Goal: Transaction & Acquisition: Purchase product/service

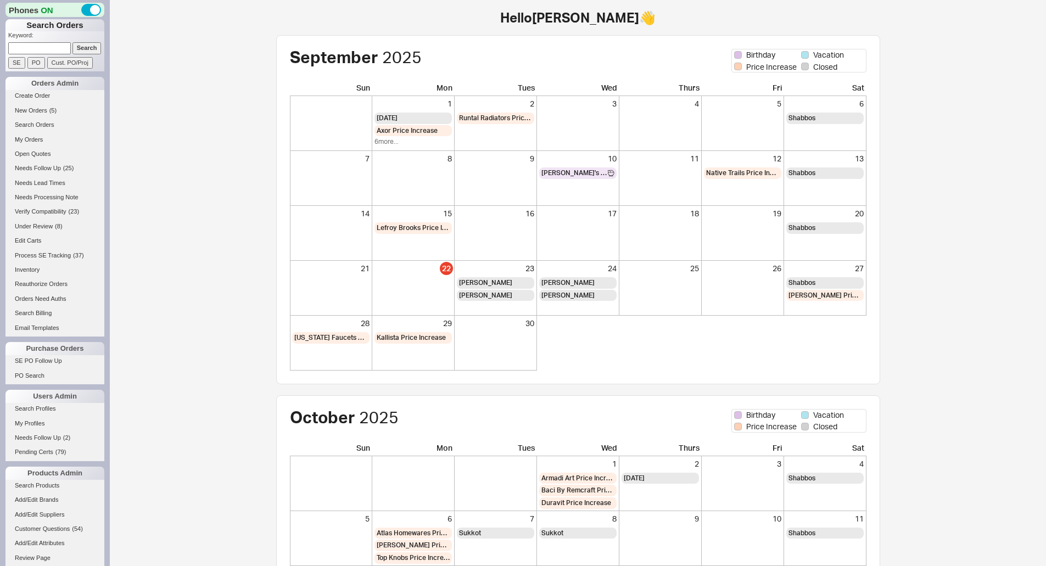
click at [40, 94] on link "Create Order" at bounding box center [54, 96] width 99 height 12
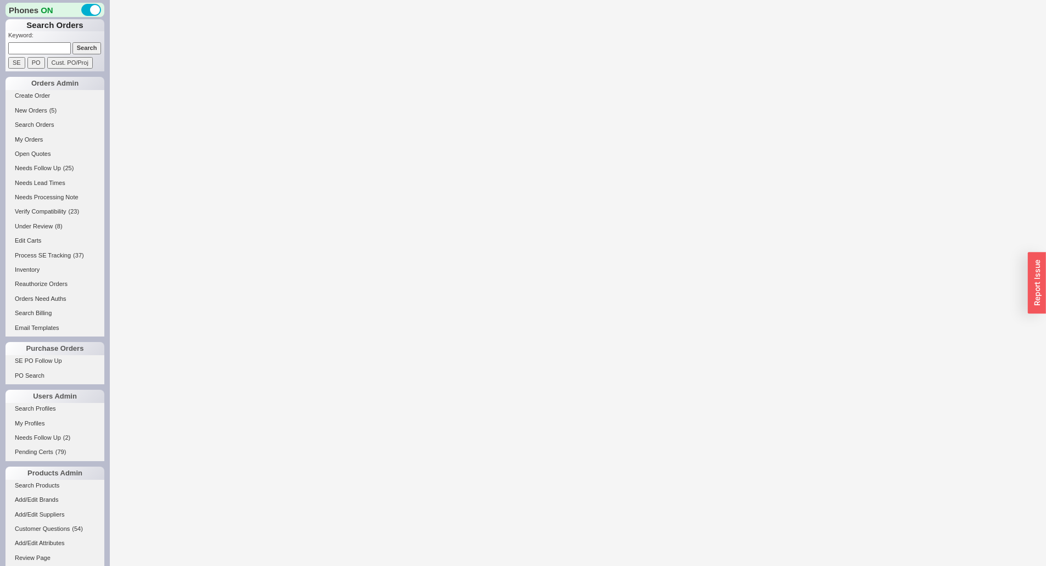
select select "3"
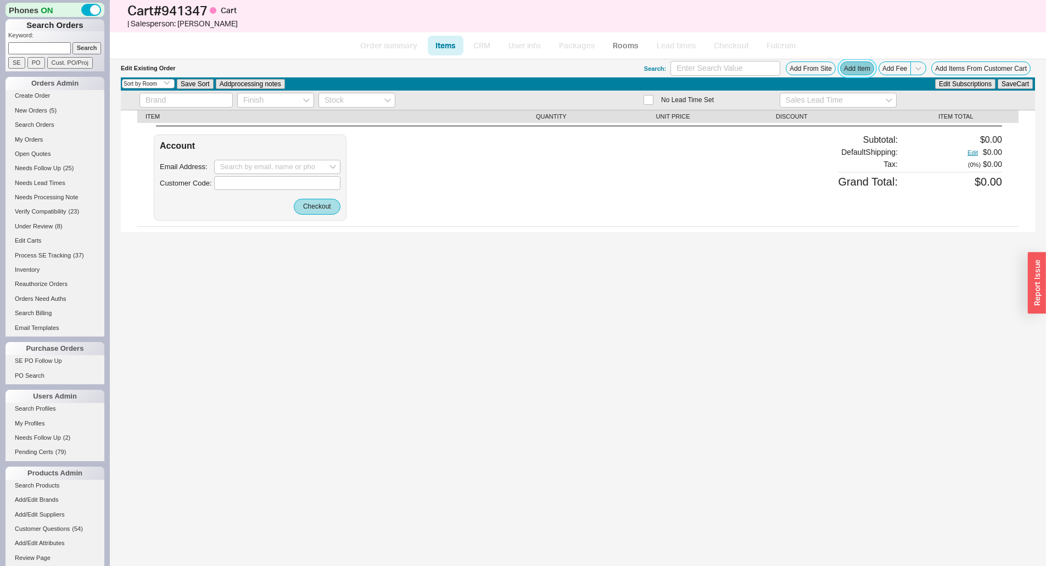
click at [856, 66] on button "Add Item" at bounding box center [857, 69] width 34 height 14
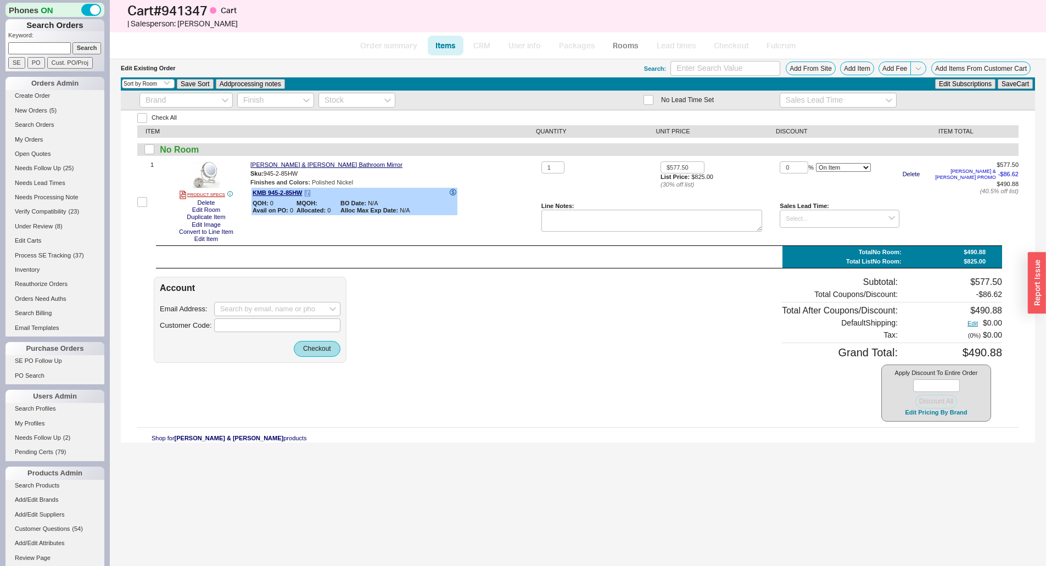
click at [452, 191] on icon at bounding box center [453, 192] width 3 height 4
click at [467, 288] on div "Account Email Address: Customer Code: Checkout Subtotal: $577.50 Total Coupons/…" at bounding box center [578, 349] width 849 height 145
click at [248, 304] on input at bounding box center [277, 309] width 126 height 14
click at [300, 330] on div "tcchdesigner@gmail.com" at bounding box center [277, 332] width 114 height 17
type input "tcchdesigner@gmail.com"
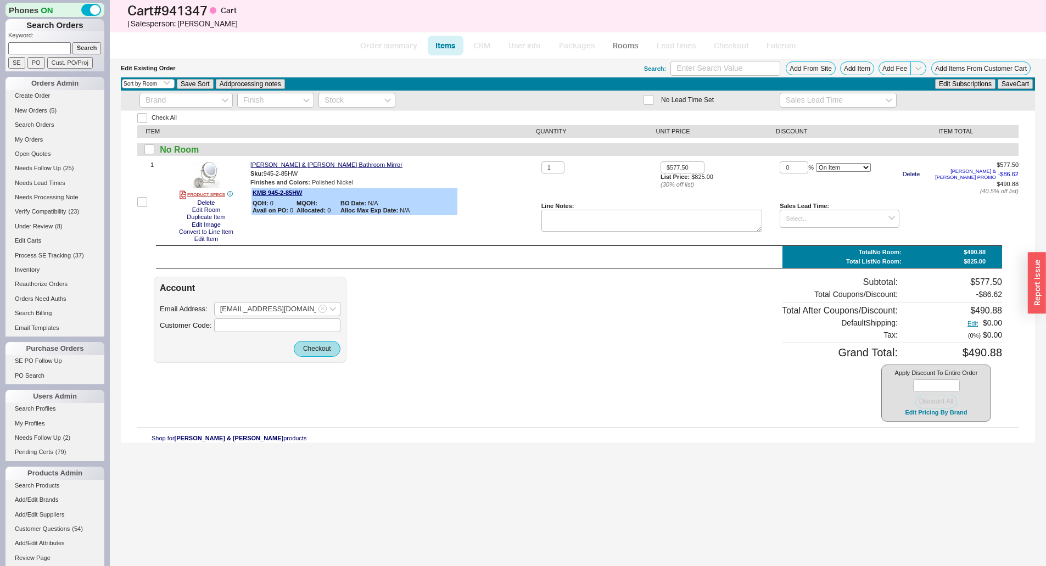
click at [331, 358] on div "Account Email Address: tcchdesigner@gmail.com Customer Code: Checkout" at bounding box center [250, 320] width 193 height 86
click at [330, 351] on button "Checkout" at bounding box center [317, 348] width 47 height 15
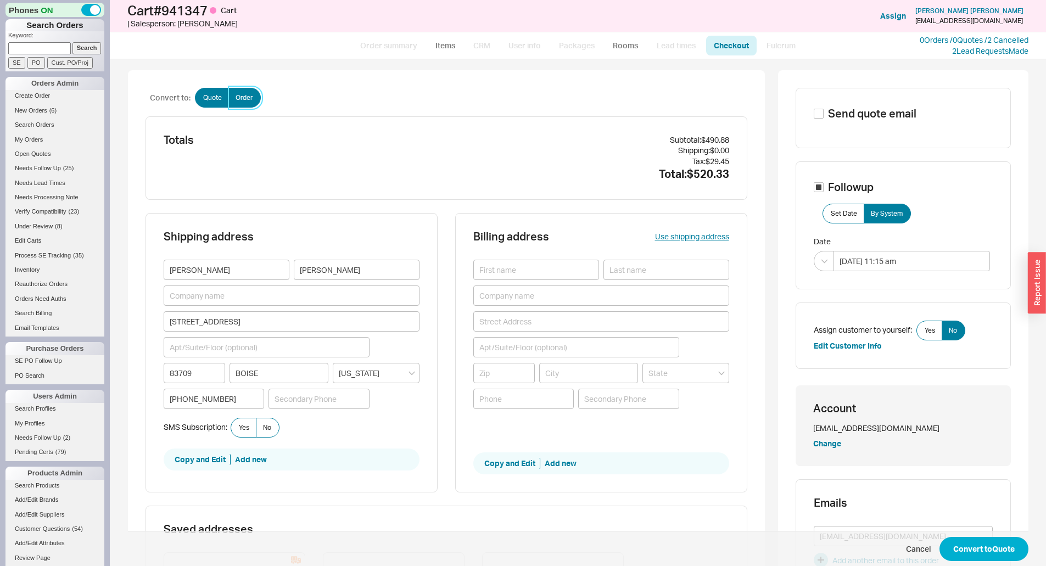
click at [241, 92] on label "Order" at bounding box center [244, 98] width 32 height 20
click at [0, 0] on input "Order" at bounding box center [0, 0] width 0 height 0
checkbox input "true"
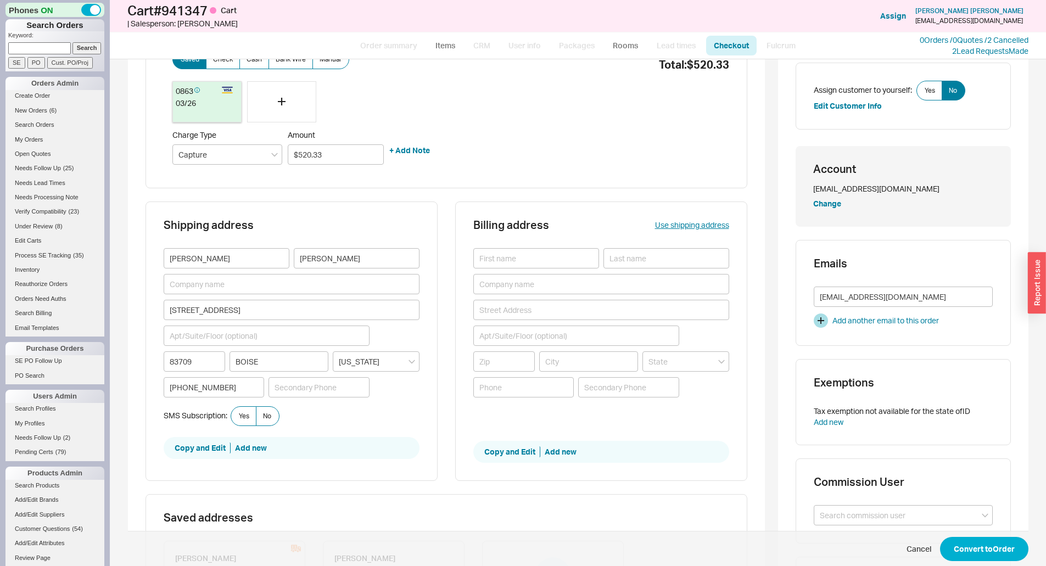
scroll to position [110, 0]
drag, startPoint x: 266, startPoint y: 314, endPoint x: 124, endPoint y: 311, distance: 142.8
click at [128, 312] on div "Convert to: Quote Order Apply payment Saved Check Cash Bank Wire Manual 0863 03…" at bounding box center [446, 326] width 637 height 732
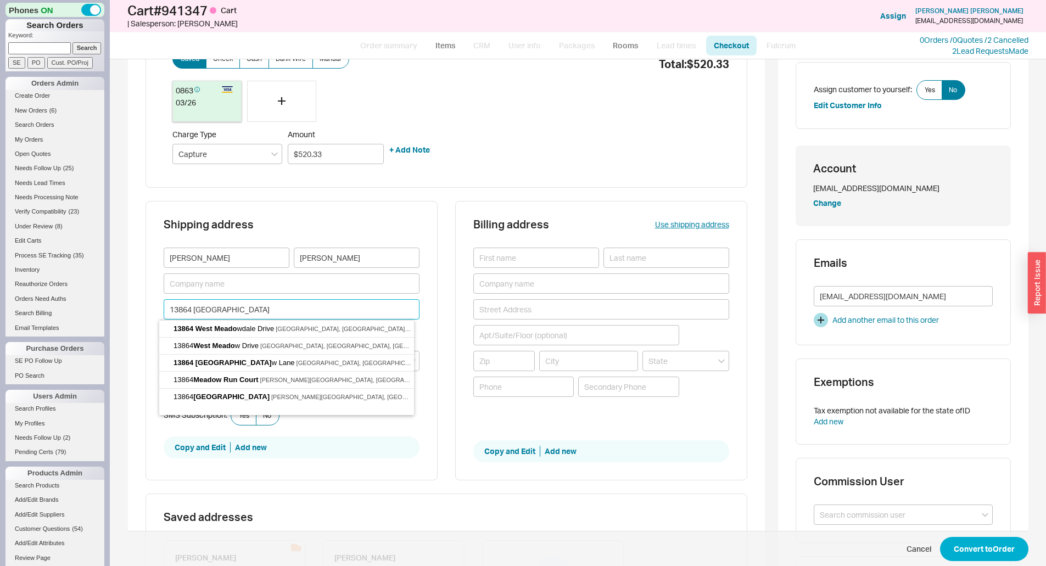
type input "13864 West Meadow"
type input "$520.33"
type input "13864 West Meadowdale Drive"
type input "83713"
type input "Boise"
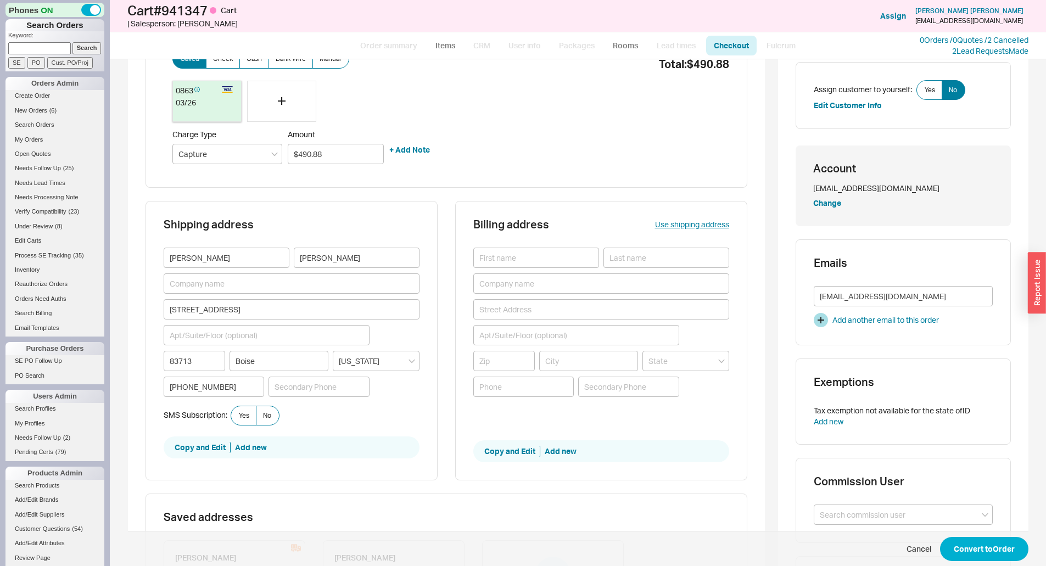
type input "$520.33"
click at [268, 414] on label "No" at bounding box center [268, 416] width 24 height 20
click at [0, 0] on input "No" at bounding box center [0, 0] width 0 height 0
click at [517, 255] on input at bounding box center [536, 258] width 126 height 20
type input "Tamara"
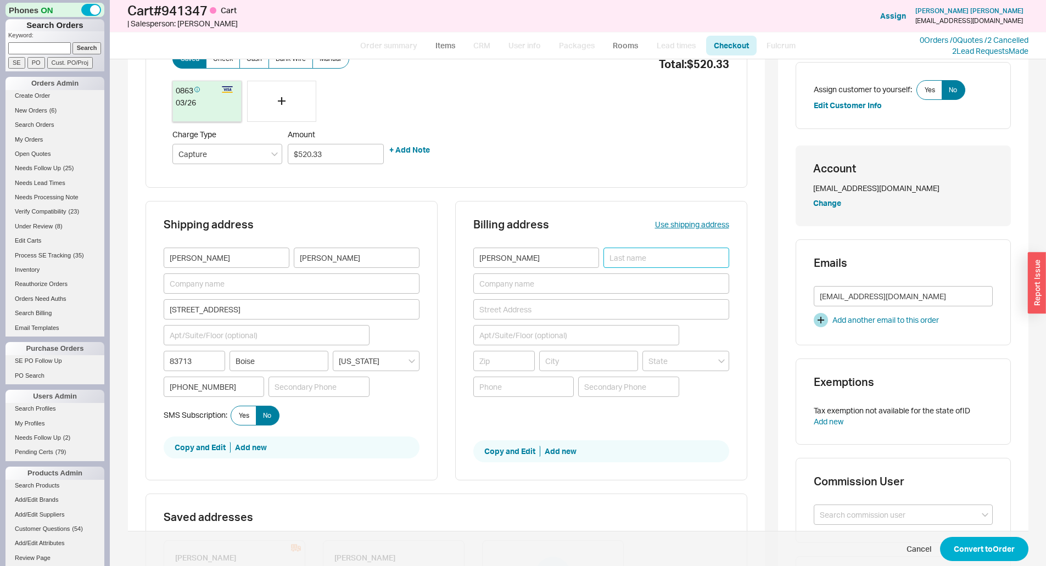
click at [631, 261] on input at bounding box center [667, 258] width 126 height 20
type input "Rowley"
click at [520, 313] on input at bounding box center [601, 309] width 256 height 20
drag, startPoint x: 567, startPoint y: 315, endPoint x: 531, endPoint y: 315, distance: 36.3
click at [531, 315] on input "PO Box 140298 boise" at bounding box center [601, 309] width 256 height 20
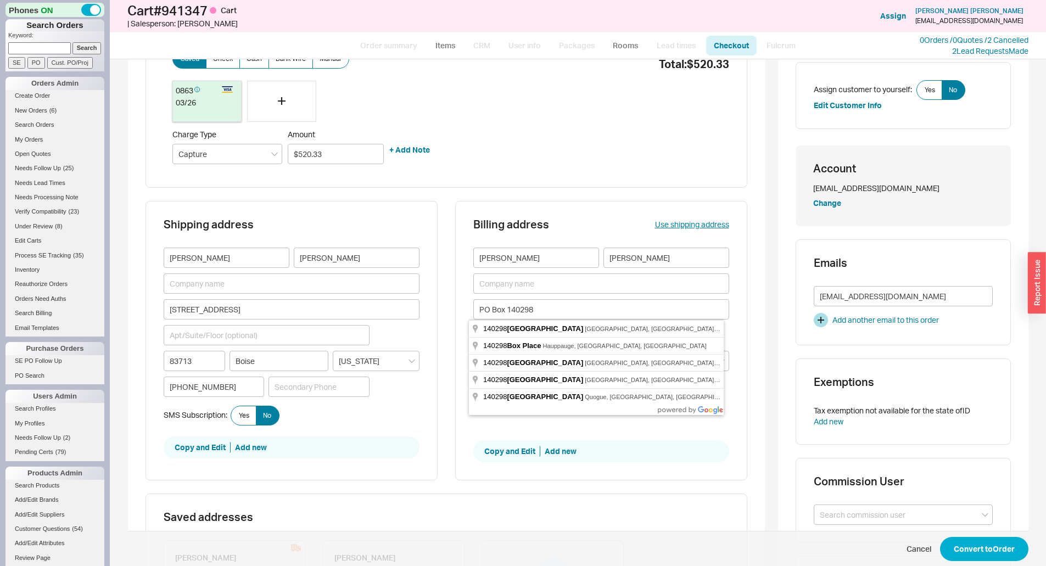
type input "PO Box 140298"
click at [450, 332] on div "Shipping address Tamara Rowley 13864 West Meadowdale Drive 83713 Boise Idaho (2…" at bounding box center [447, 347] width 602 height 293
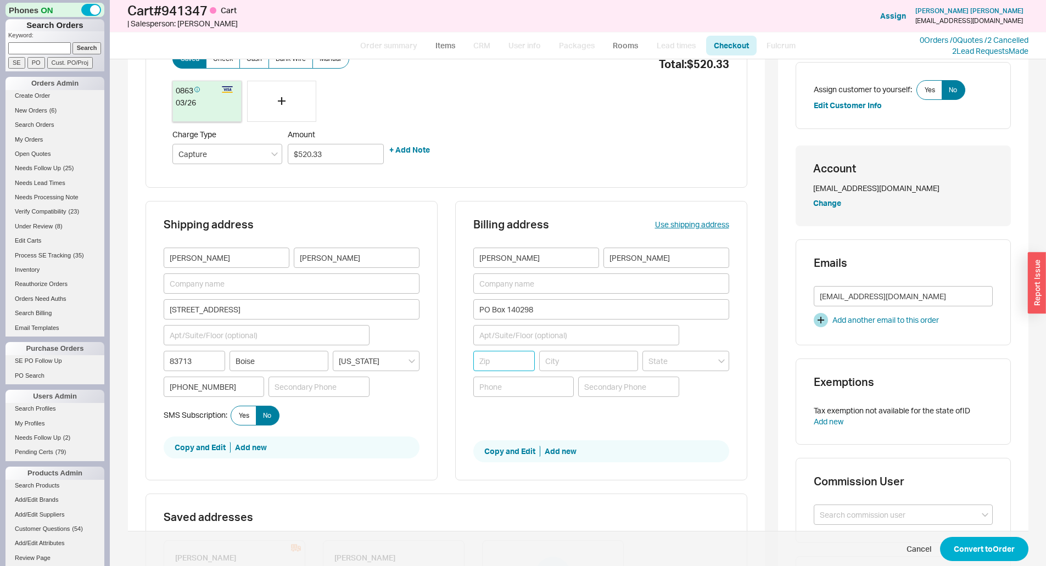
click at [503, 360] on input at bounding box center [504, 361] width 62 height 20
type input "83714"
type input "GARDEN CITY"
type input "Idaho"
type input "83714"
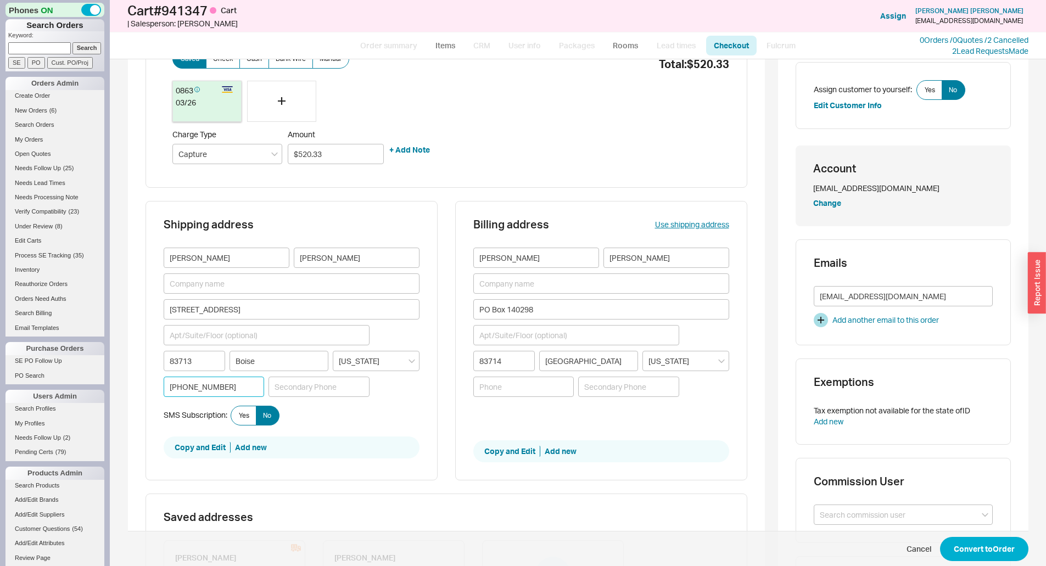
drag, startPoint x: 235, startPoint y: 391, endPoint x: 154, endPoint y: 392, distance: 81.3
click at [154, 392] on div "Shipping address Tamara Rowley 13864 West Meadowdale Drive 83713 Boise Idaho (2…" at bounding box center [292, 341] width 292 height 280
click at [533, 392] on input at bounding box center [523, 387] width 101 height 20
paste input "(208) 713-1110"
type input "(208) 713-1110"
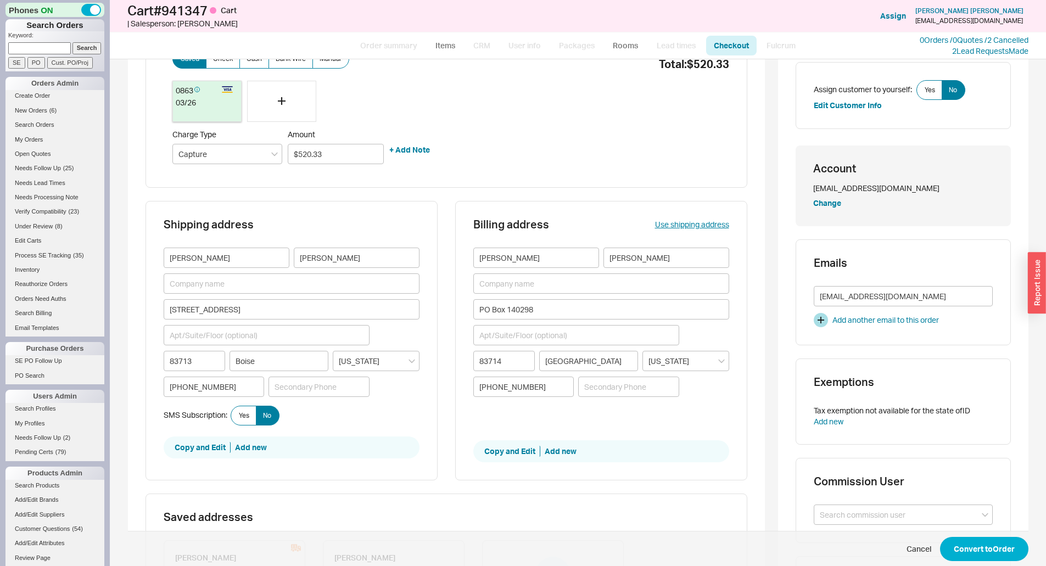
click at [613, 444] on span "Copy and Edit Add new" at bounding box center [601, 452] width 256 height 22
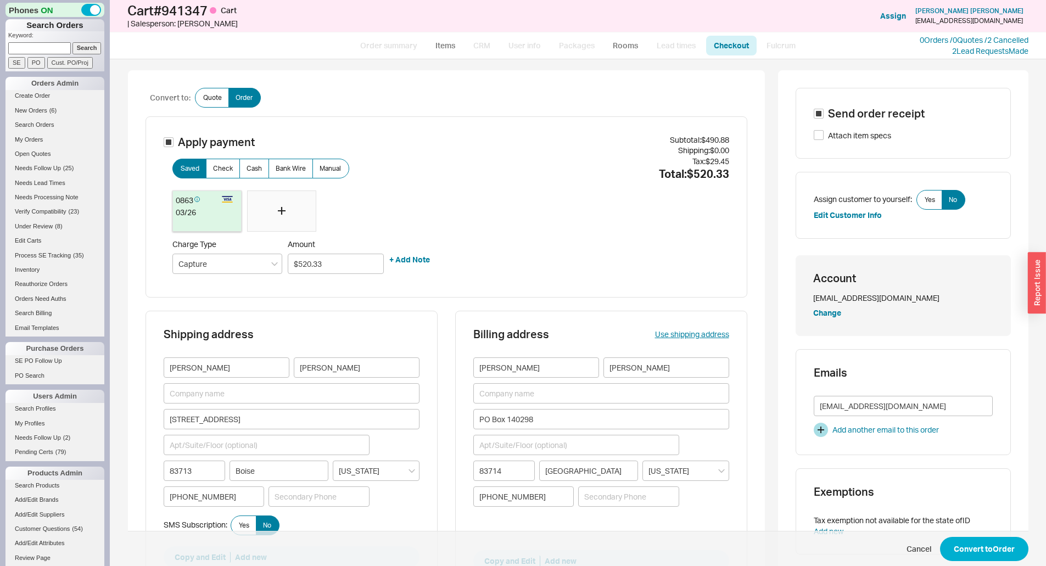
click at [278, 210] on icon at bounding box center [282, 211] width 8 height 8
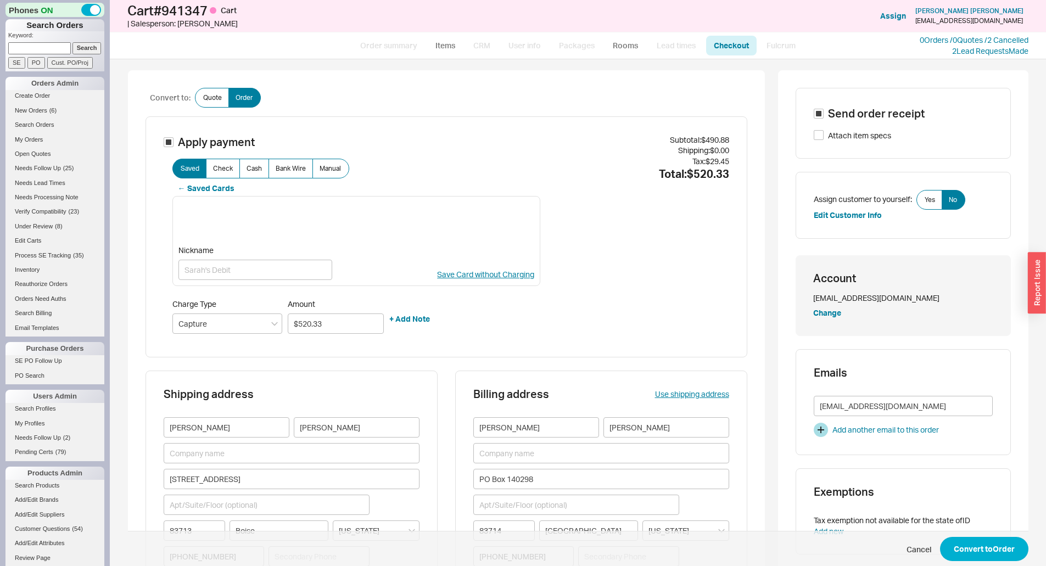
click at [518, 198] on div "98aef9cead59cc1ecbfa0b5307c55c55cVGXKEid7m87gU0+98T47dHTPv/T3Nttl4E13Y35no5ga0i…" at bounding box center [356, 241] width 369 height 90
click at [976, 549] on button "Convert to Order" at bounding box center [984, 549] width 88 height 24
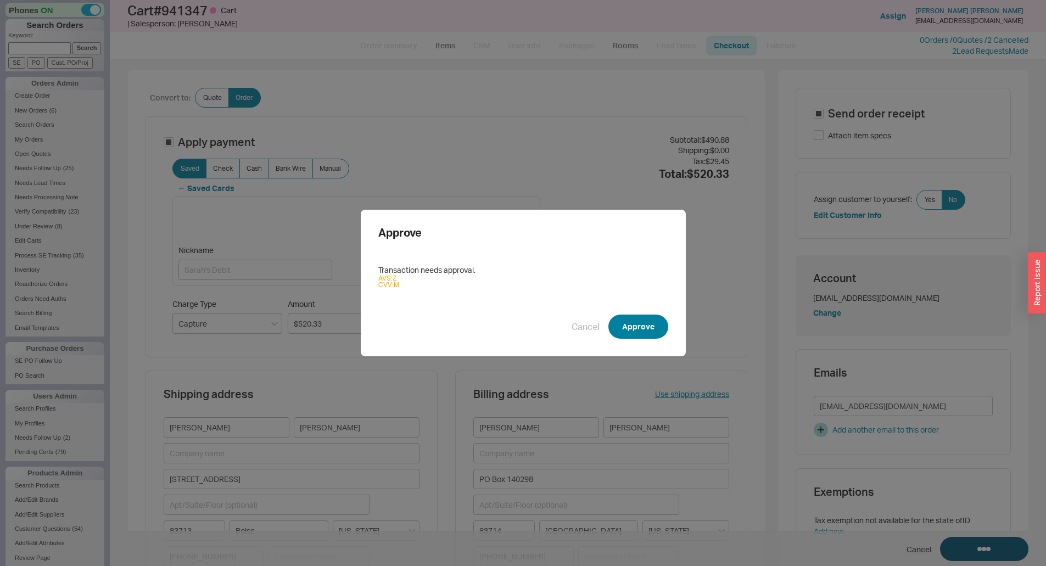
click at [638, 328] on button "Approve" at bounding box center [639, 327] width 60 height 24
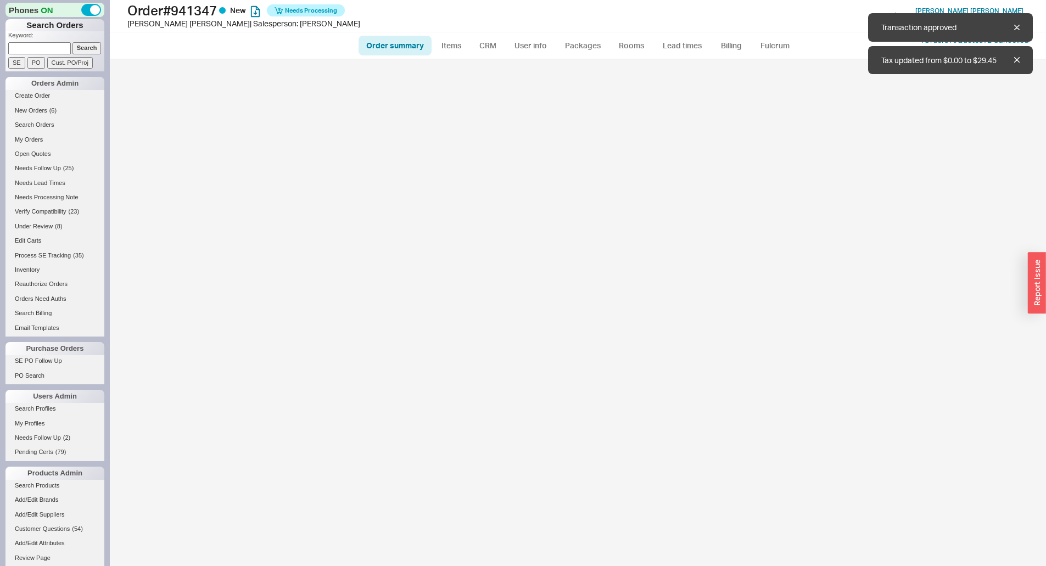
select select "*"
select select "LOW"
select select "3"
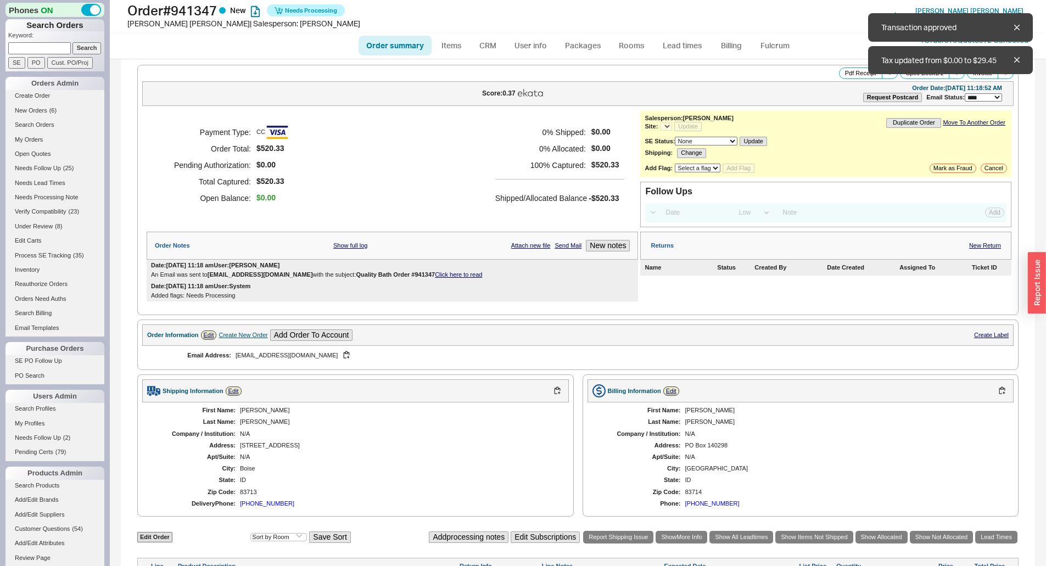
select select "*"
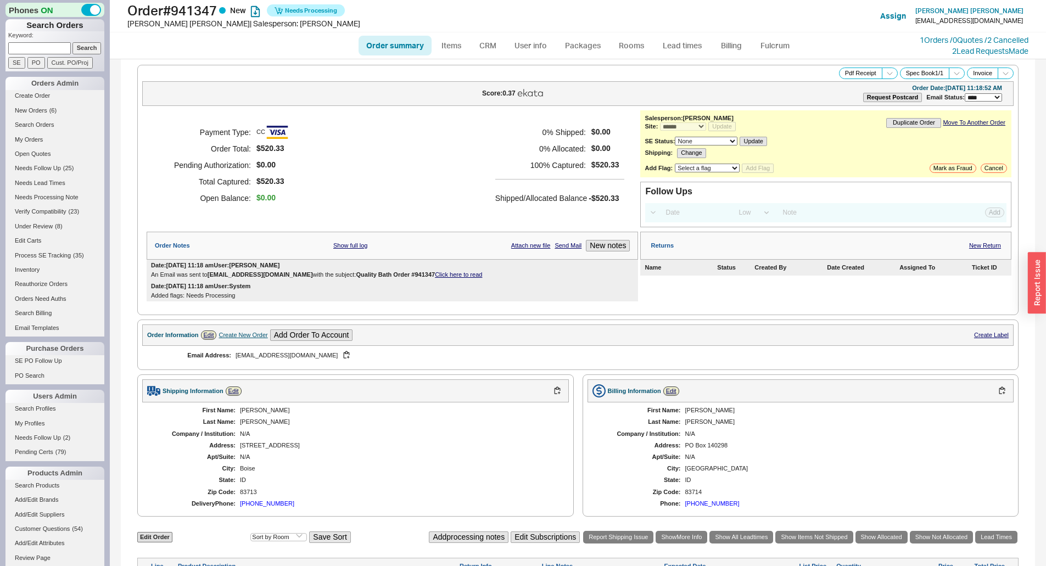
scroll to position [165, 0]
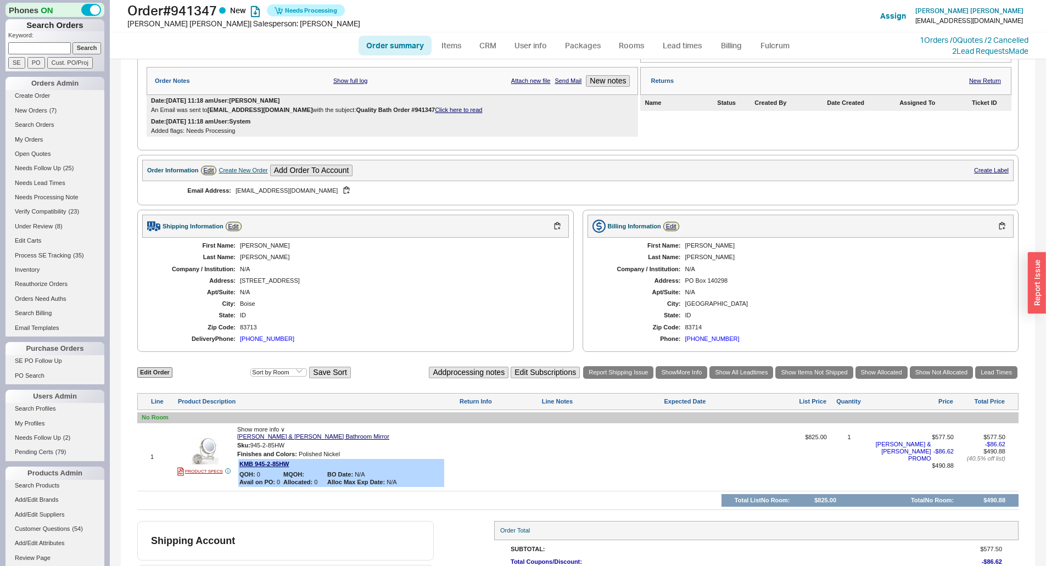
click at [743, 458] on div at bounding box center [714, 461] width 101 height 54
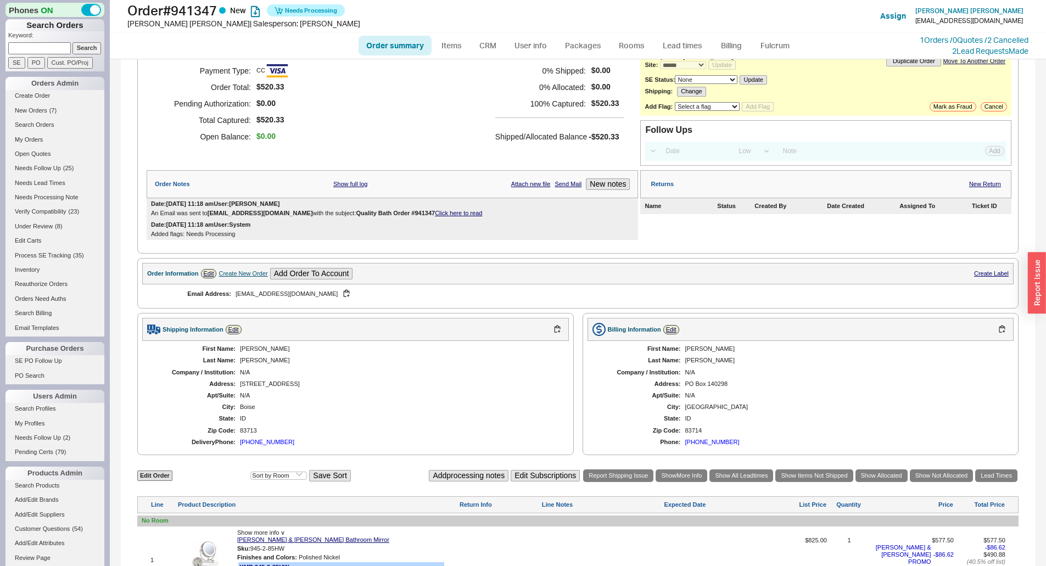
scroll to position [0, 0]
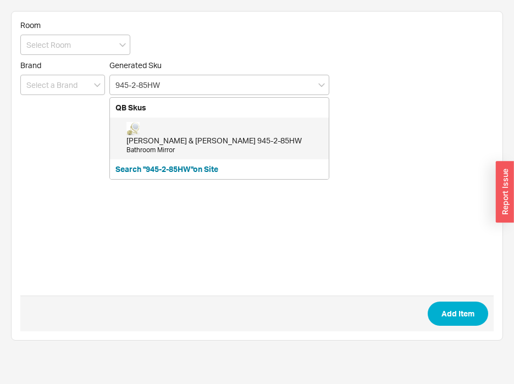
click at [161, 131] on div "[PERSON_NAME] & [PERSON_NAME] 945-2-85HW Bathroom Mirror" at bounding box center [224, 138] width 197 height 33
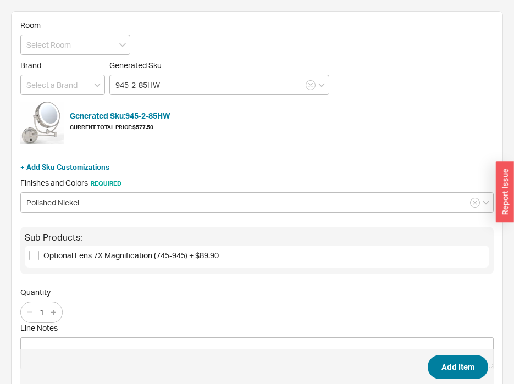
type input "945-2-85HW"
click at [470, 362] on button "Add Item" at bounding box center [457, 367] width 60 height 24
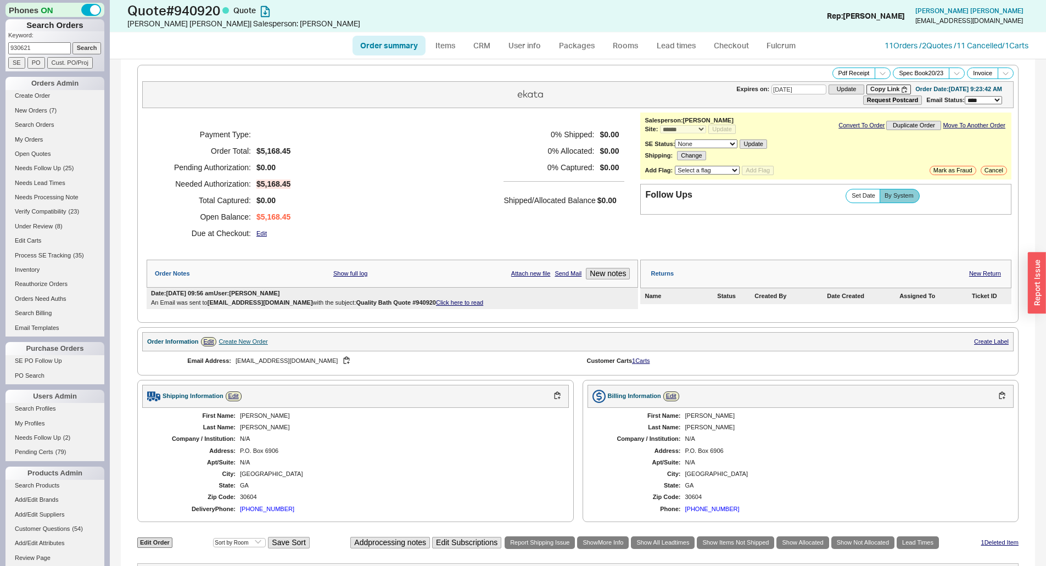
select select "*"
select select "3"
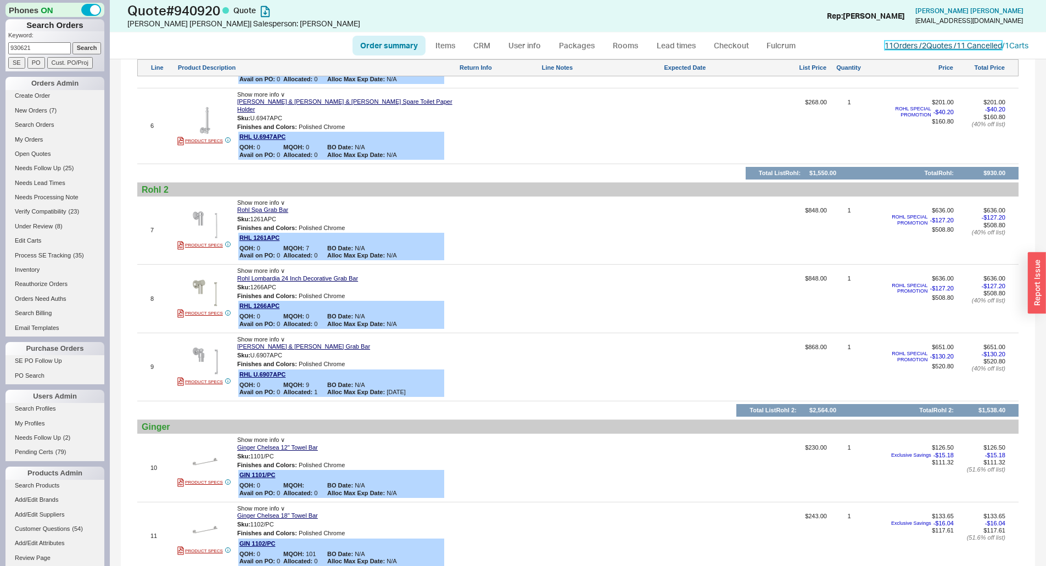
click at [937, 44] on link "11 Orders / 2 Quotes / 11 Cancelled" at bounding box center [944, 45] width 118 height 9
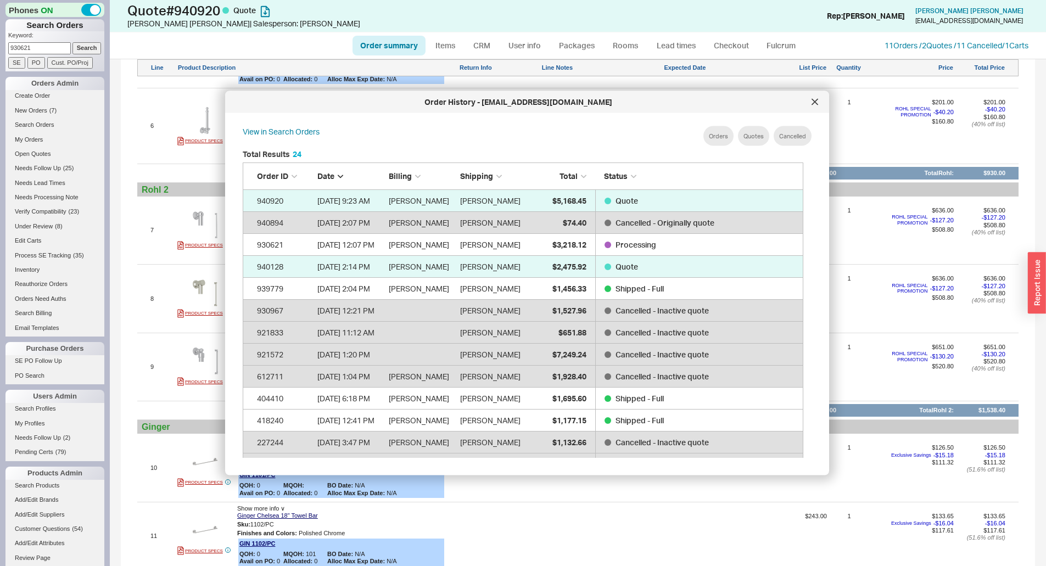
scroll to position [547, 553]
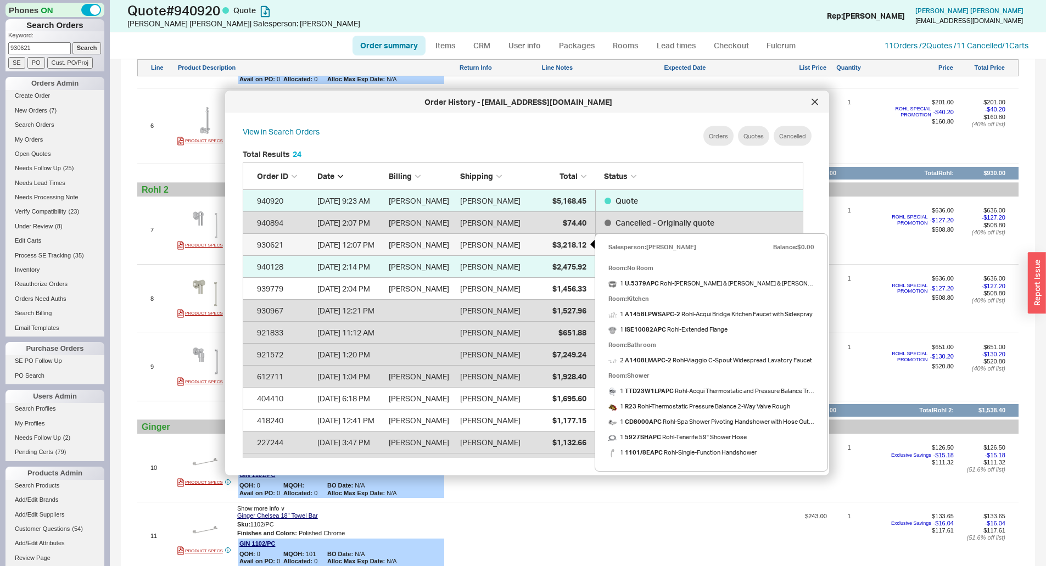
click at [569, 247] on span "$3,218.12" at bounding box center [570, 243] width 34 height 9
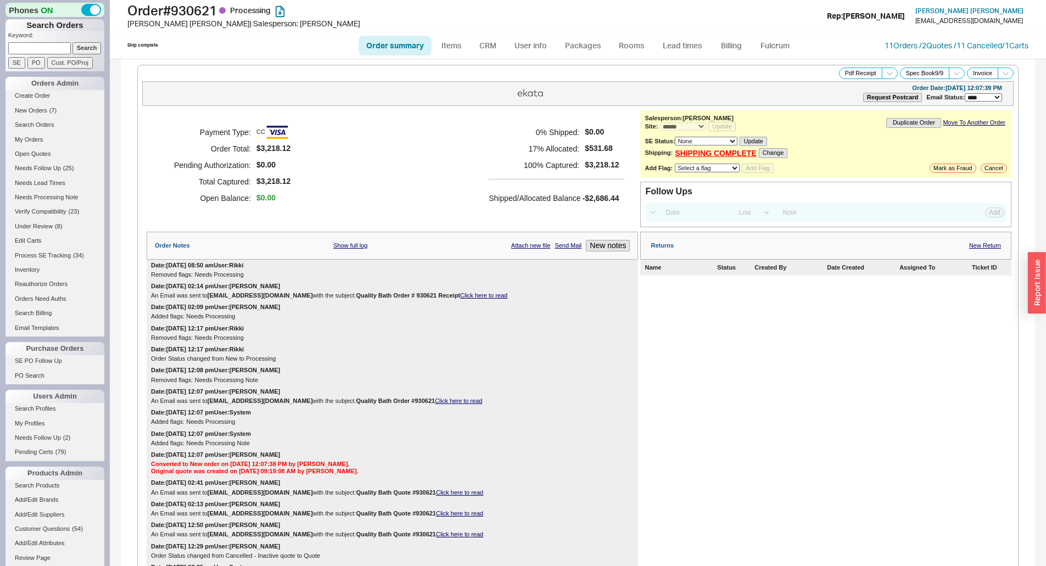
select select "*"
select select "LOW"
select select "3"
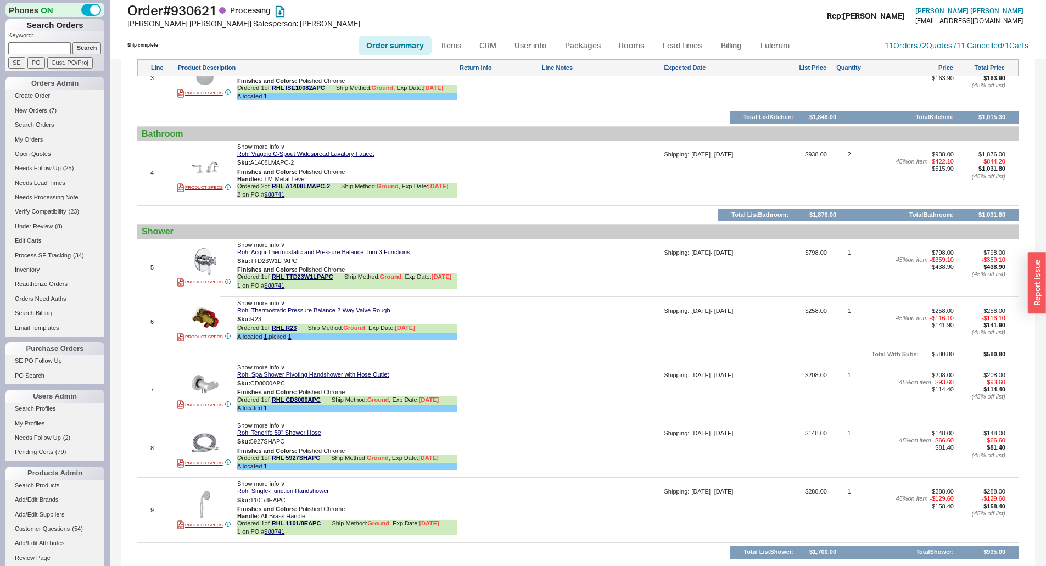
scroll to position [1099, 0]
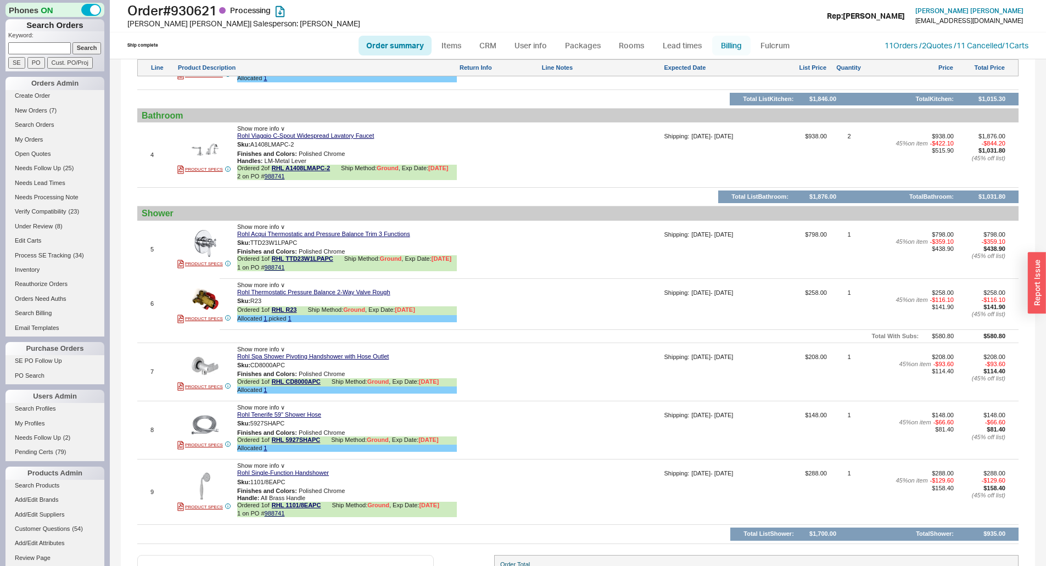
click at [726, 44] on link "Billing" at bounding box center [731, 46] width 38 height 20
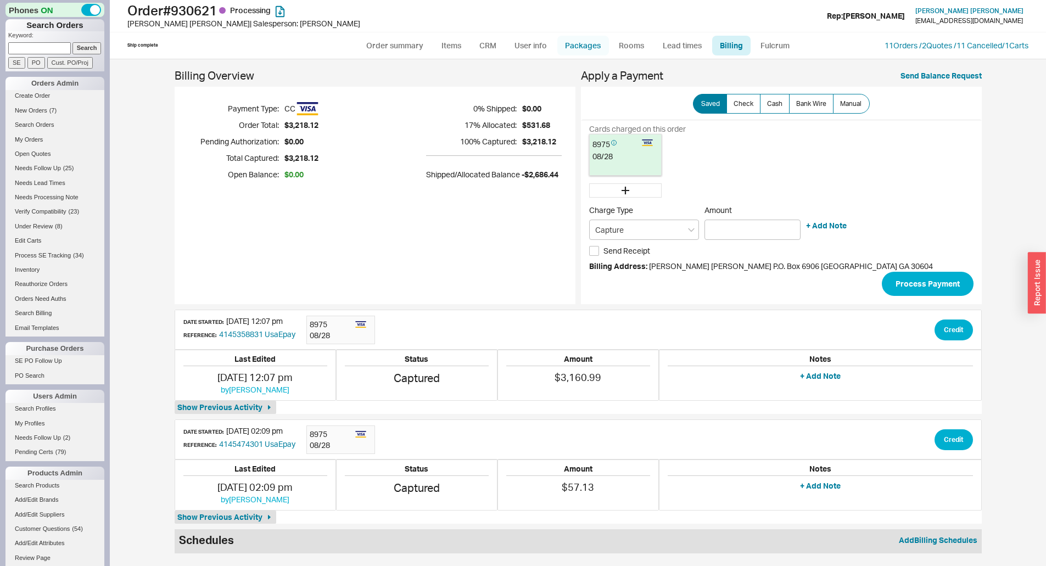
click at [579, 45] on link "Packages" at bounding box center [584, 46] width 52 height 20
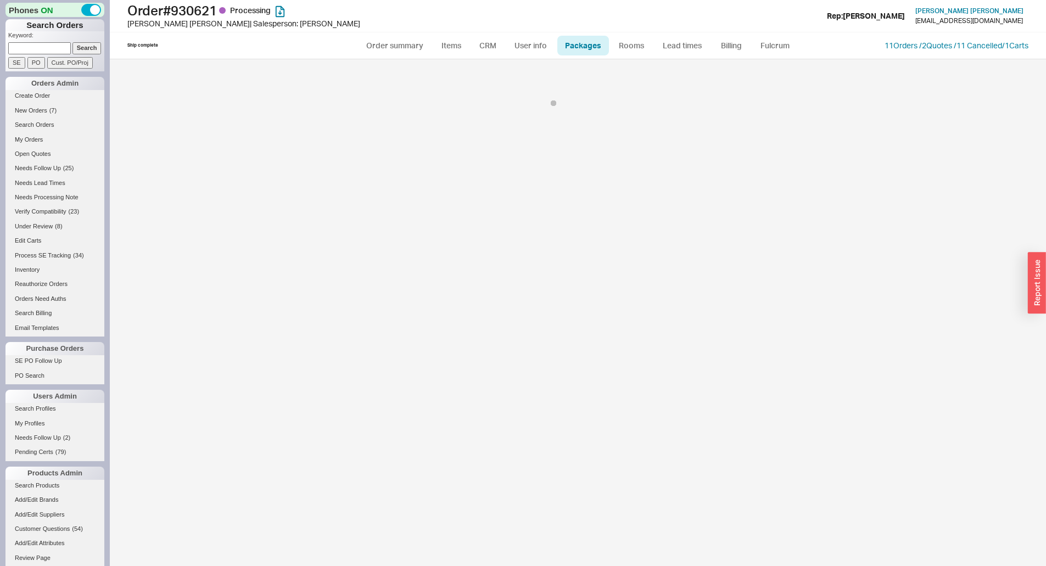
select select "1"
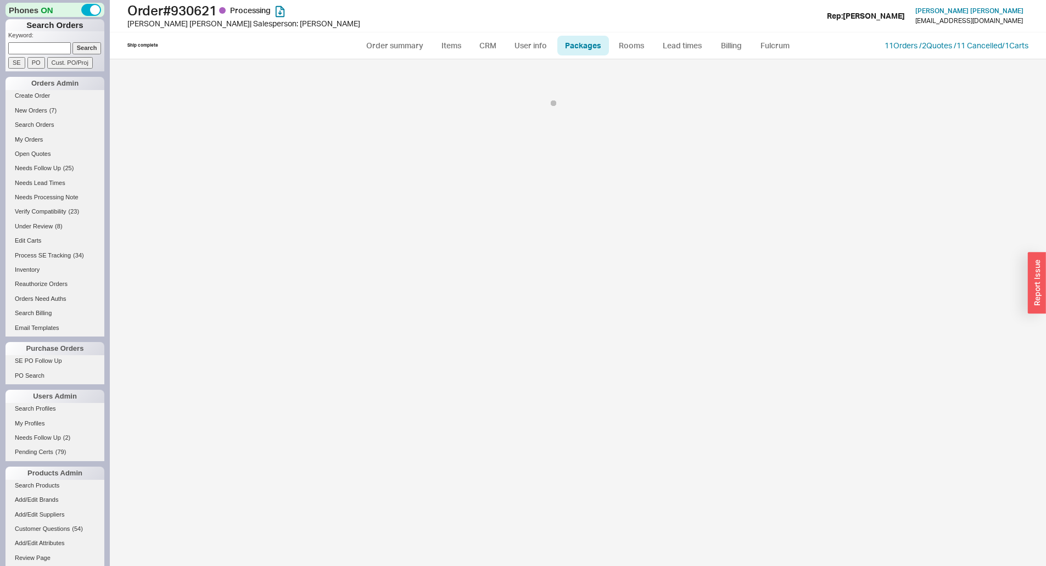
select select "1"
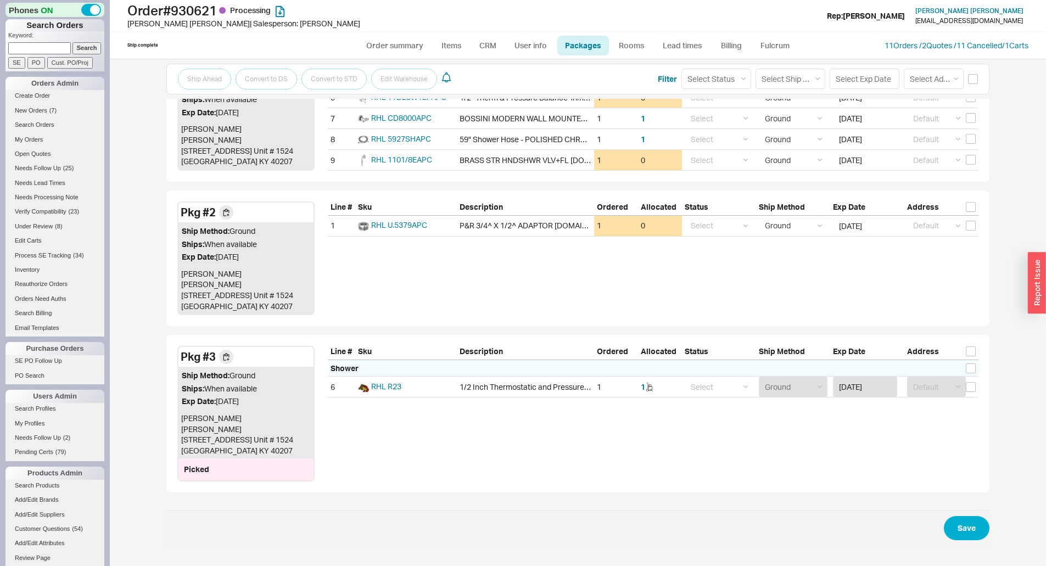
scroll to position [335, 0]
click at [410, 40] on link "Order summary" at bounding box center [395, 46] width 73 height 20
select select "*"
select select "LOW"
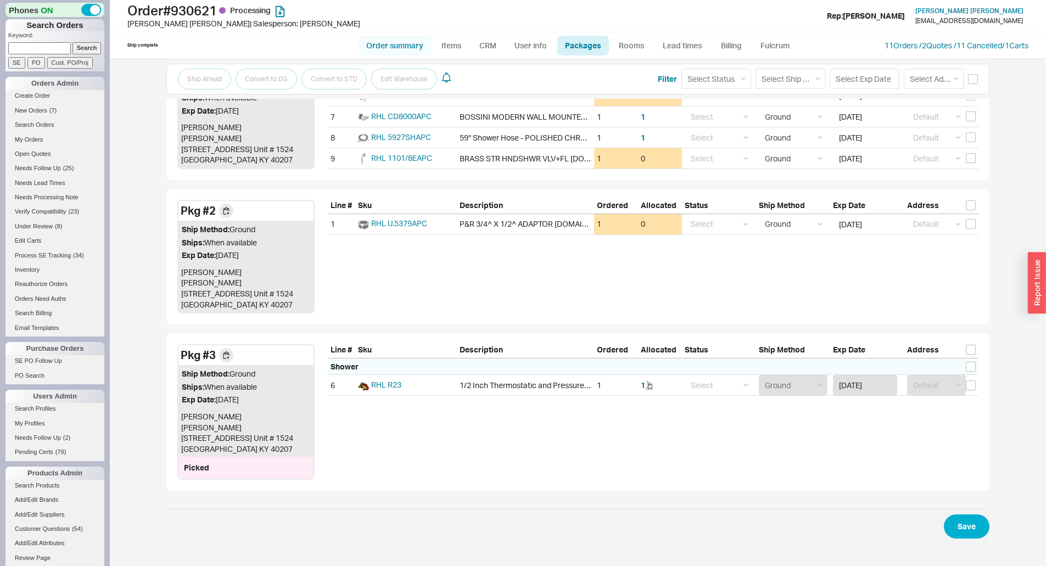
select select "3"
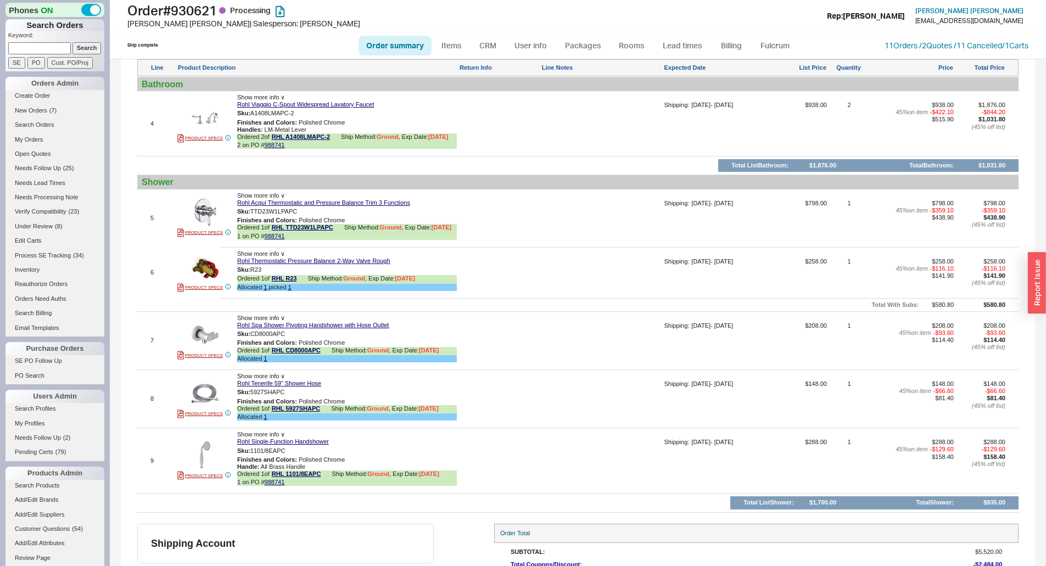
scroll to position [1138, 0]
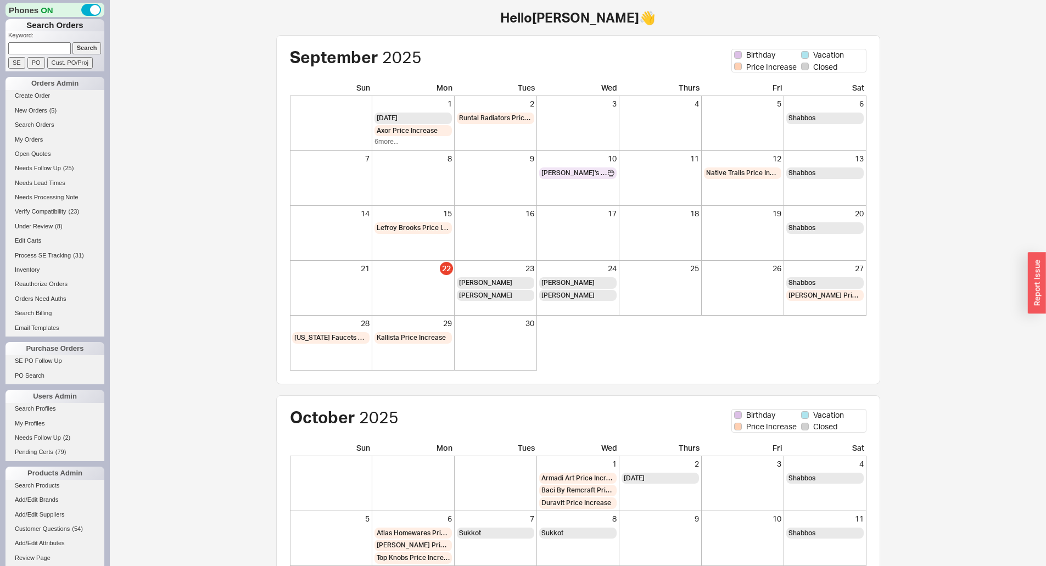
click at [46, 52] on input at bounding box center [39, 48] width 63 height 12
type input "13228297"
click at [73, 42] on input "Search" at bounding box center [87, 48] width 29 height 12
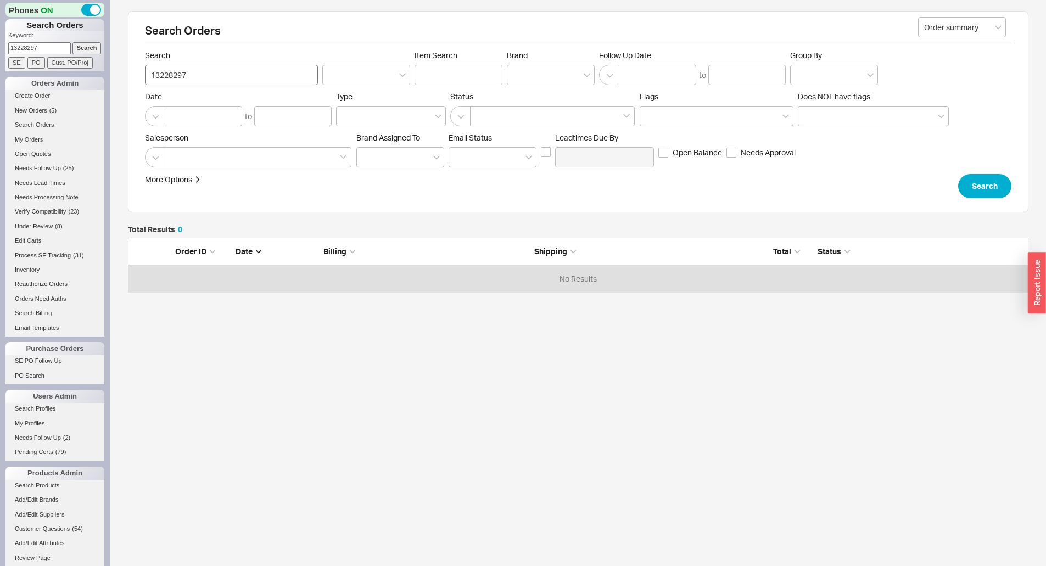
scroll to position [46, 893]
drag, startPoint x: 195, startPoint y: 75, endPoint x: 114, endPoint y: 83, distance: 81.8
click at [114, 83] on div "Search Orders Order summary Search 13228297 Item Search Brand Follow Up Date to…" at bounding box center [578, 210] width 937 height 420
type input "985563"
click button "Search" at bounding box center [984, 186] width 53 height 24
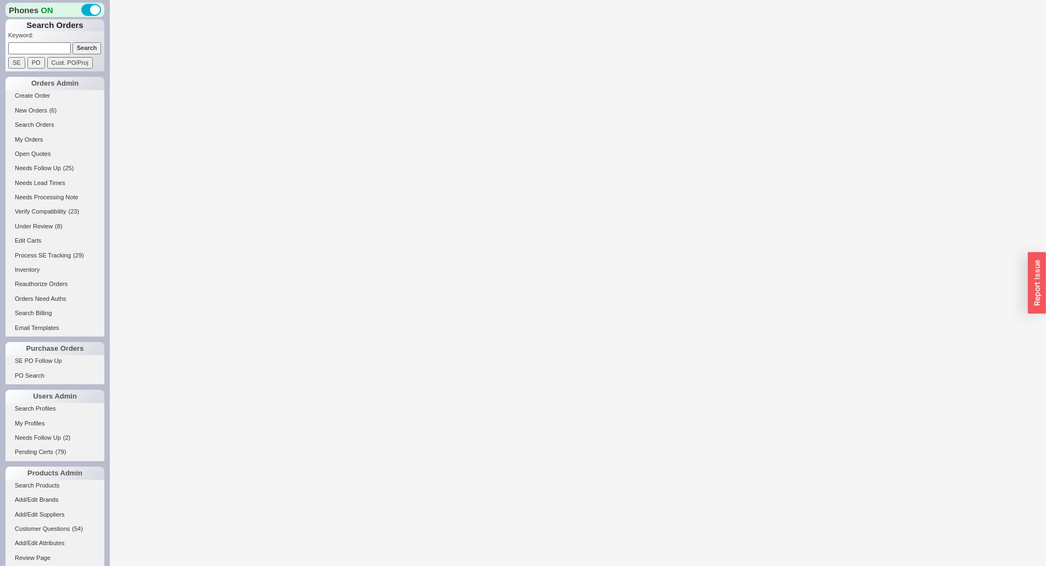
select select "LOW"
select select "3"
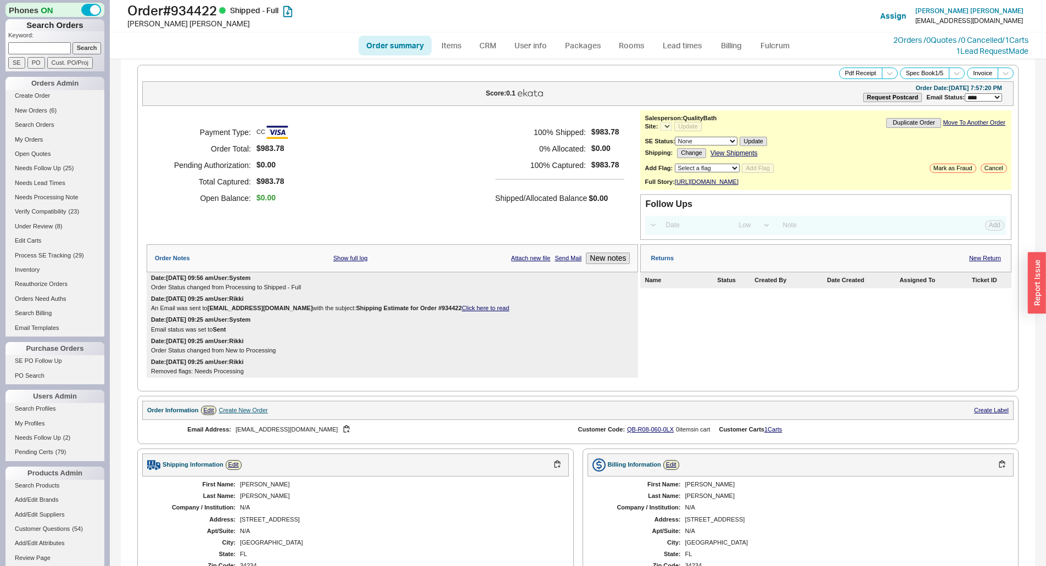
select select "*"
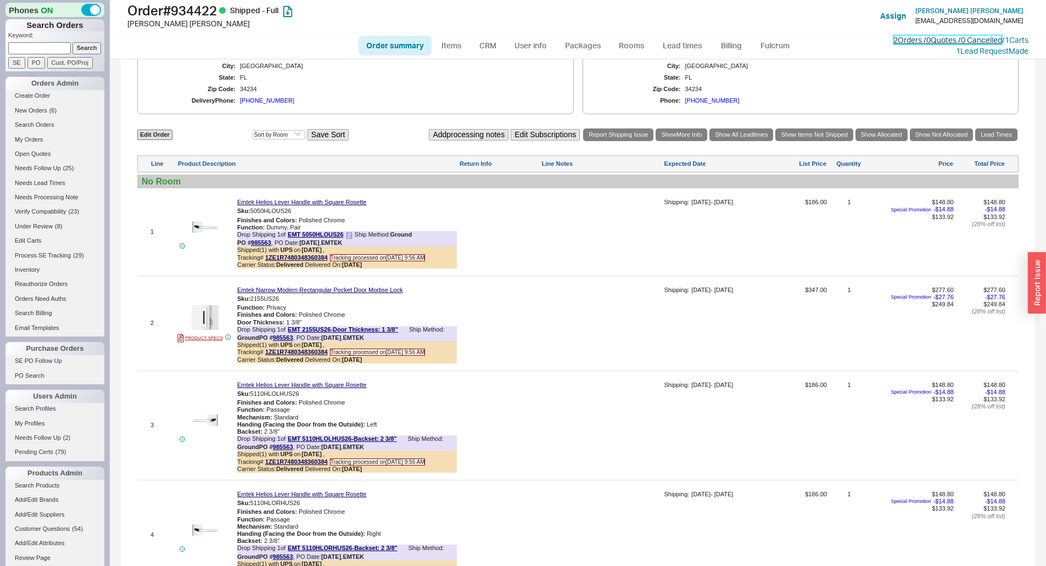
scroll to position [439, 0]
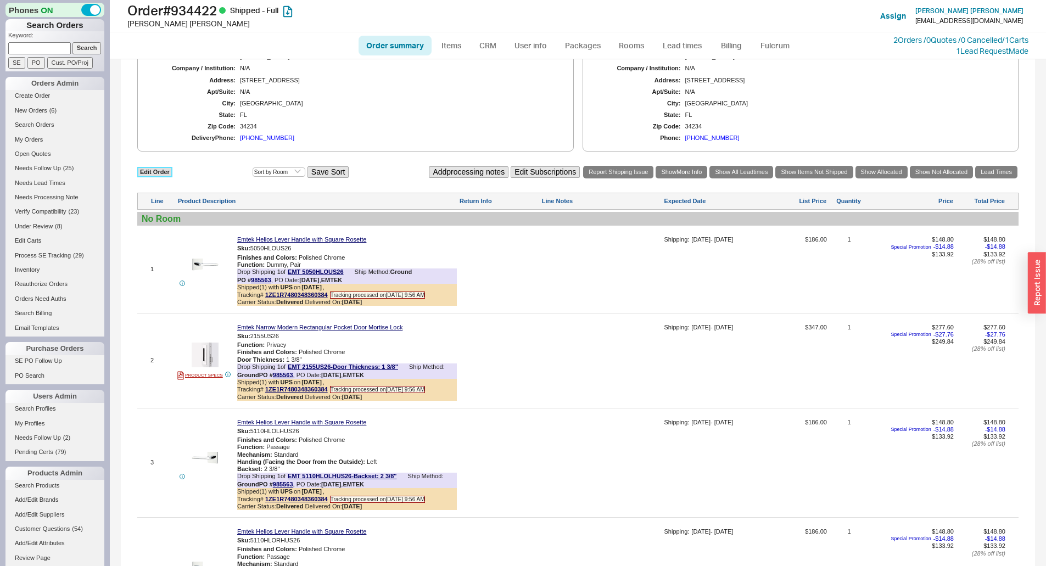
click at [160, 177] on link "Edit Order" at bounding box center [154, 172] width 35 height 10
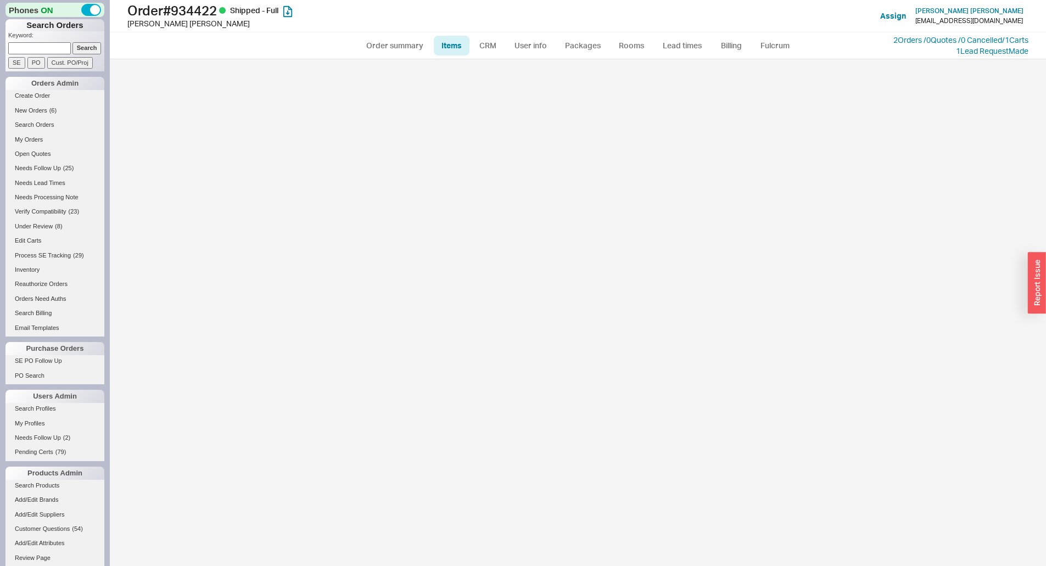
select select "3"
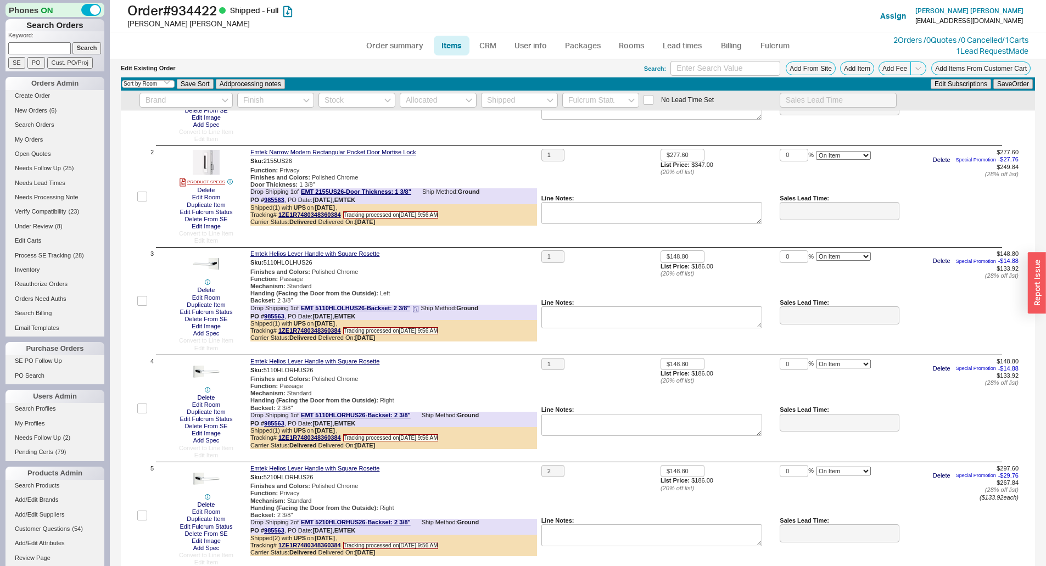
scroll to position [110, 0]
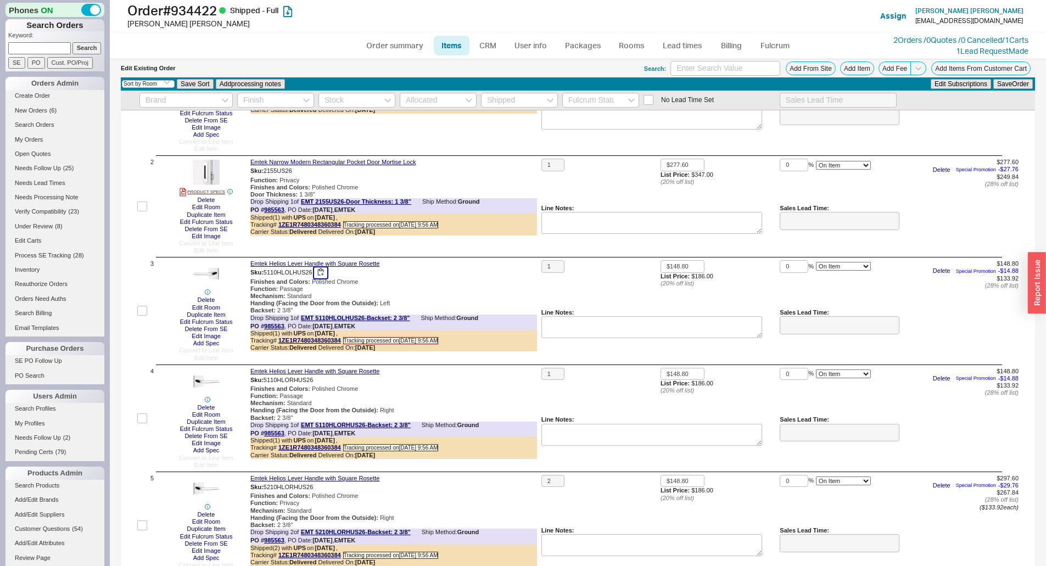
click at [324, 273] on button "button" at bounding box center [320, 272] width 13 height 10
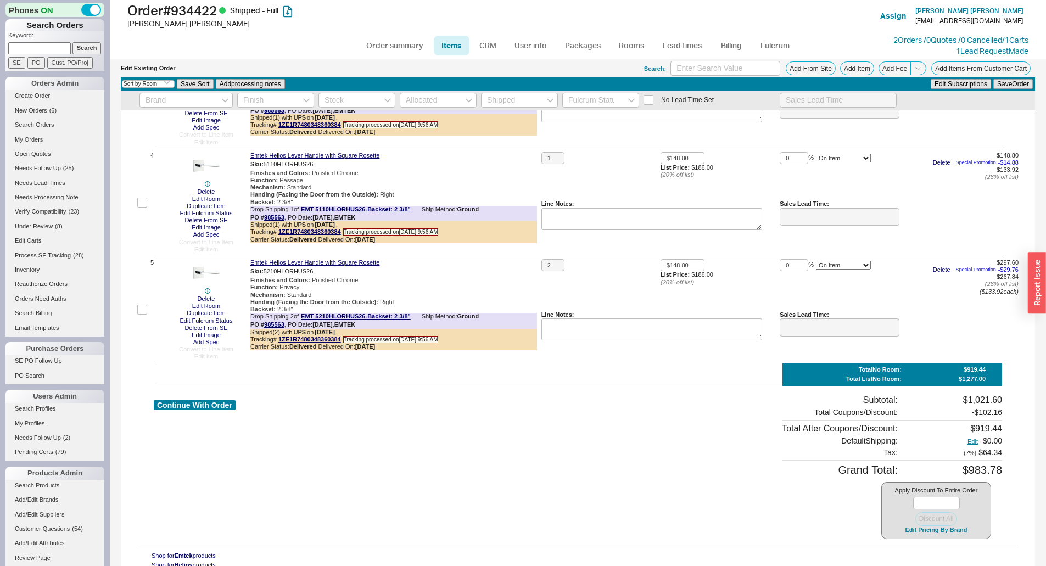
scroll to position [330, 0]
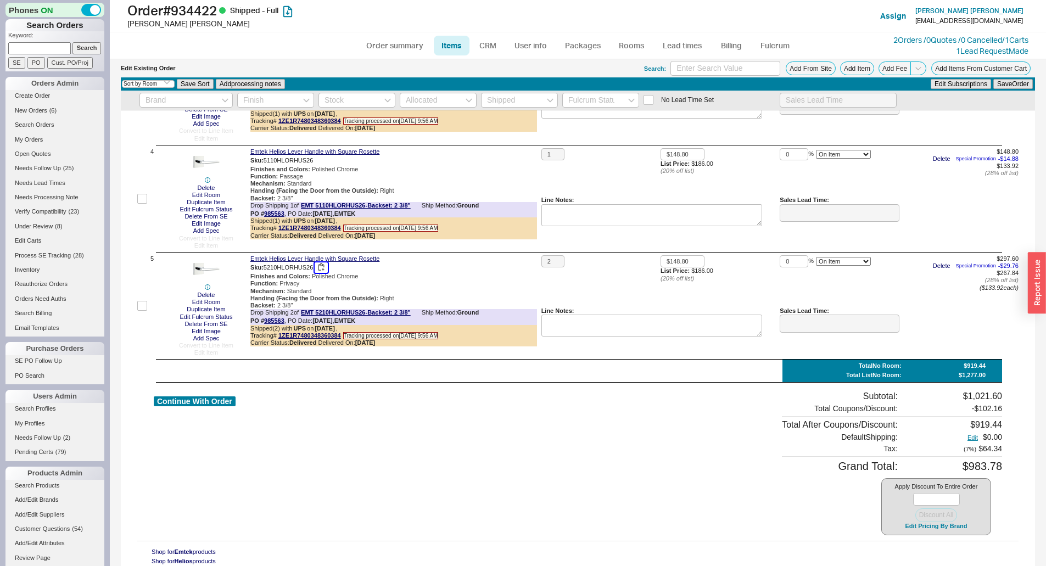
click at [325, 267] on button "button" at bounding box center [321, 268] width 13 height 10
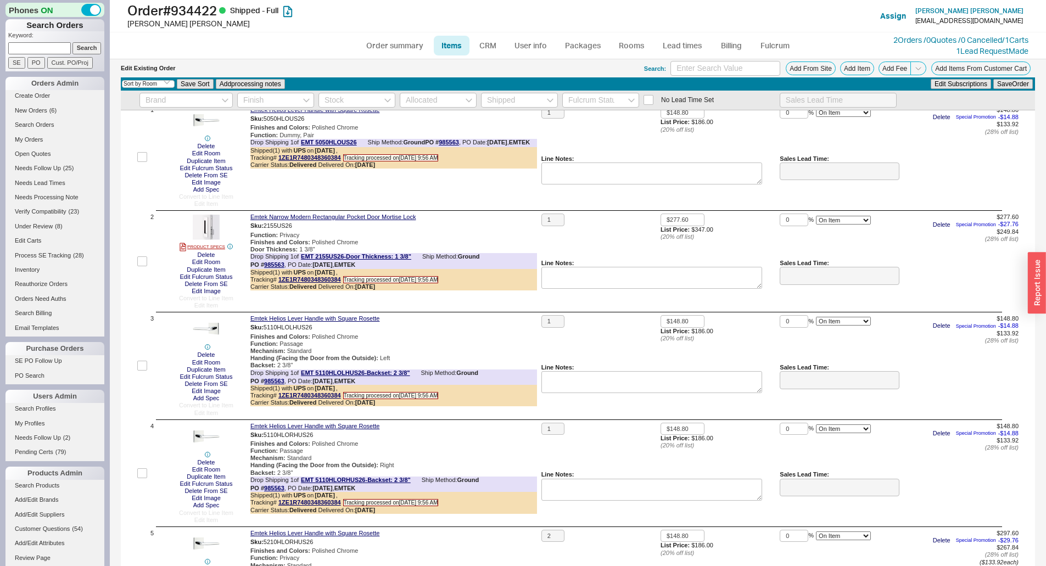
scroll to position [0, 0]
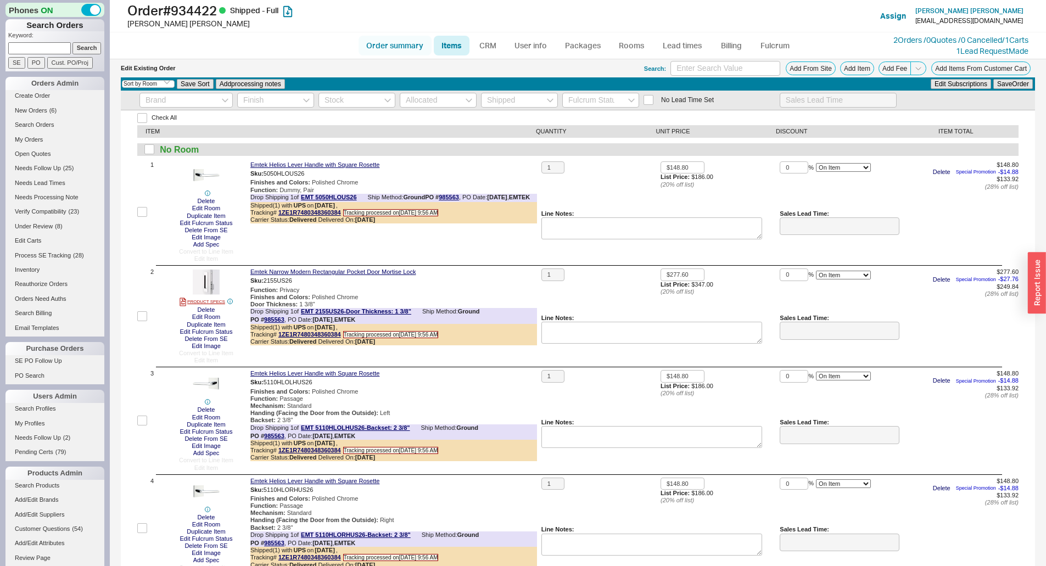
click at [406, 48] on link "Order summary" at bounding box center [395, 46] width 73 height 20
select select "*"
select select "LOW"
select select "3"
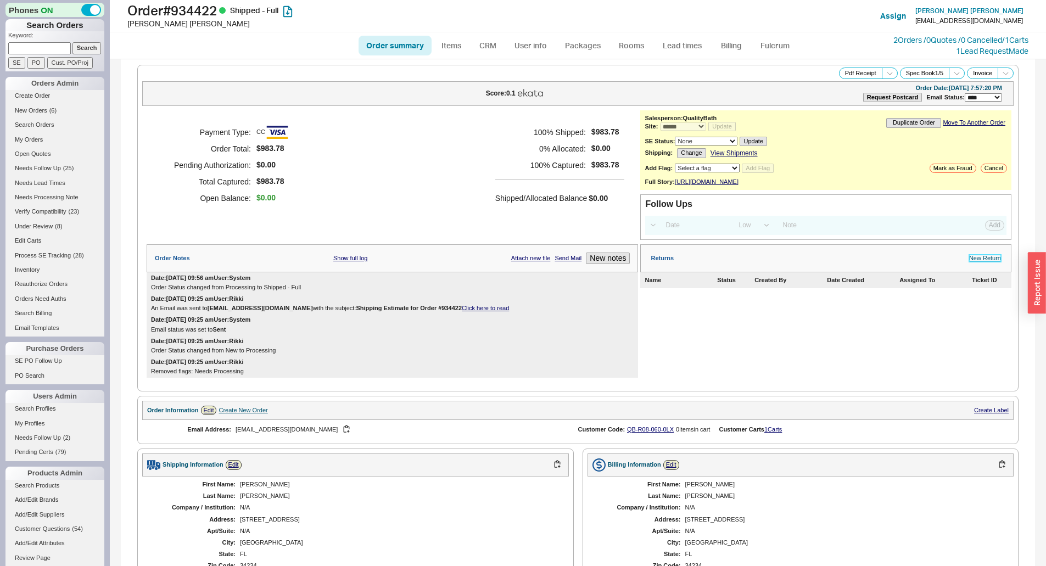
click at [988, 262] on link "New Return" at bounding box center [985, 258] width 32 height 7
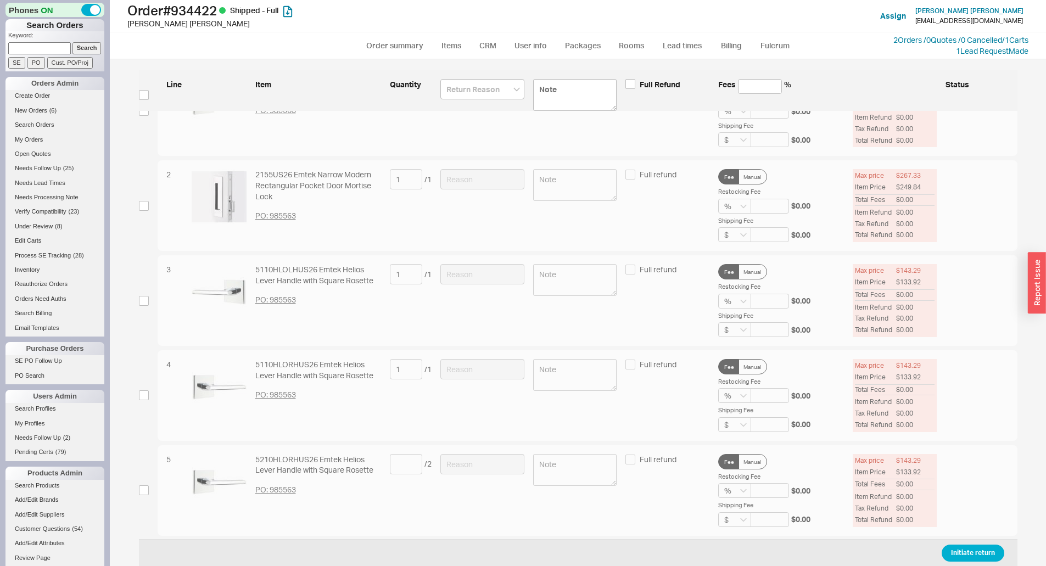
scroll to position [87, 0]
click at [143, 299] on input "checkbox" at bounding box center [144, 301] width 10 height 10
checkbox input "true"
click at [473, 277] on input at bounding box center [483, 274] width 84 height 20
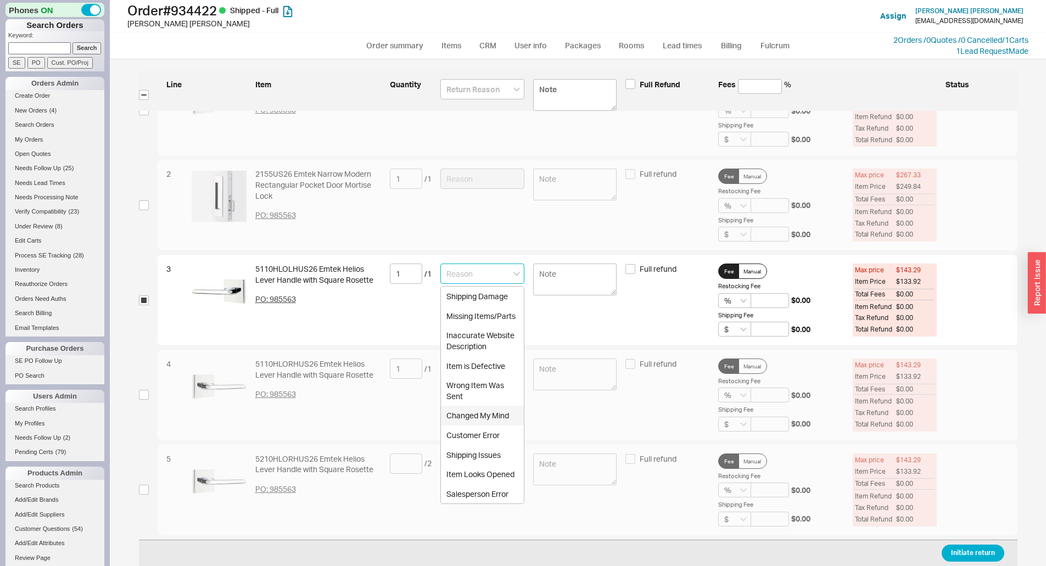
click at [483, 415] on div "Changed My Mind" at bounding box center [482, 416] width 83 height 20
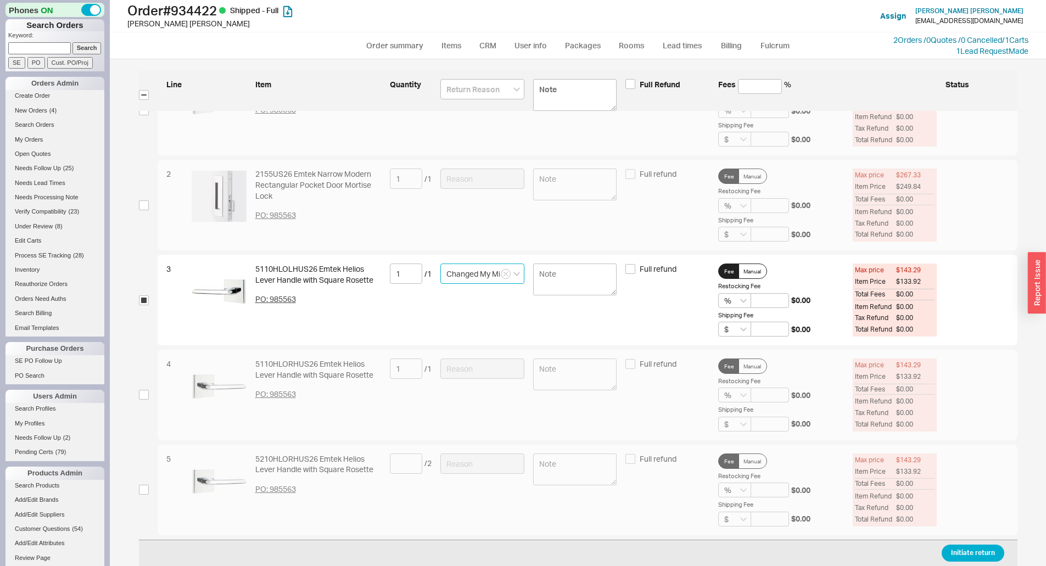
click at [477, 271] on input "Changed My Mind" at bounding box center [483, 274] width 84 height 20
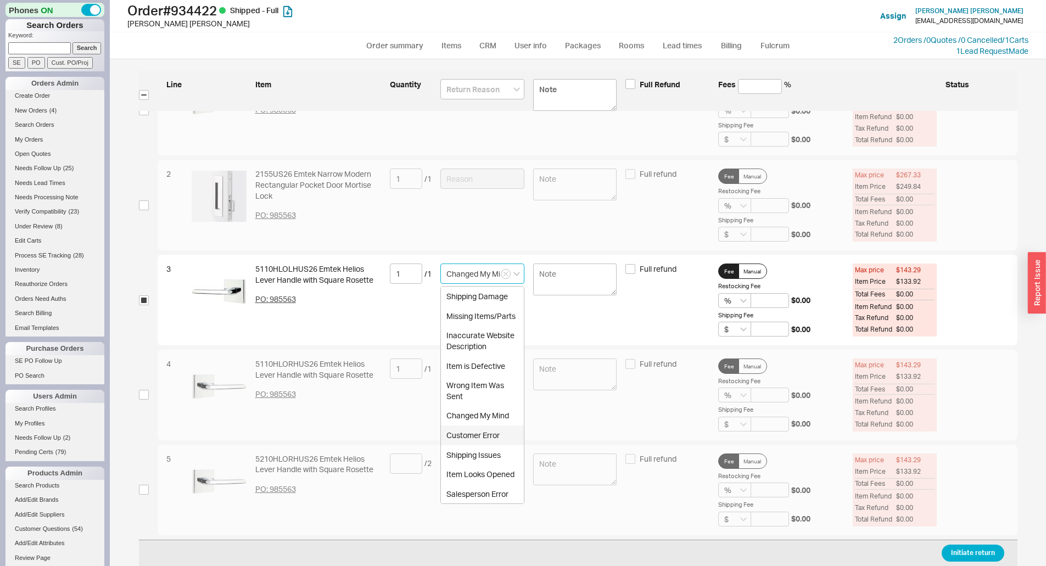
click at [479, 434] on div "Customer Error" at bounding box center [482, 436] width 83 height 20
type input "Customer Error"
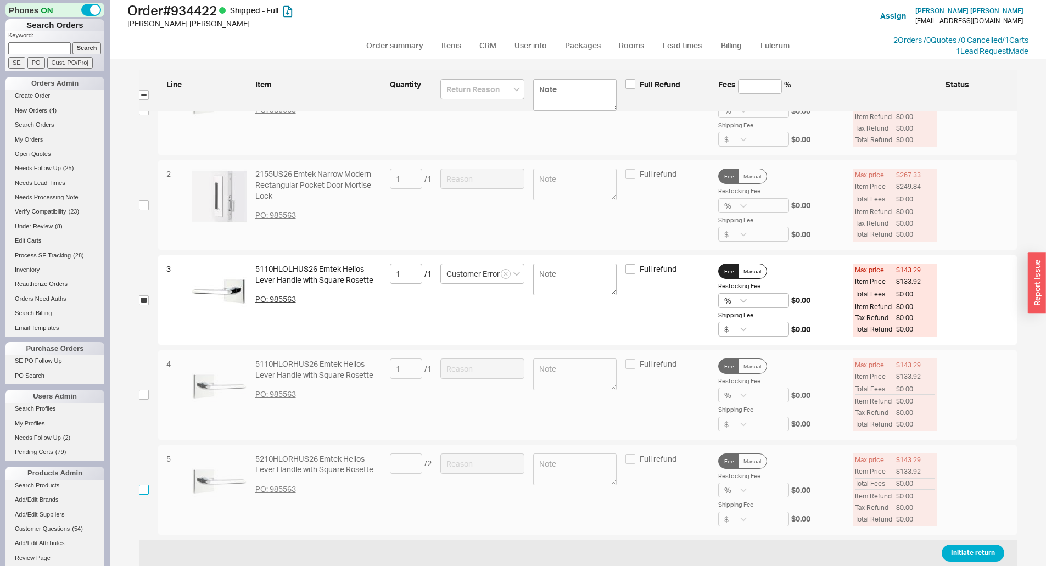
click at [141, 495] on input "checkbox" at bounding box center [144, 490] width 10 height 10
checkbox input "true"
click at [393, 464] on input at bounding box center [406, 464] width 32 height 20
type input "1"
click at [479, 469] on input at bounding box center [483, 464] width 84 height 20
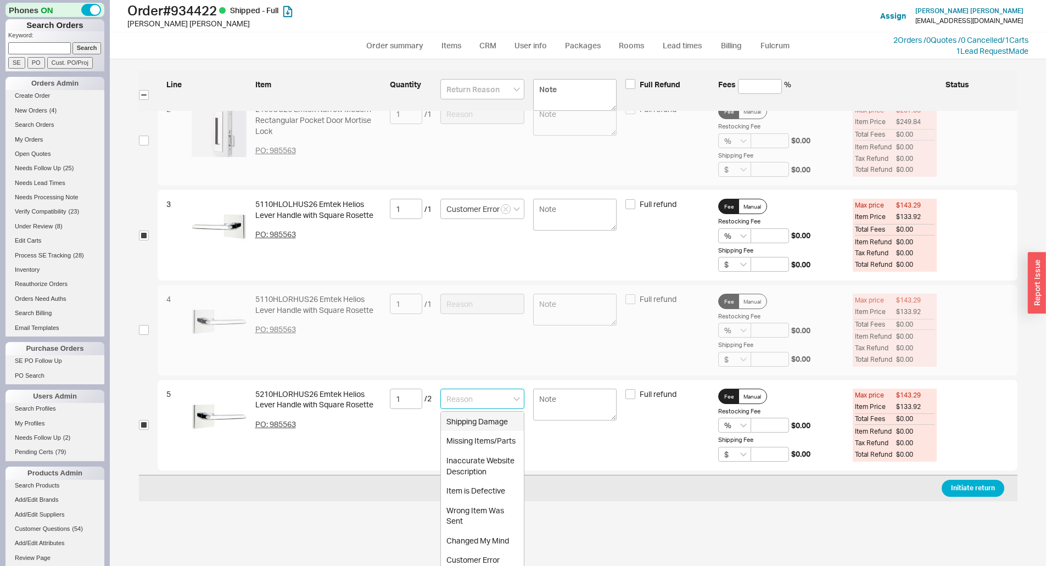
scroll to position [215, 0]
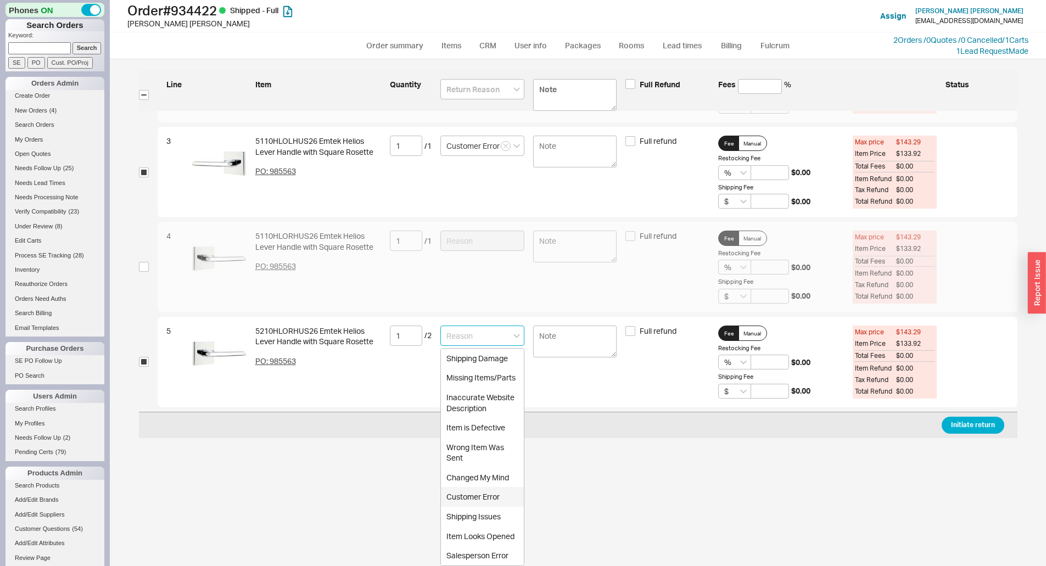
click at [491, 493] on div "Customer Error" at bounding box center [482, 497] width 83 height 20
type input "Customer Error"
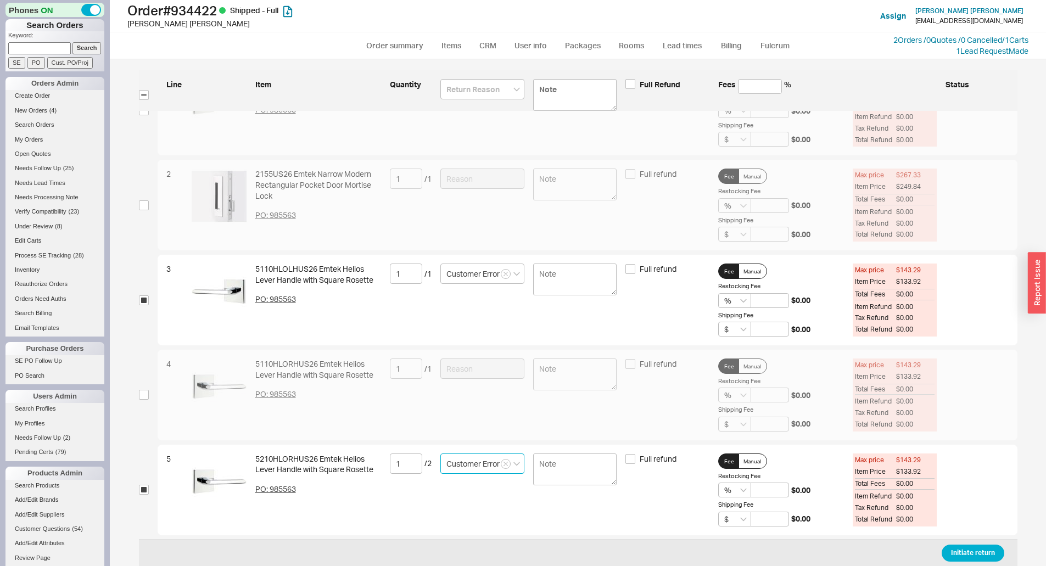
scroll to position [87, 0]
click at [555, 278] on textarea at bounding box center [575, 280] width 84 height 32
type textarea "D"
type textarea "Wrong handing"
click at [567, 460] on textarea at bounding box center [575, 470] width 84 height 32
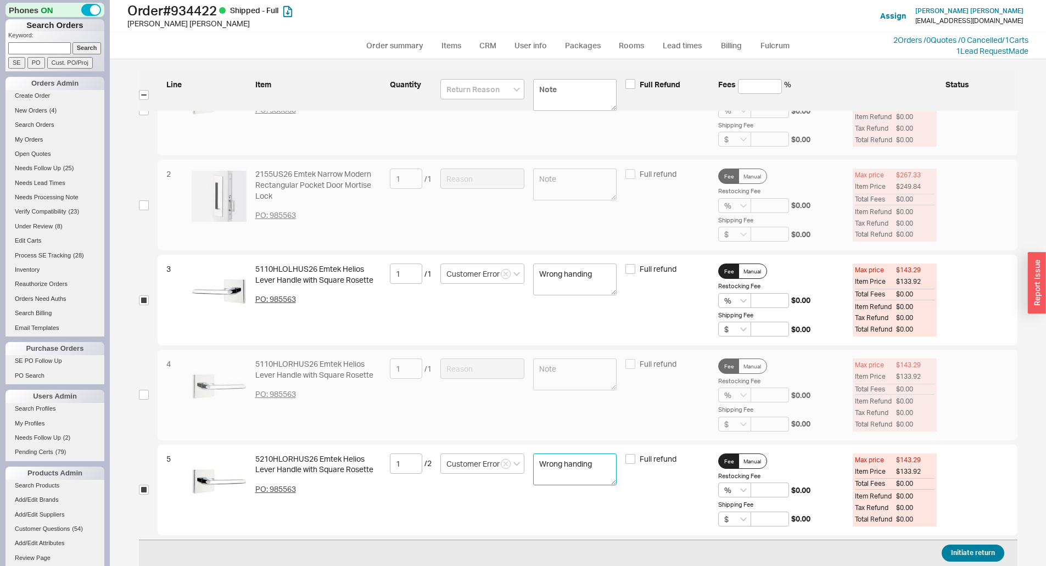
type textarea "Wrong handing"
click at [967, 551] on button "Initiate return" at bounding box center [973, 553] width 63 height 17
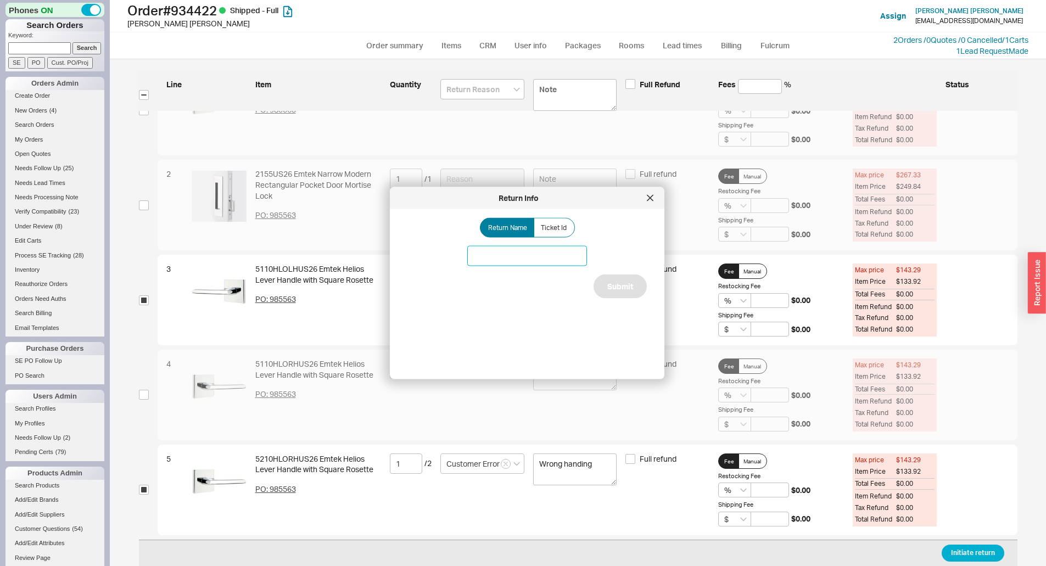
click at [523, 266] on input at bounding box center [527, 256] width 120 height 20
type input "Mistake"
click at [531, 252] on input "Mistake" at bounding box center [527, 256] width 120 height 20
click at [615, 282] on button "Submit" at bounding box center [620, 287] width 53 height 24
select select "*"
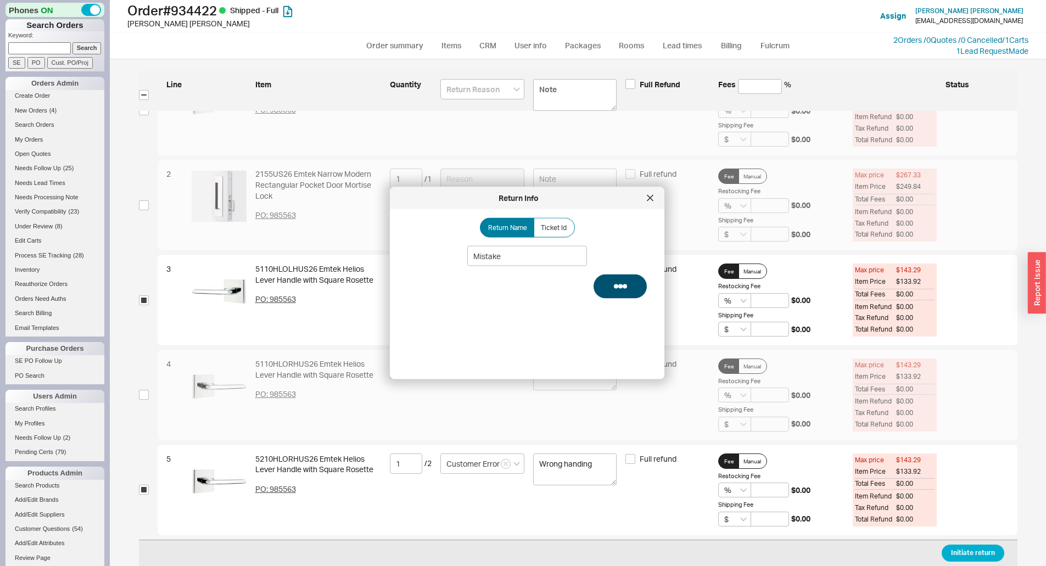
select select "LOW"
select select "3"
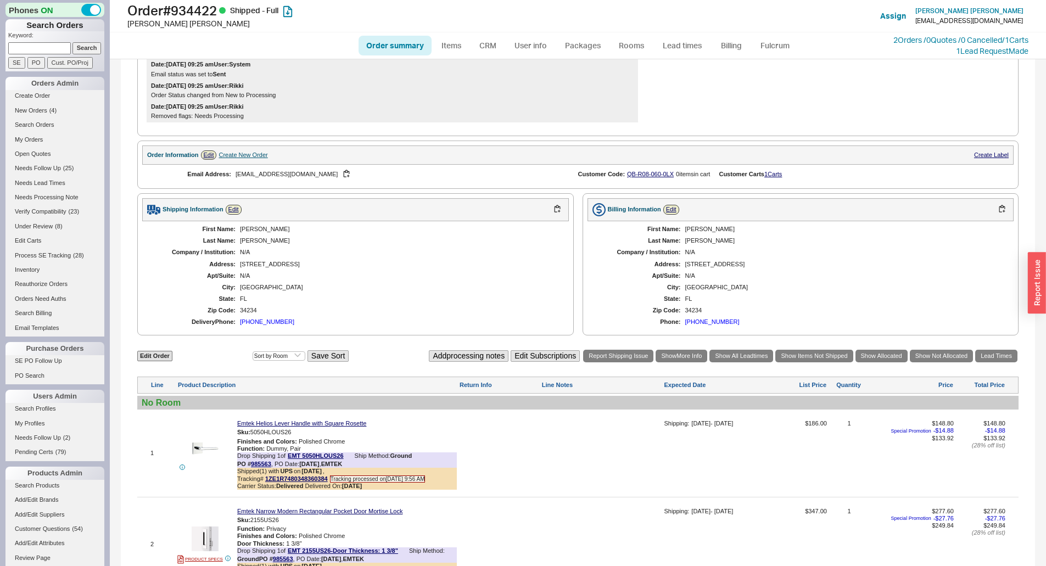
scroll to position [275, 0]
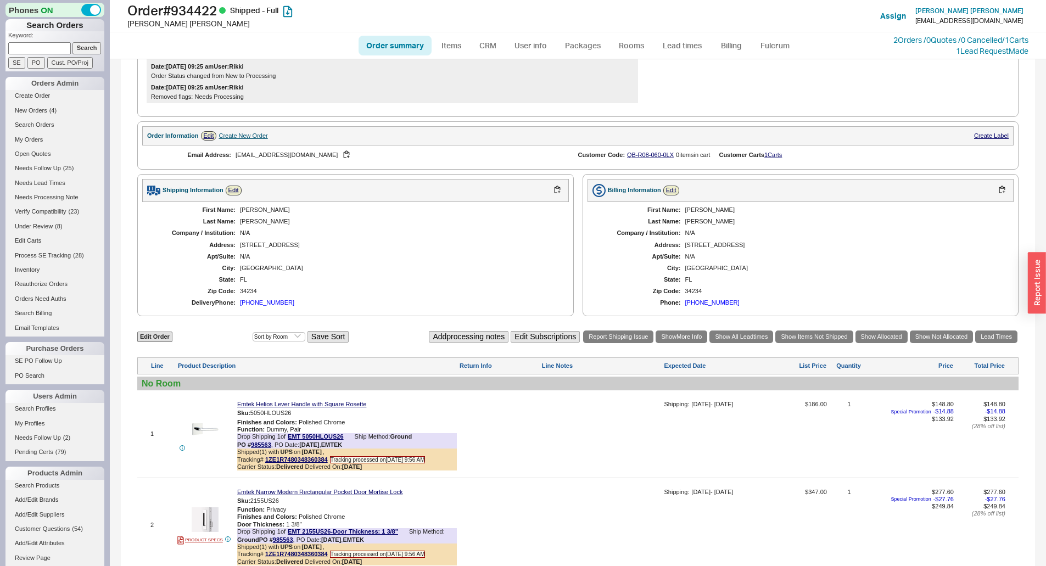
click at [320, 165] on div "Email Address: carolapalmer12@gmail.com" at bounding box center [360, 155] width 436 height 19
click at [340, 160] on button "button" at bounding box center [346, 155] width 13 height 10
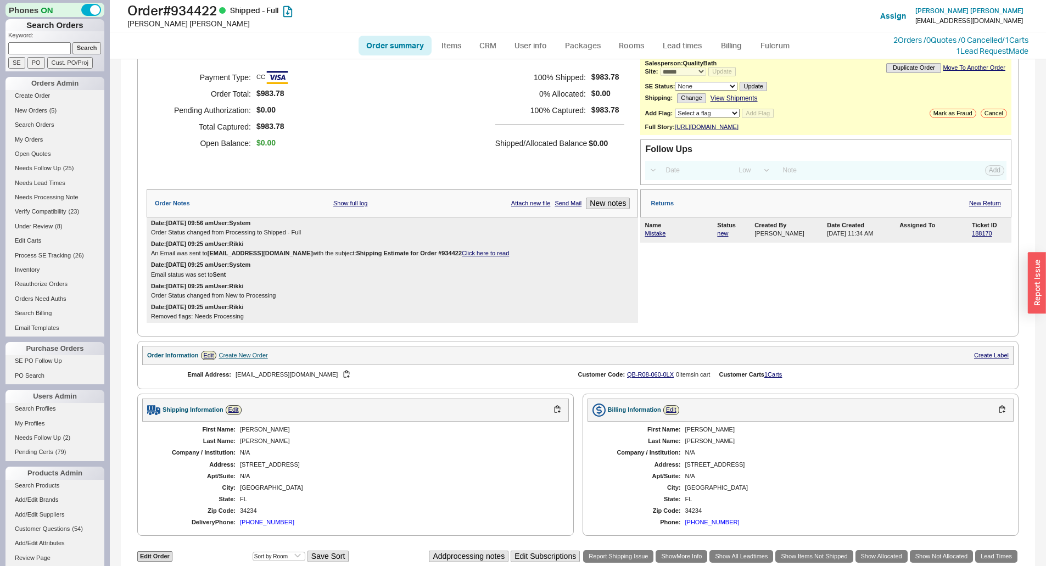
click at [34, 51] on input at bounding box center [39, 48] width 63 height 12
type input "941302"
click at [73, 42] on input "Search" at bounding box center [87, 48] width 29 height 12
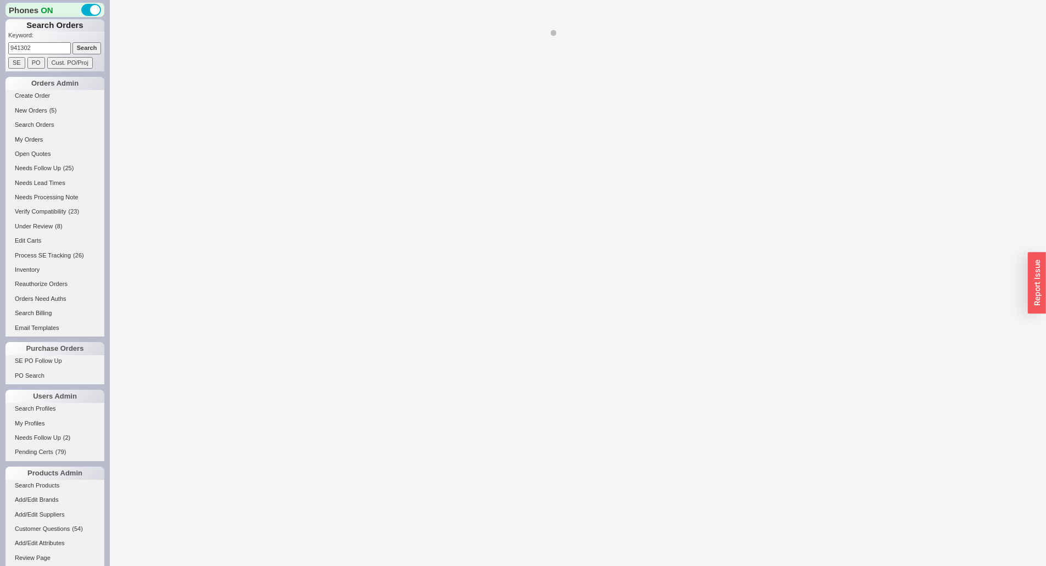
select select "*"
select select "3"
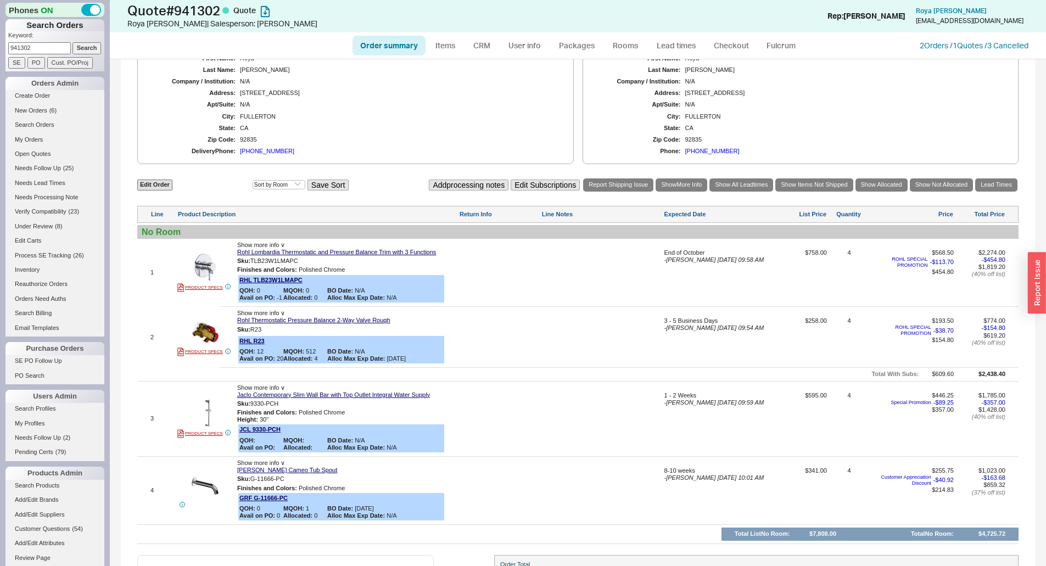
scroll to position [384, 0]
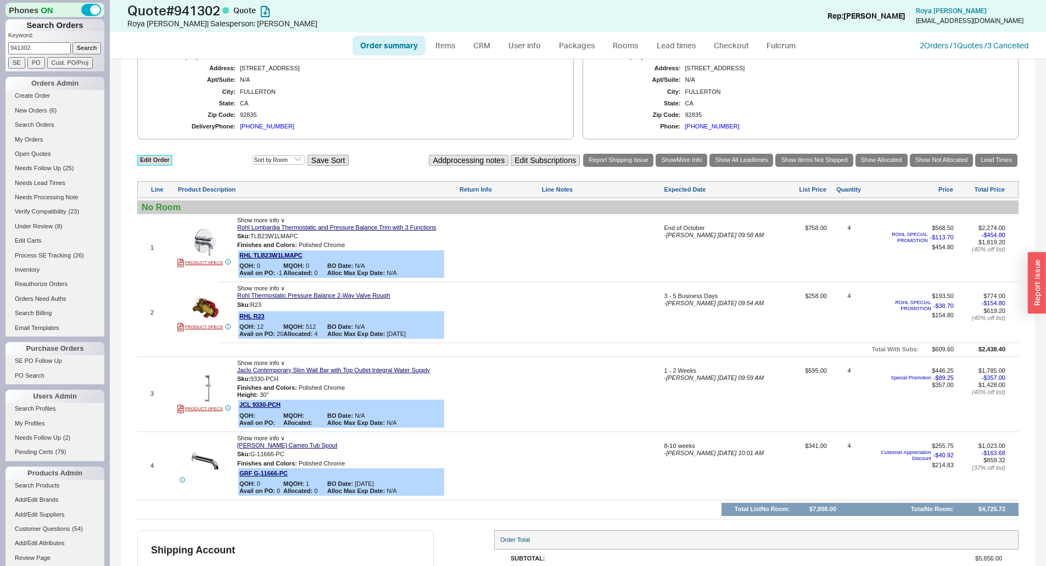
click at [149, 158] on link "Edit Order" at bounding box center [154, 160] width 35 height 10
select select "3"
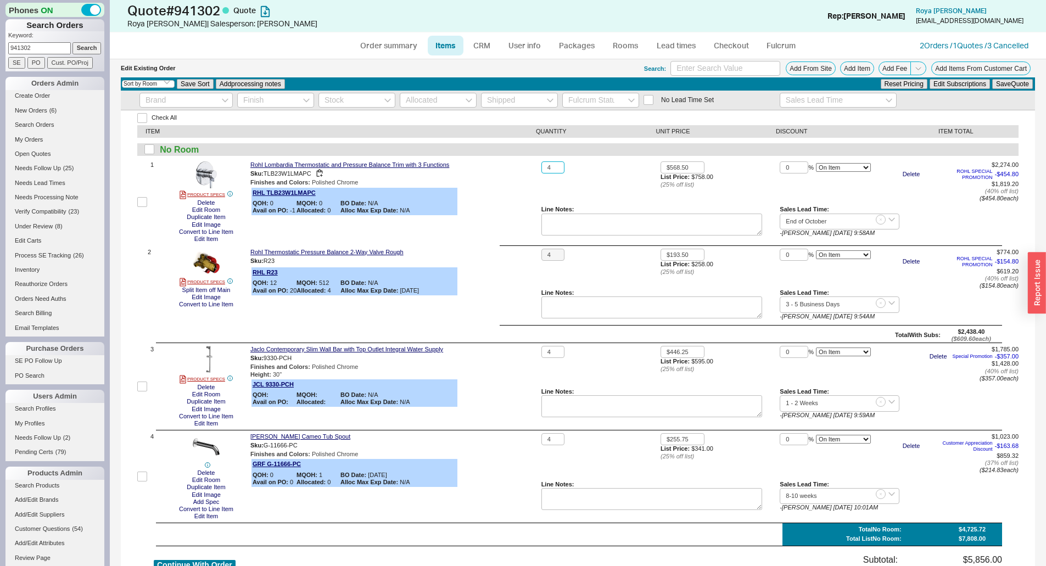
drag, startPoint x: 553, startPoint y: 168, endPoint x: 532, endPoint y: 169, distance: 21.4
click at [532, 169] on div "1 PRODUCT SPECS Delete Edit Room Duplicate Item Edit Image Convert to Line Item…" at bounding box center [578, 201] width 882 height 81
type input "1"
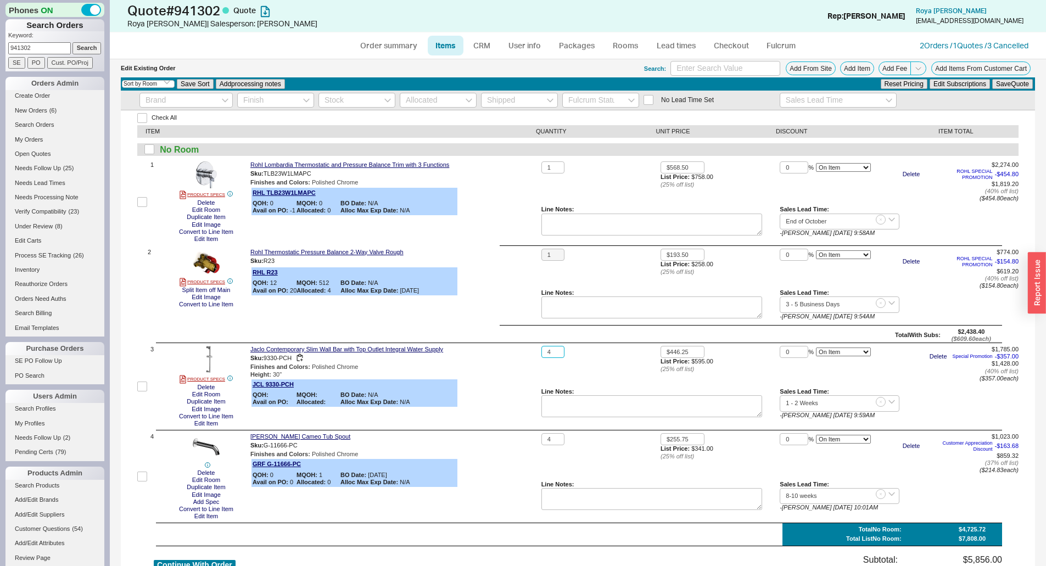
drag, startPoint x: 555, startPoint y: 353, endPoint x: 522, endPoint y: 356, distance: 33.7
click at [523, 356] on div "3 PRODUCT SPECS Delete Edit Room Duplicate Item Edit Image Convert to Line Item…" at bounding box center [578, 386] width 882 height 81
type input "1"
click at [558, 445] on div "4" at bounding box center [601, 457] width 119 height 48
drag, startPoint x: 554, startPoint y: 439, endPoint x: 525, endPoint y: 441, distance: 28.6
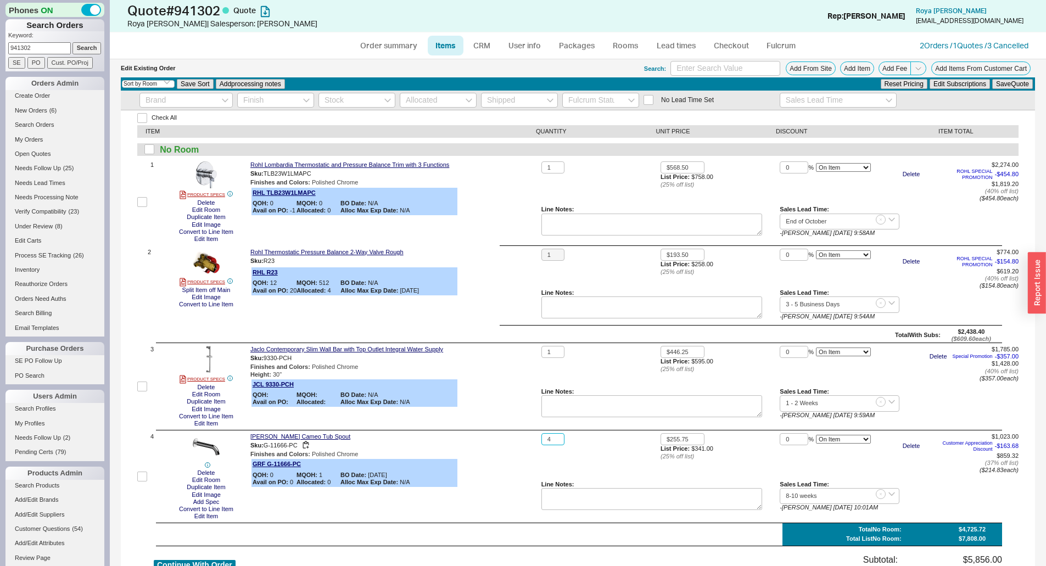
click at [526, 441] on div "4 Delete Edit Room Duplicate Item Edit Image Add Spec Convert to Line Item Edit…" at bounding box center [578, 476] width 882 height 87
type input "1"
click at [1012, 70] on button "Add Items From Customer Cart" at bounding box center [981, 69] width 99 height 14
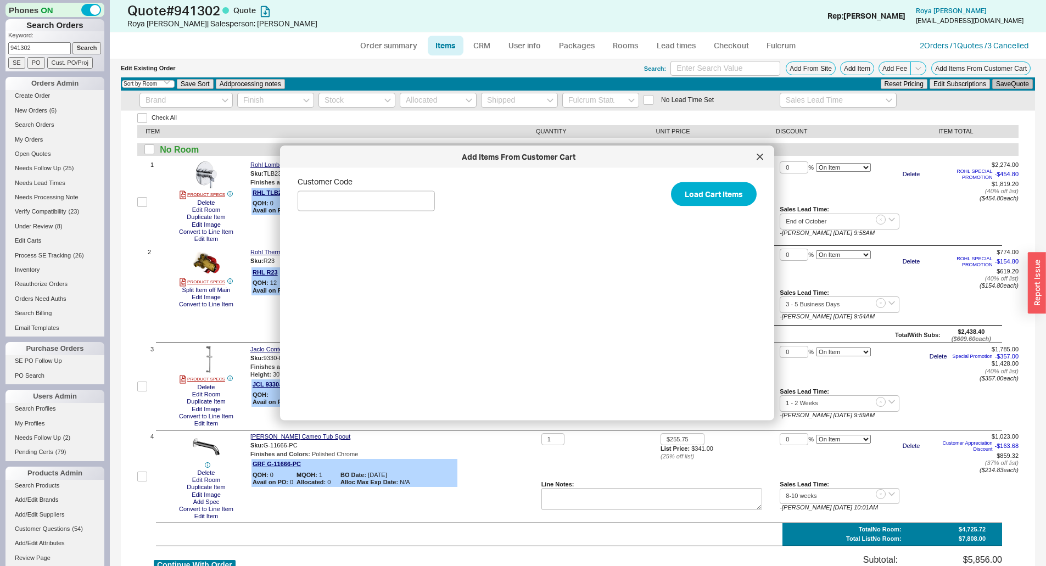
click at [1009, 83] on button "Save Quote" at bounding box center [1013, 84] width 41 height 10
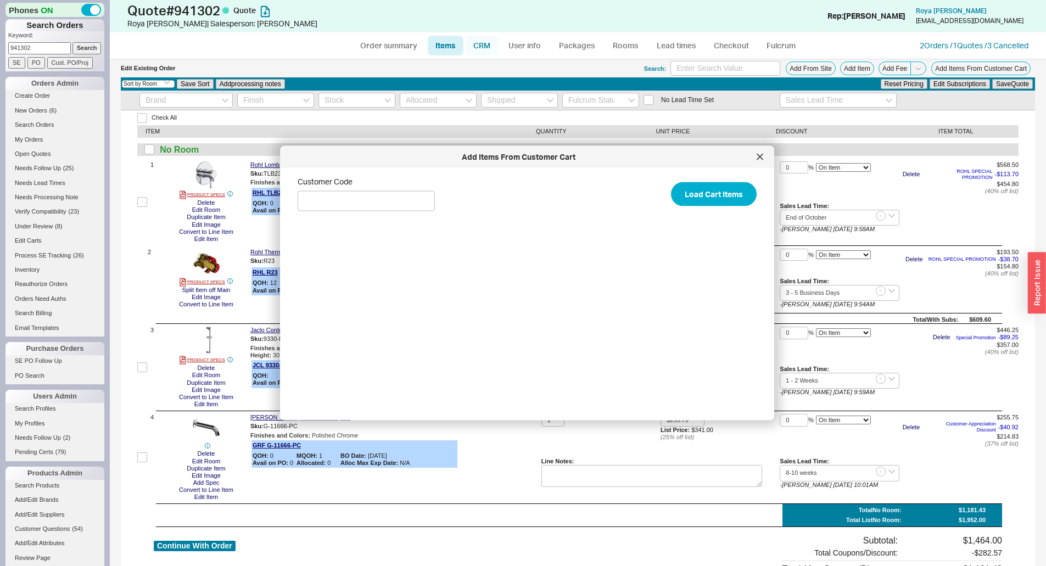
click at [494, 41] on link "CRM" at bounding box center [482, 46] width 32 height 20
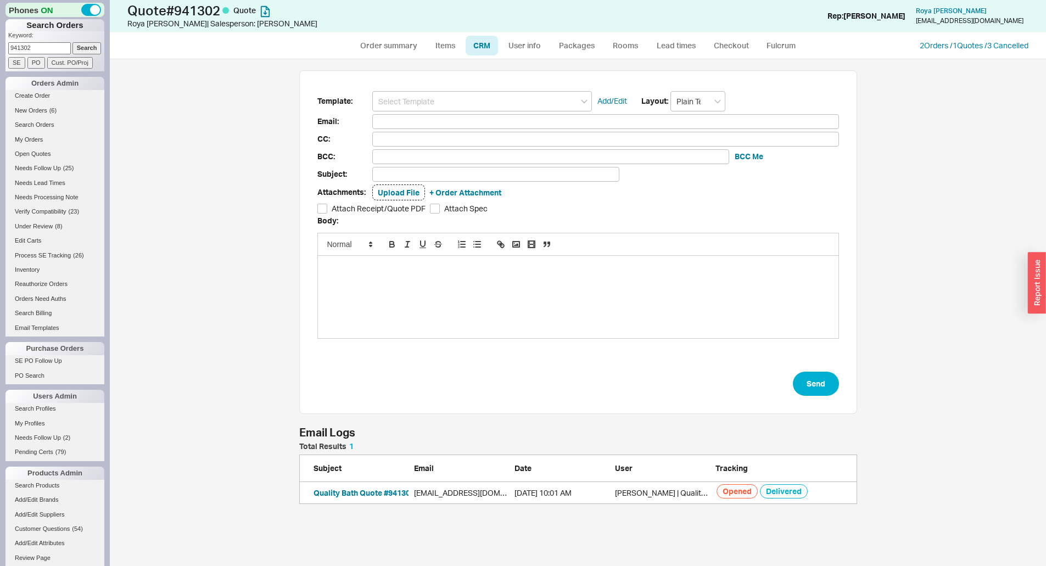
scroll to position [499, 928]
click at [487, 103] on input at bounding box center [482, 101] width 220 height 20
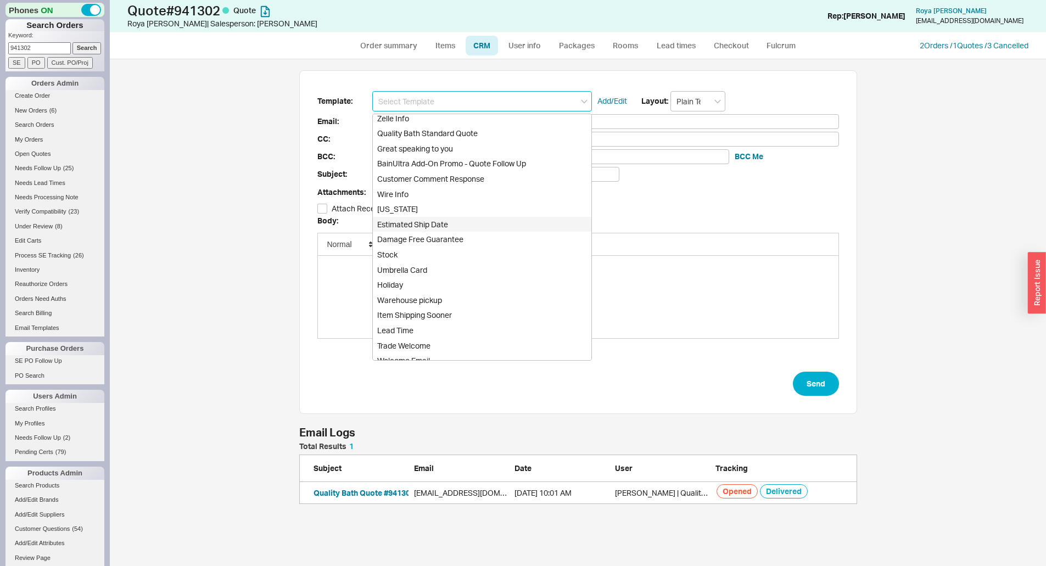
scroll to position [472, 0]
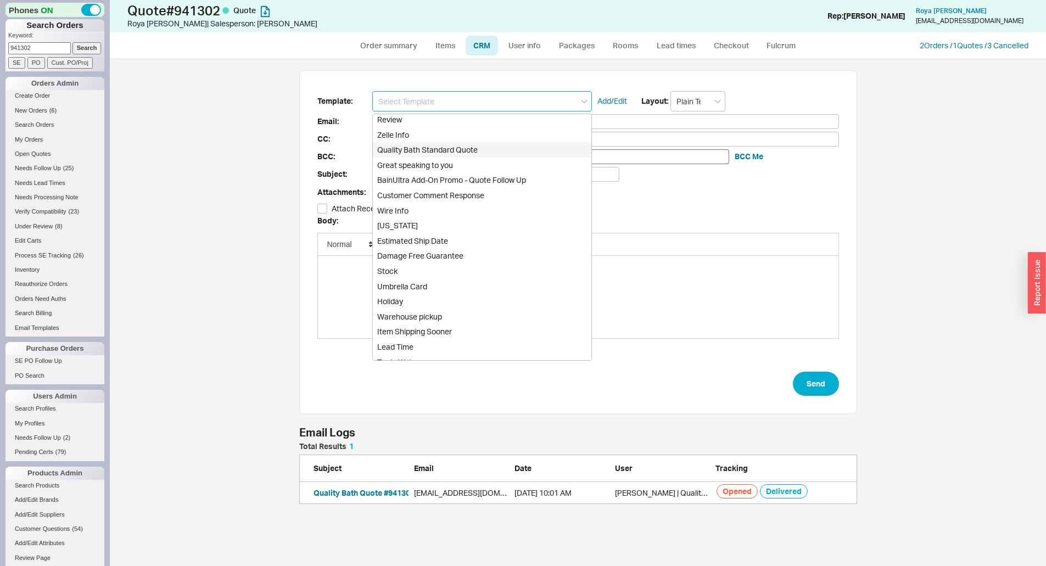
click at [491, 151] on div "Quality Bath Standard Quote" at bounding box center [482, 149] width 219 height 15
type input "Quality Bath Standard Quote"
type input "Receipt"
type input "rptiger@roadrunner.com"
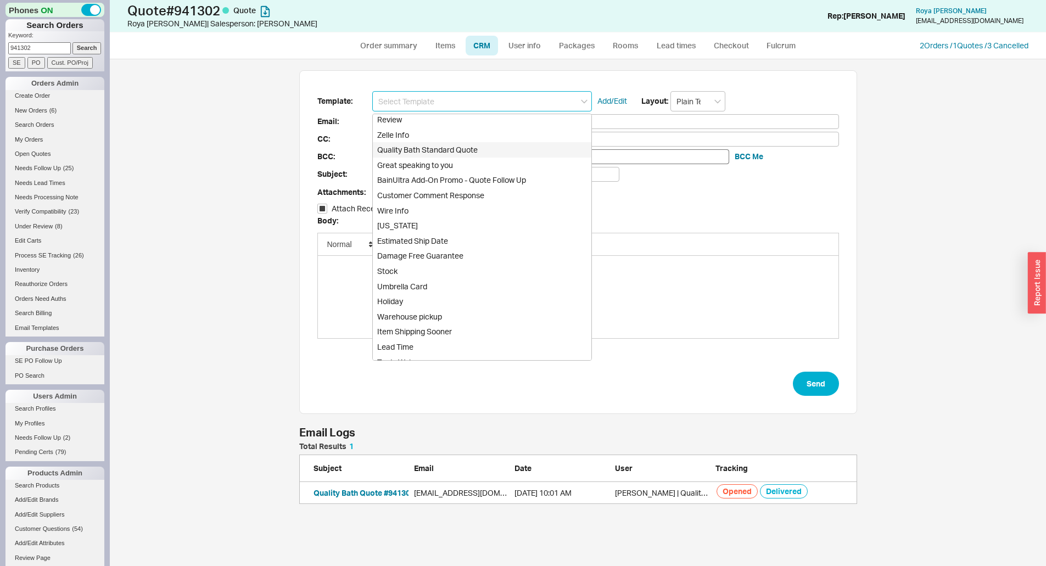
type input "Quality Bath Quote #941302"
checkbox input "true"
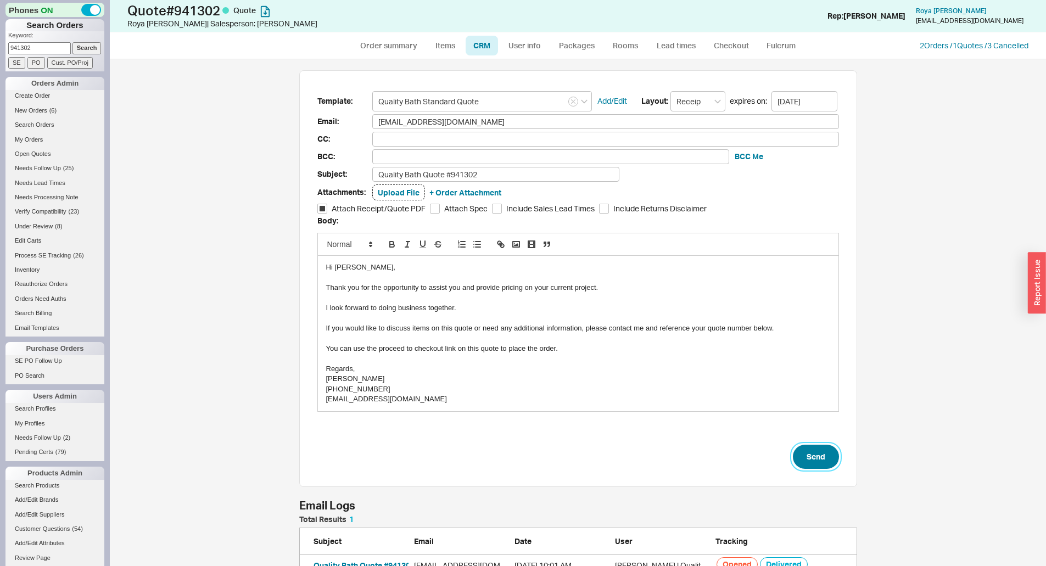
click at [826, 464] on button "Send" at bounding box center [816, 457] width 46 height 24
select select "*"
select select "3"
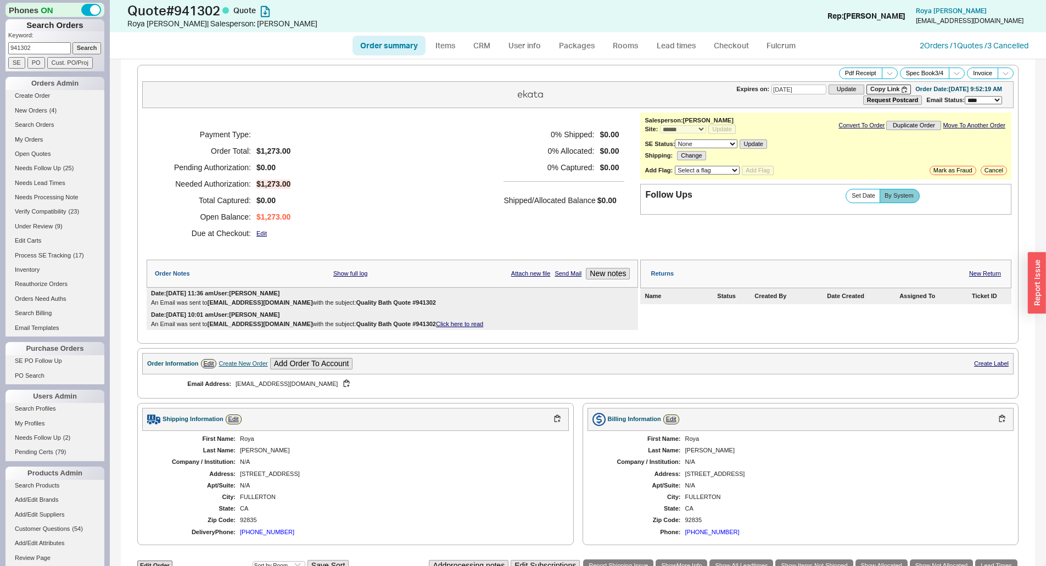
drag, startPoint x: 43, startPoint y: 49, endPoint x: 0, endPoint y: 53, distance: 43.6
click at [0, 53] on div "Phones ON Search Orders Keyword: 941302 Search SE PO Cust. PO/Proj Orders Admin…" at bounding box center [55, 283] width 110 height 566
type input "roya phillips"
click at [73, 42] on input "Search" at bounding box center [87, 48] width 29 height 12
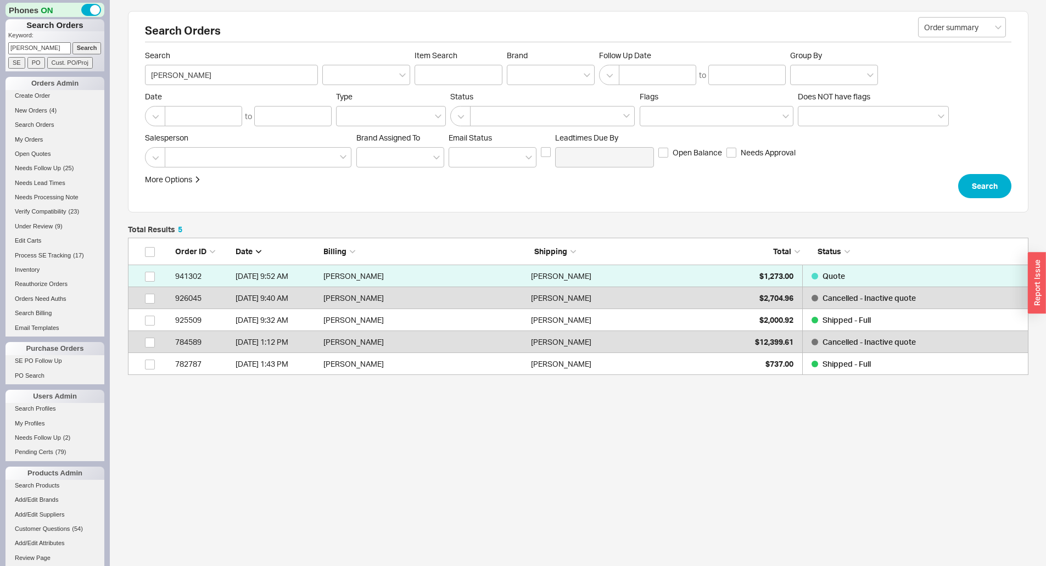
scroll to position [129, 893]
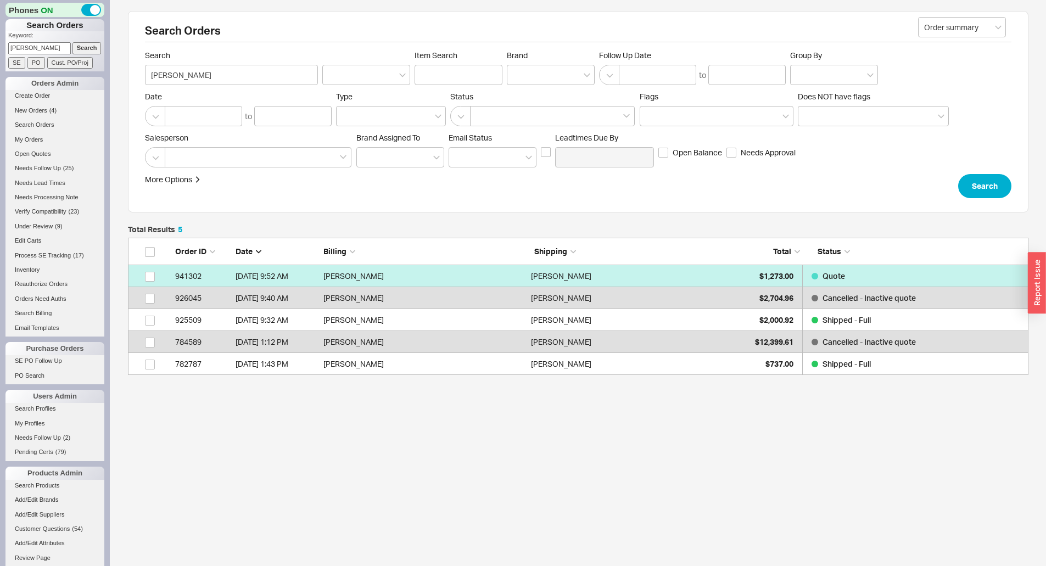
click at [738, 281] on link "941302 9/22/25 9:52 AM Roya Phillips Roya Phillips $1,273.00 Quote" at bounding box center [578, 276] width 901 height 22
select select "*"
select select "3"
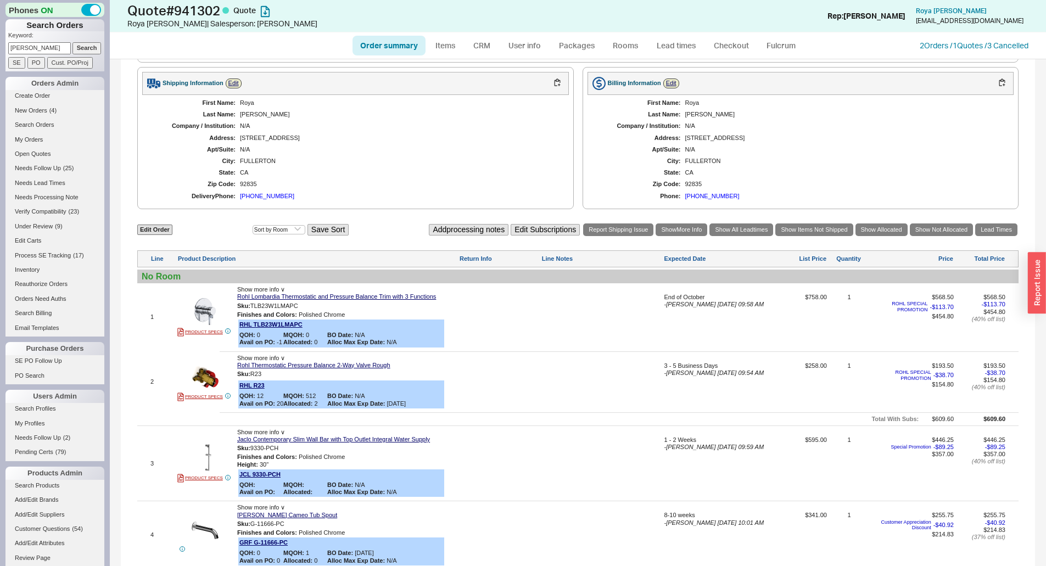
scroll to position [384, 0]
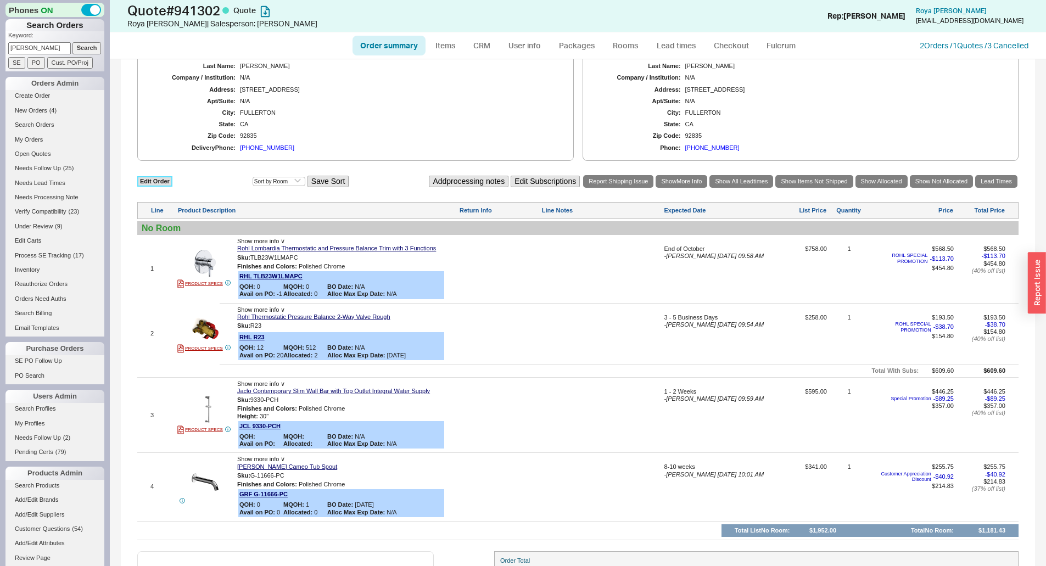
click at [151, 179] on link "Edit Order" at bounding box center [154, 181] width 35 height 10
select select "3"
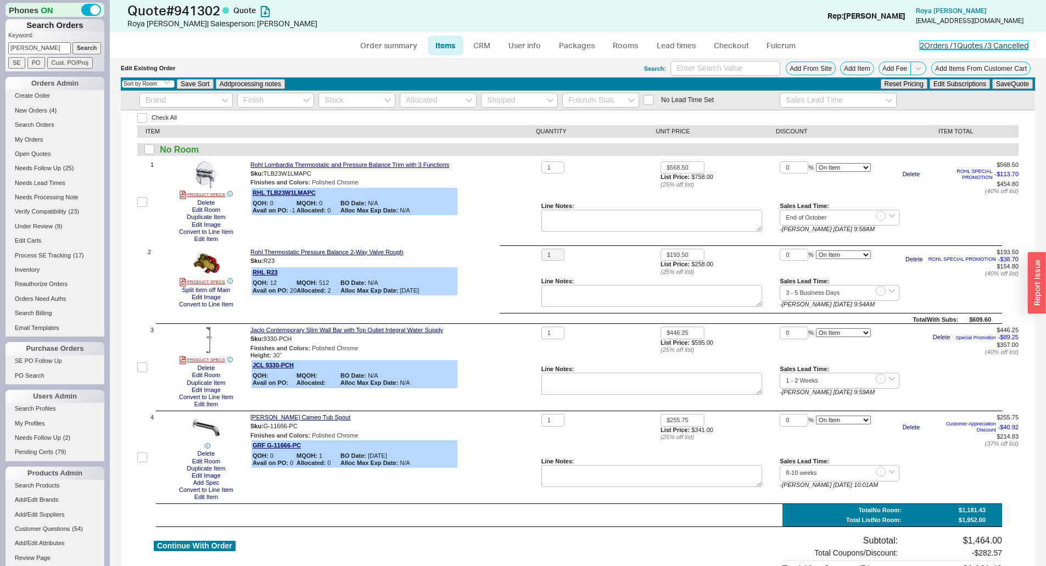
click at [943, 43] on link "2 Orders / 1 Quotes / 3 Cancelled" at bounding box center [974, 45] width 109 height 9
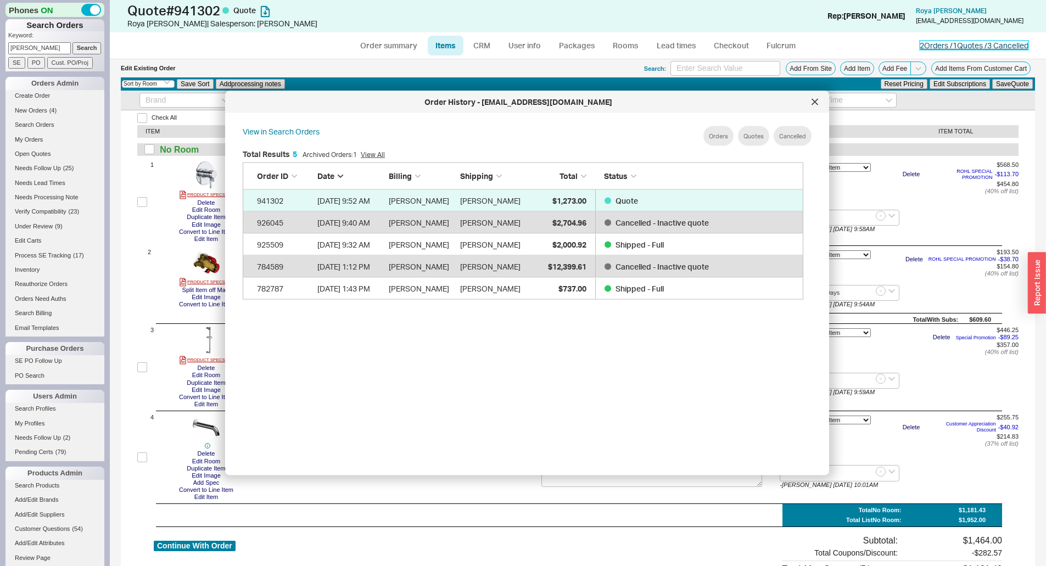
scroll to position [328, 570]
click at [821, 109] on div "Order History - rptiger@roadrunner.com" at bounding box center [527, 102] width 604 height 22
click at [811, 101] on div at bounding box center [815, 102] width 18 height 18
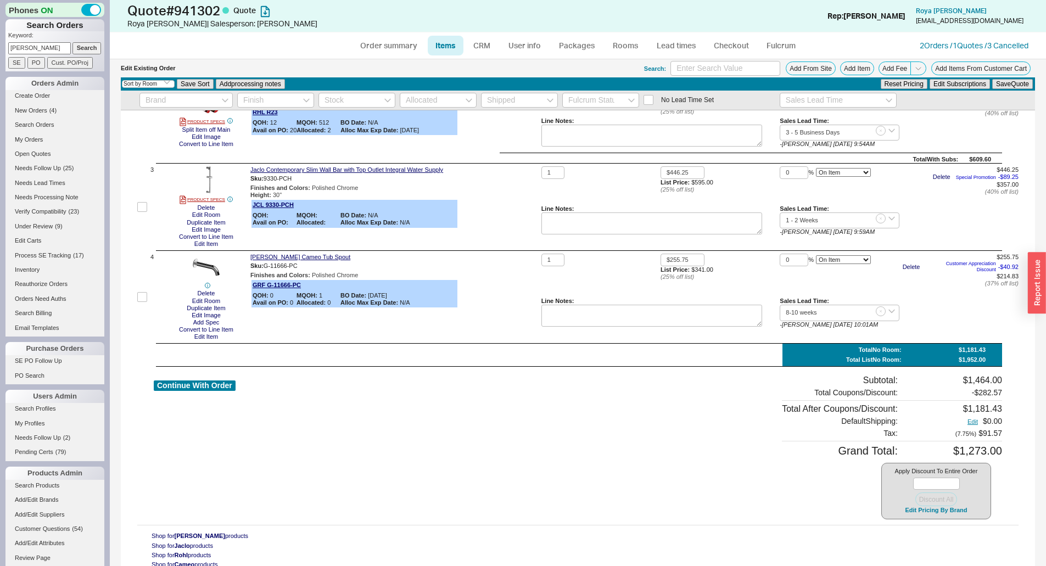
scroll to position [165, 0]
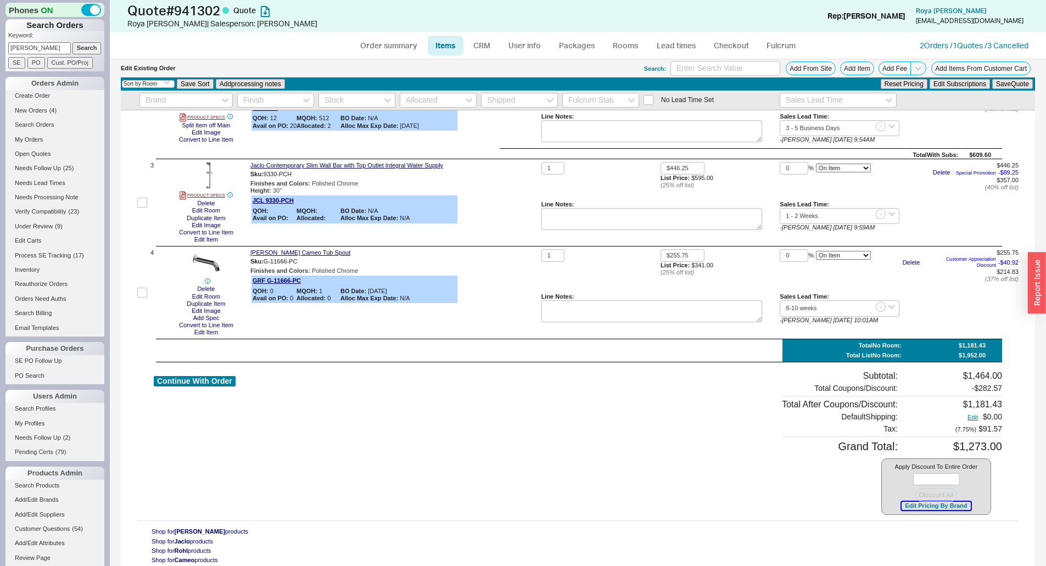
click at [933, 507] on button "Edit Pricing By Brand" at bounding box center [936, 506] width 69 height 8
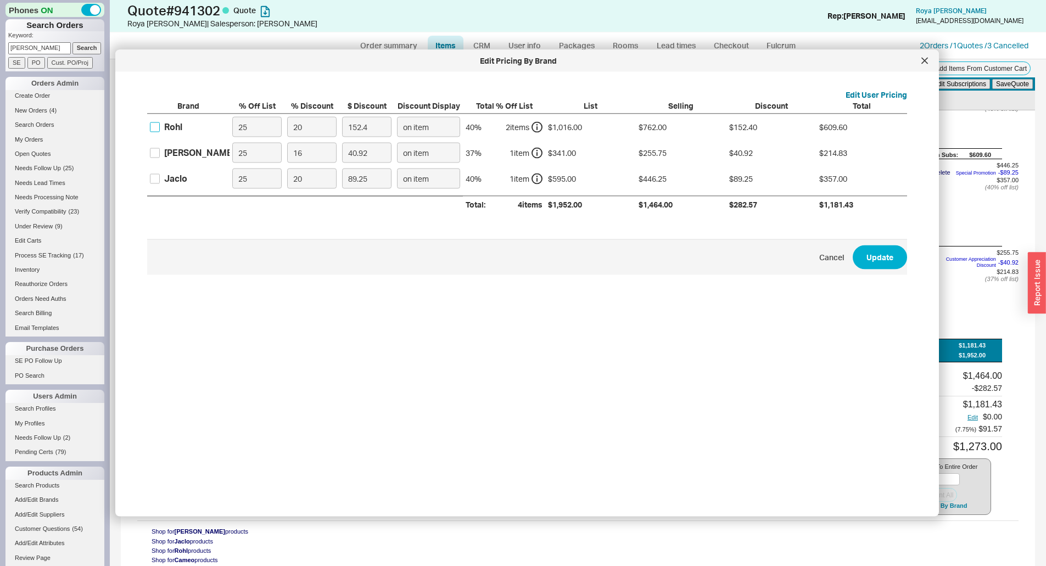
click at [154, 130] on input "Rohl" at bounding box center [155, 127] width 10 height 10
checkbox input "true"
drag, startPoint x: 301, startPoint y: 135, endPoint x: 271, endPoint y: 135, distance: 29.7
click at [0, 0] on div "Rohl 25 20 152.4 on item 40 % 2 item s $1,016.00 $762.00 $152.40 $609.60" at bounding box center [0, 0] width 0 height 0
type input "4"
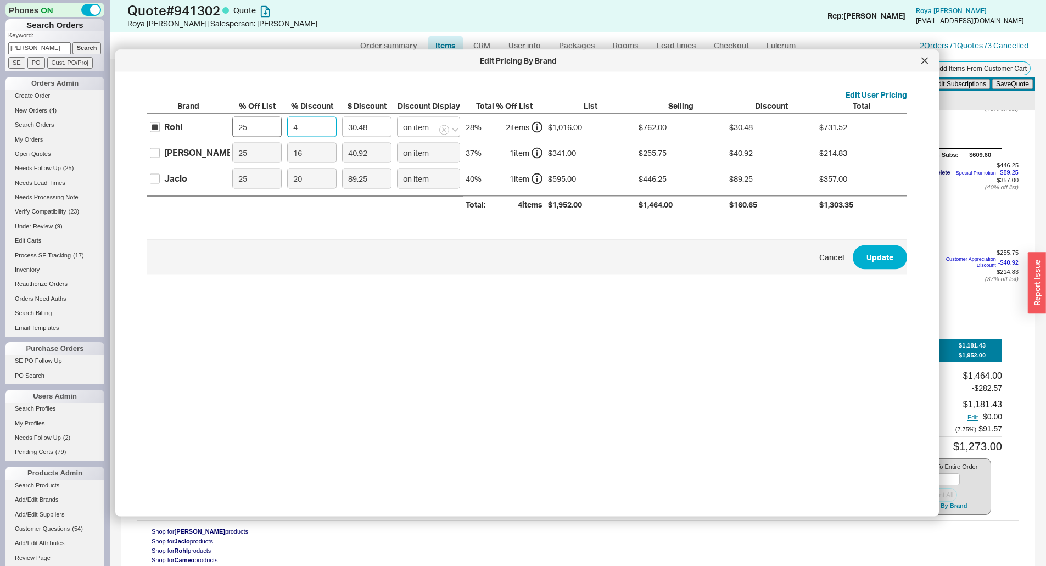
type input "30.48"
type input "45"
type input "342.9"
type input "45"
drag, startPoint x: 255, startPoint y: 120, endPoint x: 218, endPoint y: 125, distance: 38.2
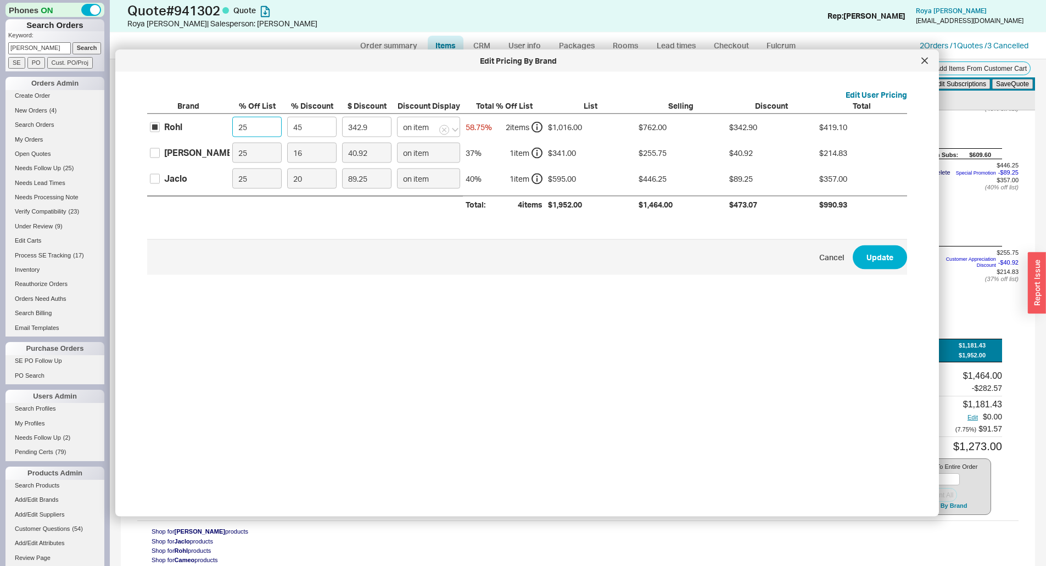
click at [0, 0] on div "Rohl 25 45 342.9 on item 58.75 % 2 item s $1,016.00 $762.00 $342.90 $419.10" at bounding box center [0, 0] width 0 height 0
type input "0"
type input "457.2"
type input "0"
click at [156, 153] on input "Graff" at bounding box center [155, 153] width 10 height 10
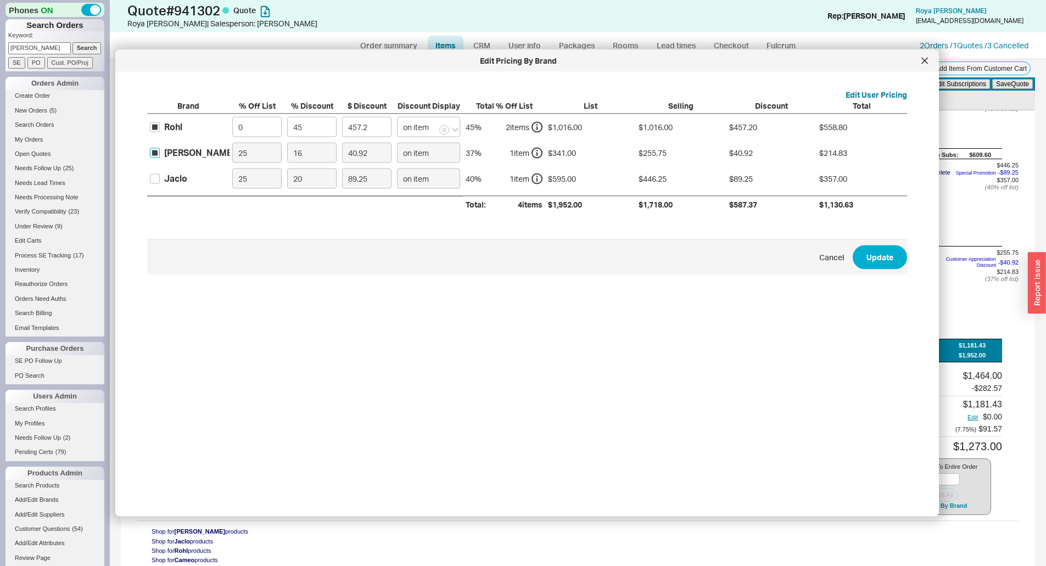
checkbox input "true"
drag, startPoint x: 312, startPoint y: 154, endPoint x: 271, endPoint y: 155, distance: 40.7
click at [0, 0] on div "Graff 25 16 40.92 on item 37 % 1 item $341.00 $255.75 $40.92 $214.83" at bounding box center [0, 0] width 0 height 0
type input "2"
type input "5.11"
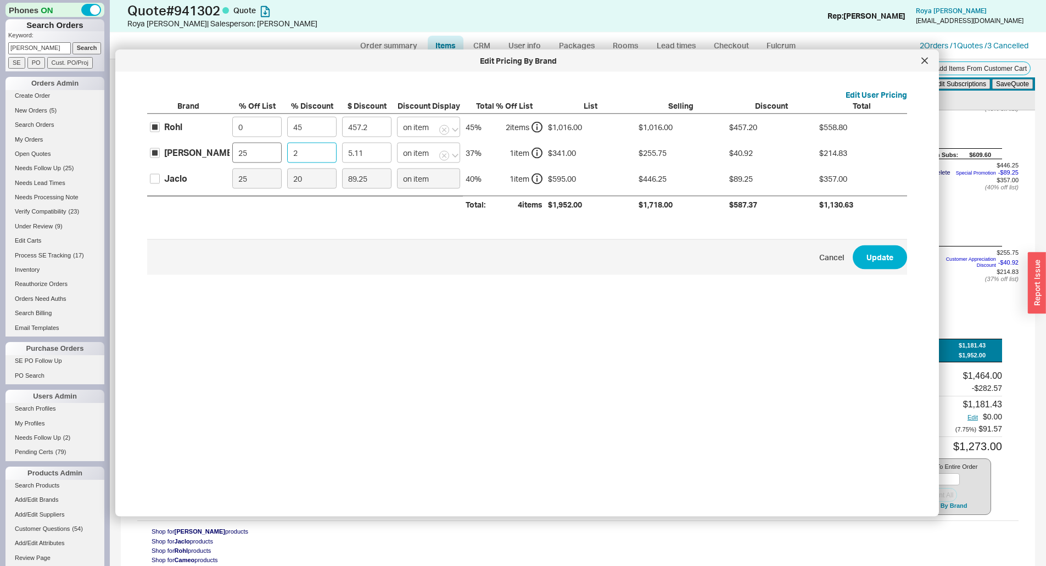
type input "20"
type input "51.15"
type input "20"
click at [866, 259] on button "Update" at bounding box center [880, 257] width 54 height 24
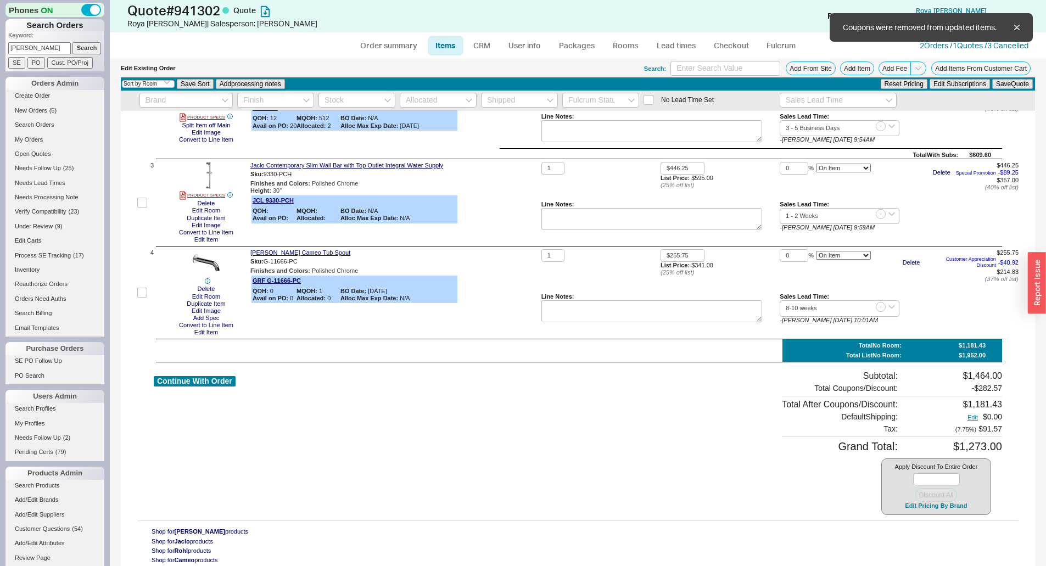
type input "$758.00"
type input "45"
type input "$258.00"
type input "45"
type input "20"
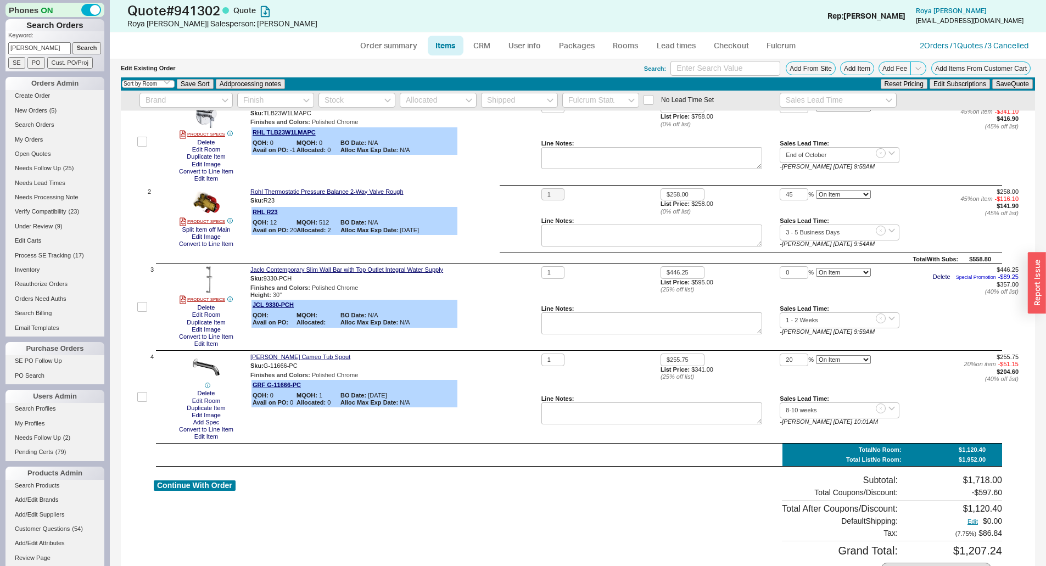
scroll to position [0, 0]
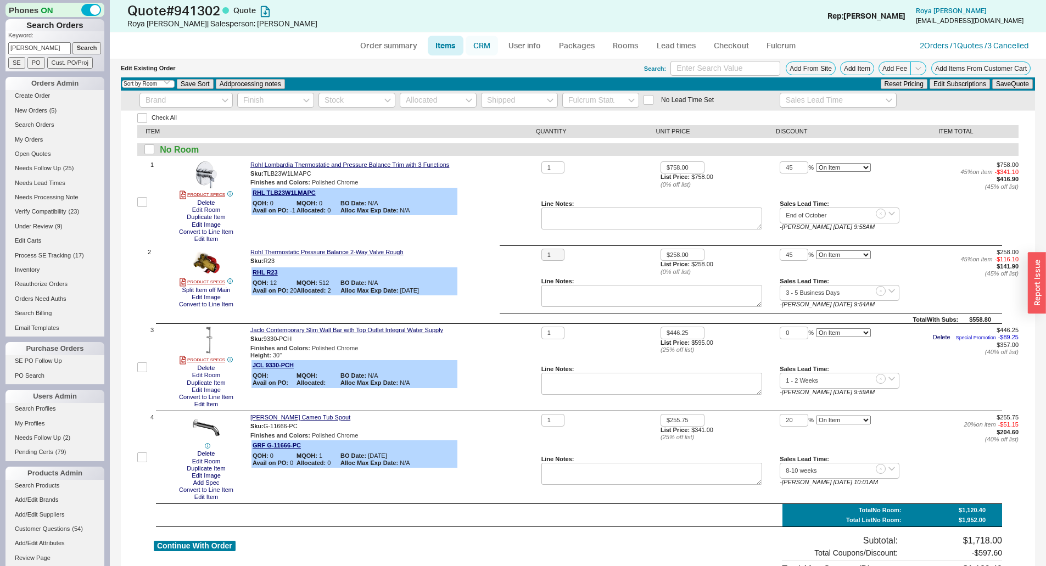
click at [487, 43] on link "CRM" at bounding box center [482, 46] width 32 height 20
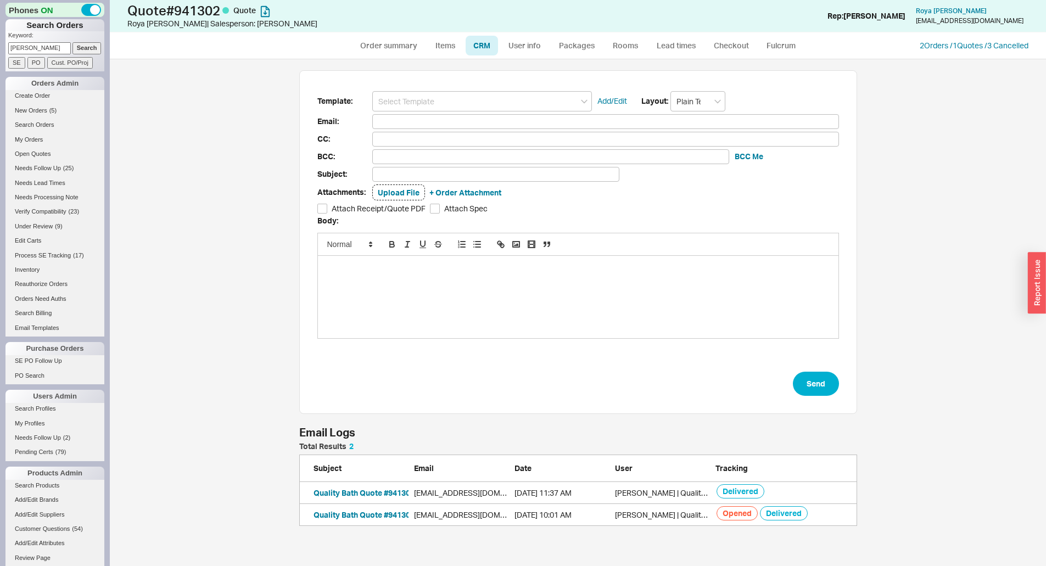
scroll to position [499, 928]
click at [456, 96] on input at bounding box center [482, 101] width 220 height 20
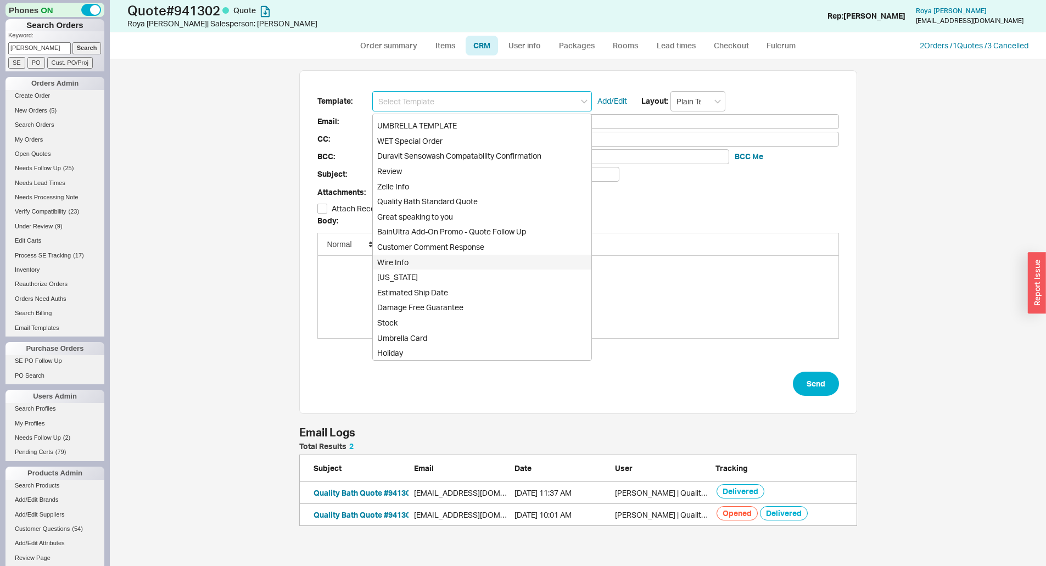
scroll to position [417, 0]
click at [478, 204] on div "Quality Bath Standard Quote" at bounding box center [482, 204] width 219 height 15
type input "Quality Bath Standard Quote"
type input "Receipt"
type input "rptiger@roadrunner.com"
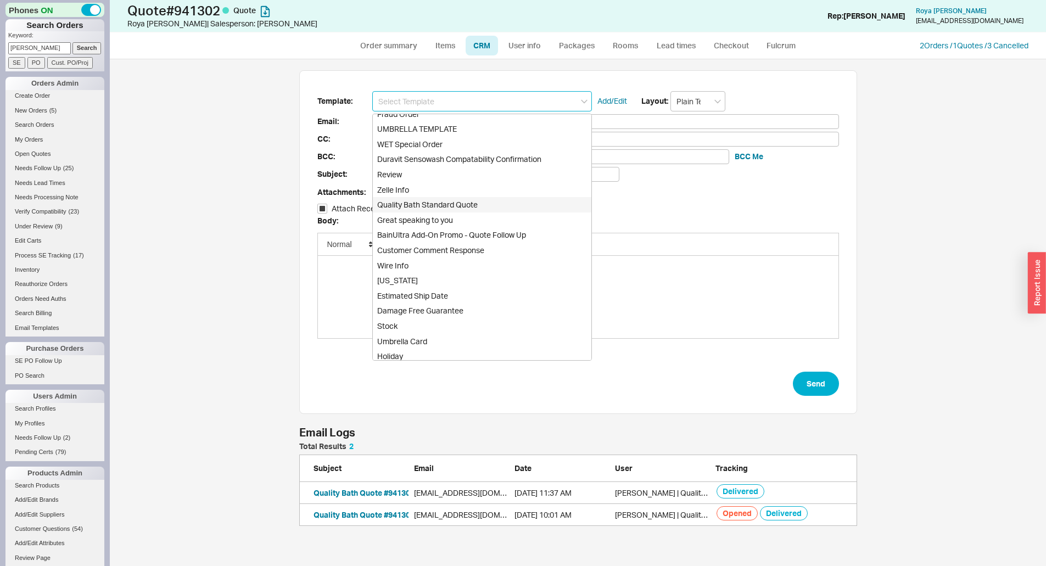
type input "rptiger@roadrunner.com"
type input "Quality Bath Quote #941302"
checkbox input "true"
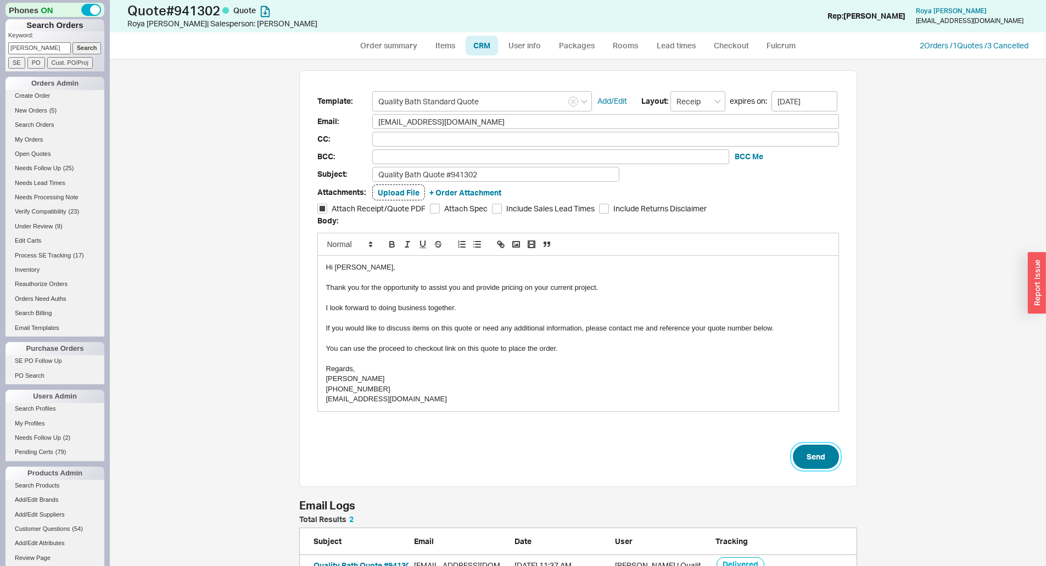
click at [827, 453] on button "Send" at bounding box center [816, 457] width 46 height 24
select select "*"
select select "3"
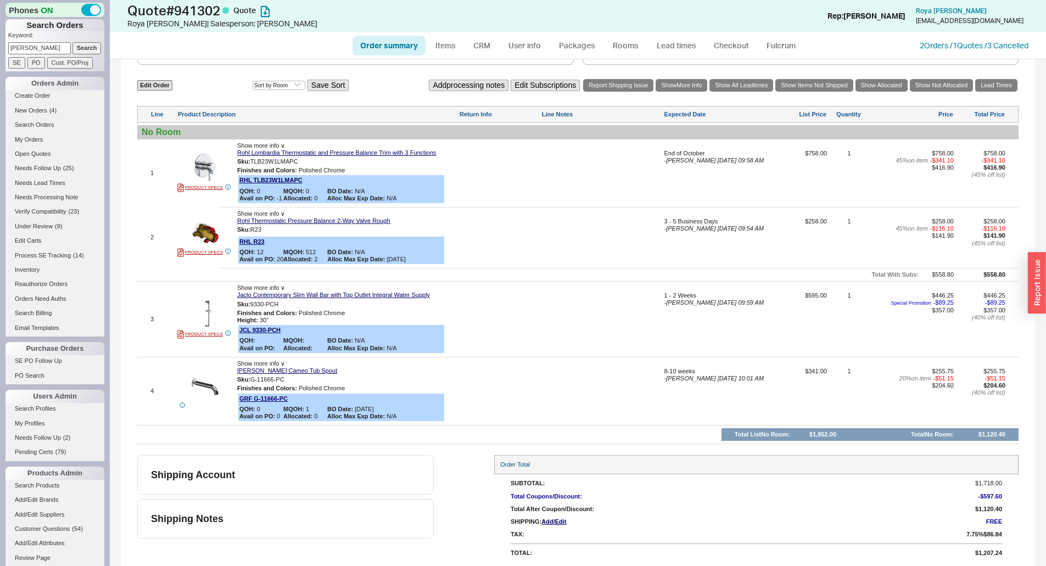
scroll to position [504, 0]
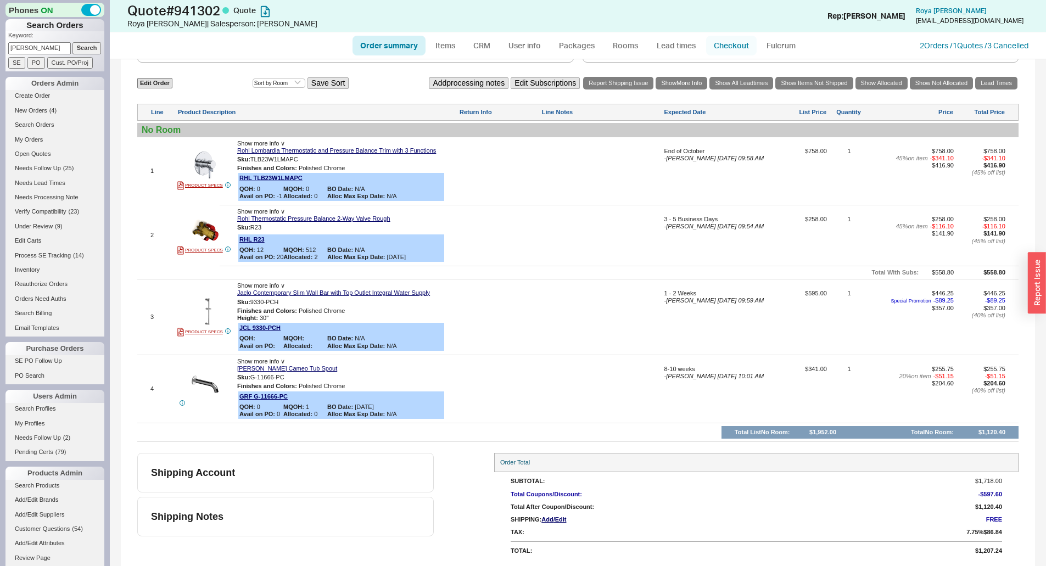
click at [722, 48] on link "Checkout" at bounding box center [731, 46] width 51 height 20
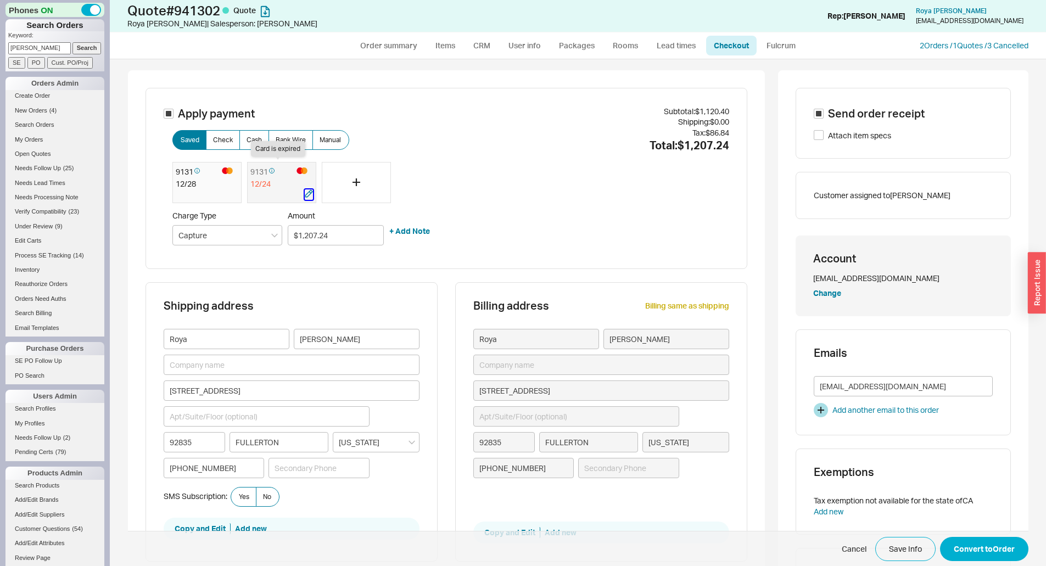
click at [304, 200] on div "9131 12 / 24" at bounding box center [281, 183] width 69 height 42
click at [305, 193] on icon "button" at bounding box center [309, 194] width 8 height 8
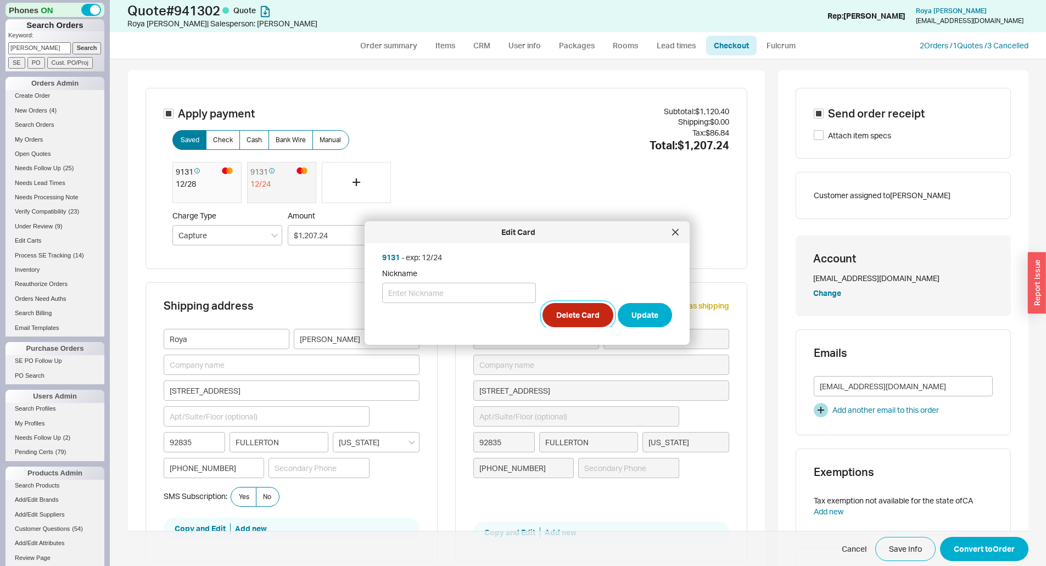
click at [567, 315] on button "Delete Card" at bounding box center [578, 315] width 71 height 24
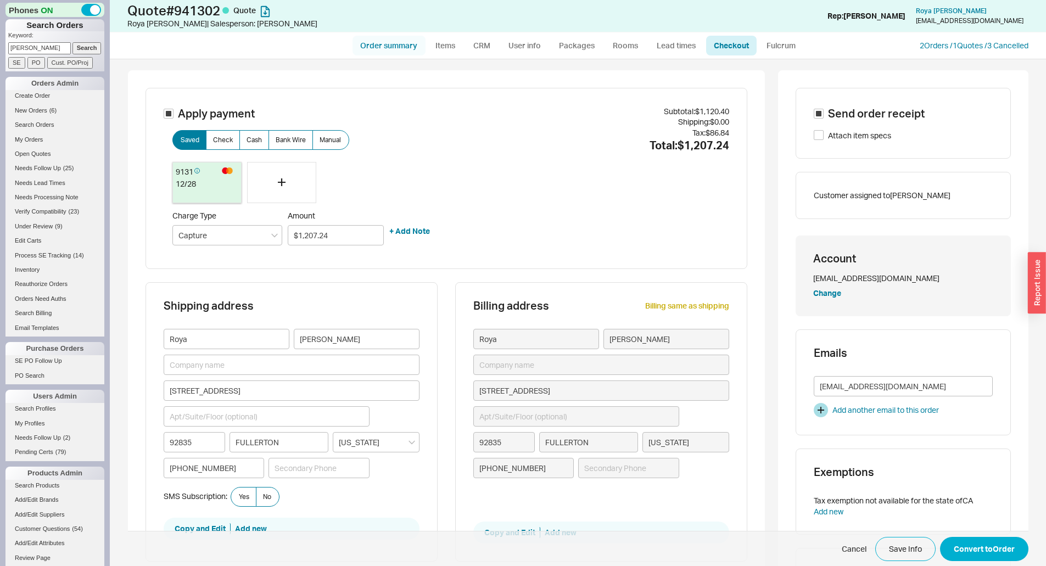
click at [414, 48] on link "Order summary" at bounding box center [389, 46] width 73 height 20
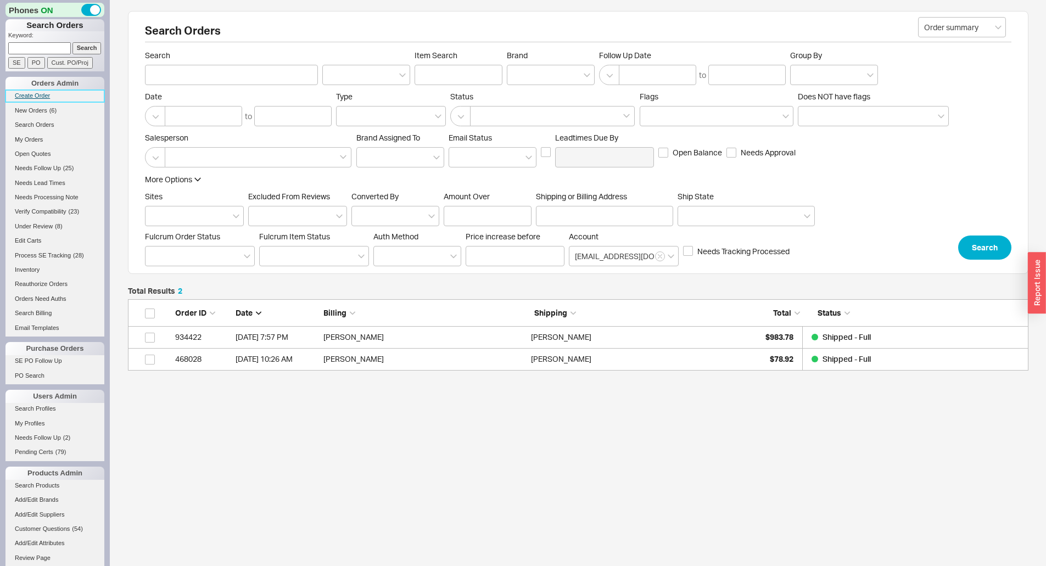
click at [44, 98] on link "Create Order" at bounding box center [54, 96] width 99 height 12
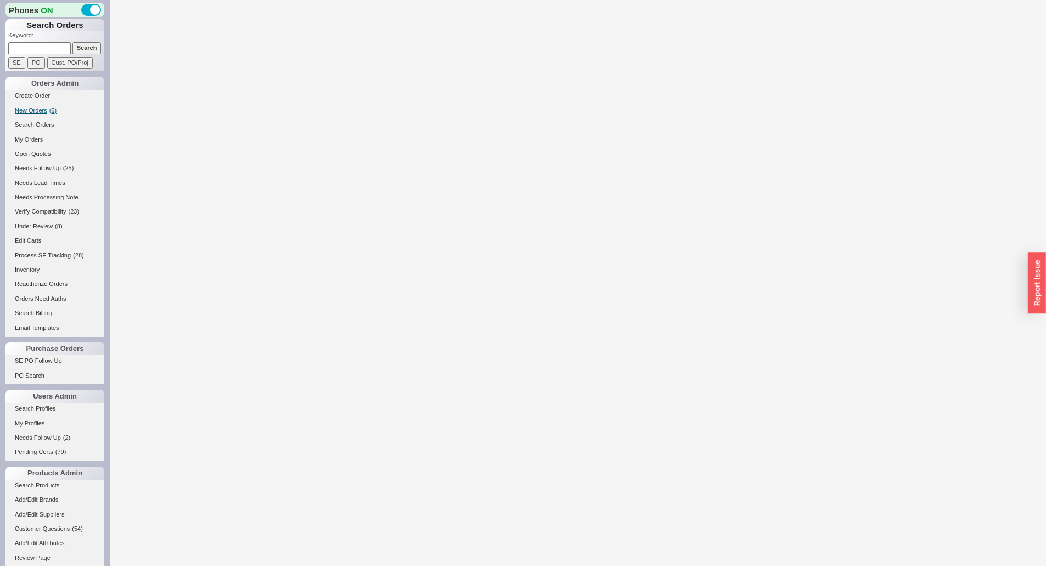
select select "3"
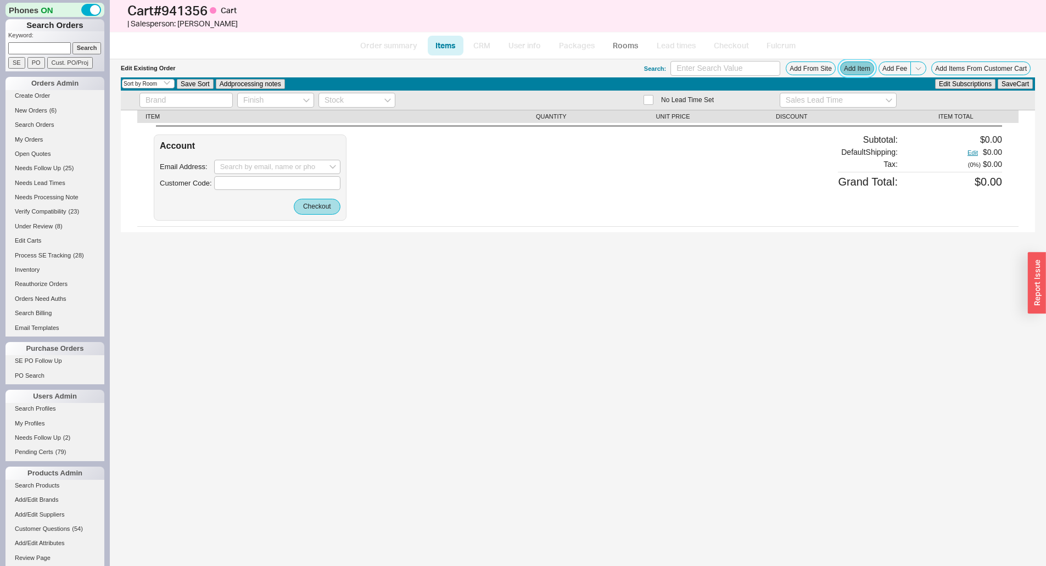
click at [852, 69] on button "Add Item" at bounding box center [857, 69] width 34 height 14
click at [856, 62] on button "Add Item" at bounding box center [857, 69] width 34 height 14
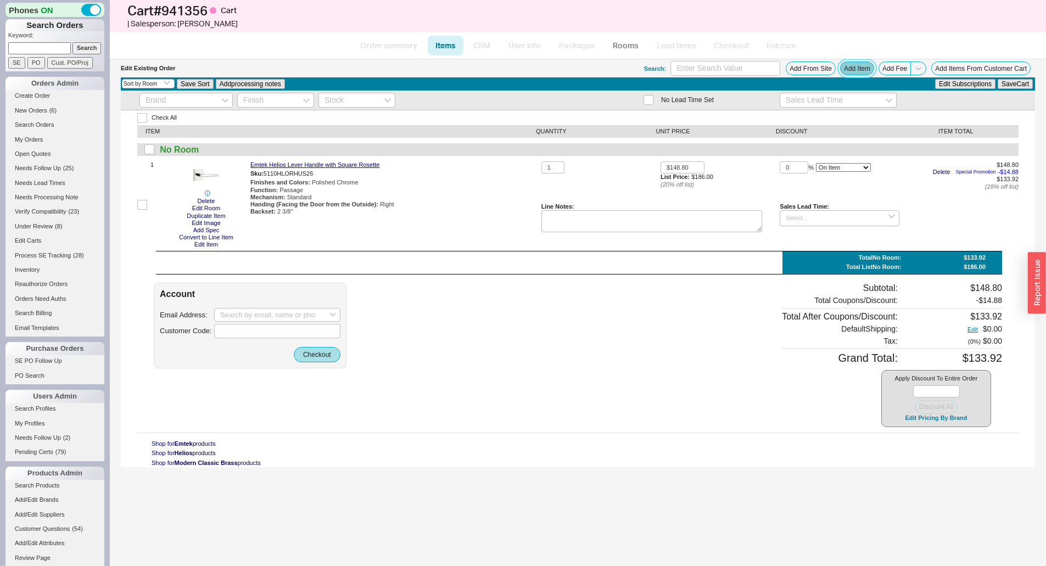
click at [857, 63] on button "Add Item" at bounding box center [857, 69] width 34 height 14
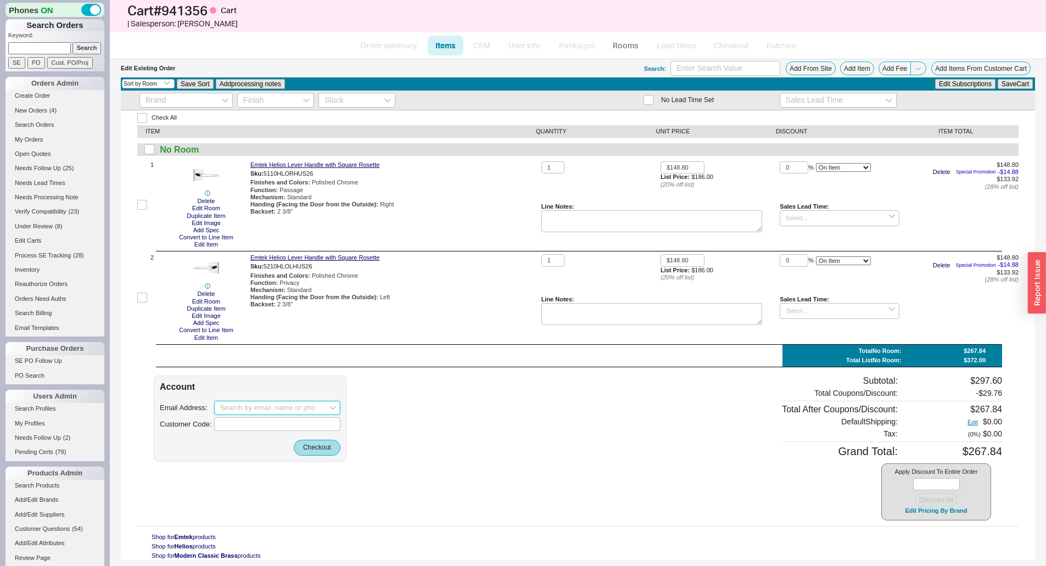
click at [276, 401] on input at bounding box center [277, 408] width 126 height 14
paste input "carolapalmer12@gmail.com"
type input "carolapalmer12@gmail.com"
click at [313, 444] on button "Checkout" at bounding box center [317, 447] width 47 height 15
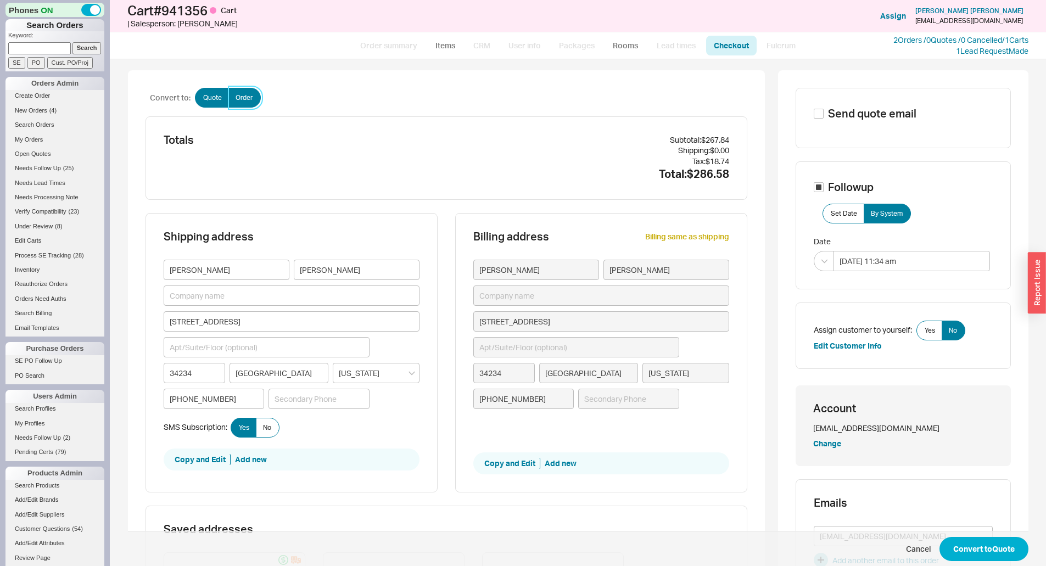
click at [247, 103] on label "Order" at bounding box center [244, 98] width 32 height 20
click at [0, 0] on input "Order" at bounding box center [0, 0] width 0 height 0
checkbox input "true"
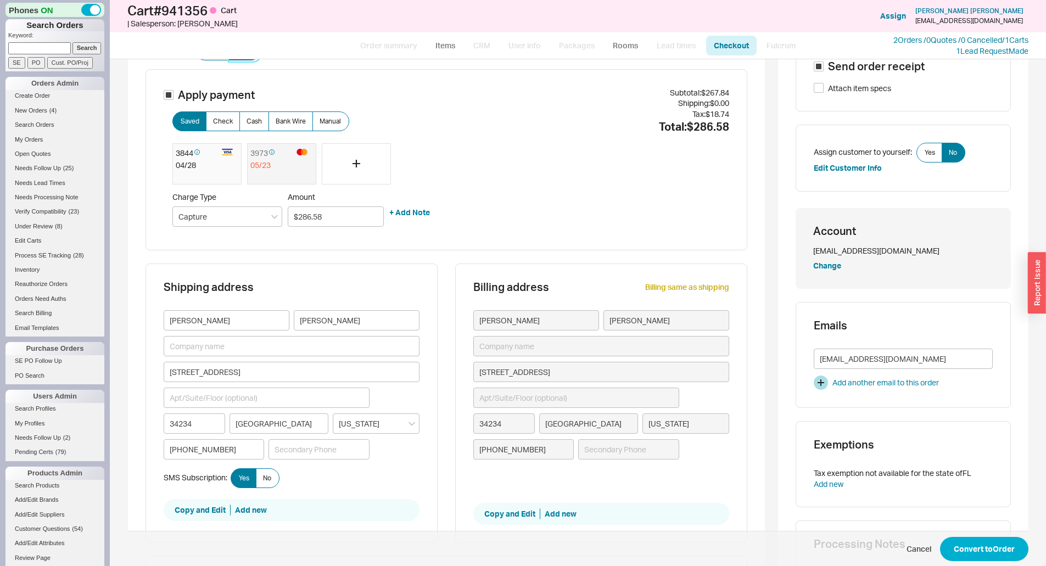
scroll to position [110, 0]
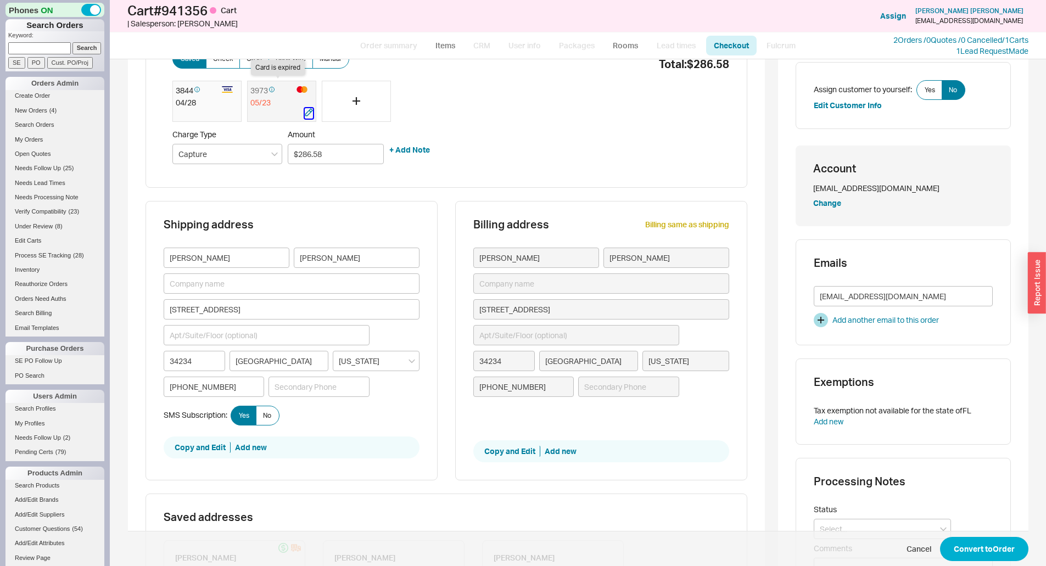
click at [305, 113] on icon "button" at bounding box center [309, 112] width 8 height 8
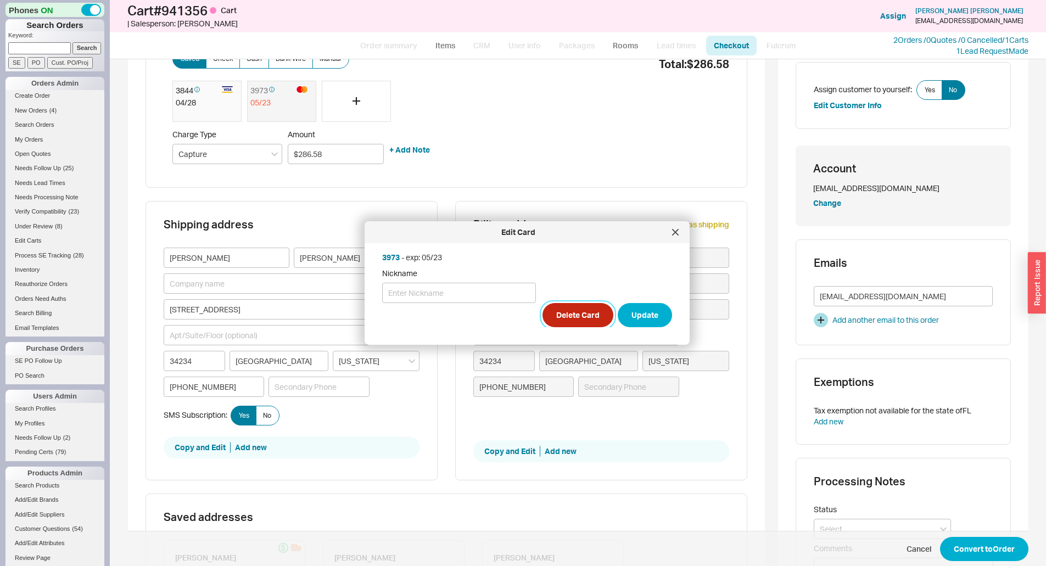
click at [576, 314] on button "Delete Card" at bounding box center [578, 315] width 71 height 24
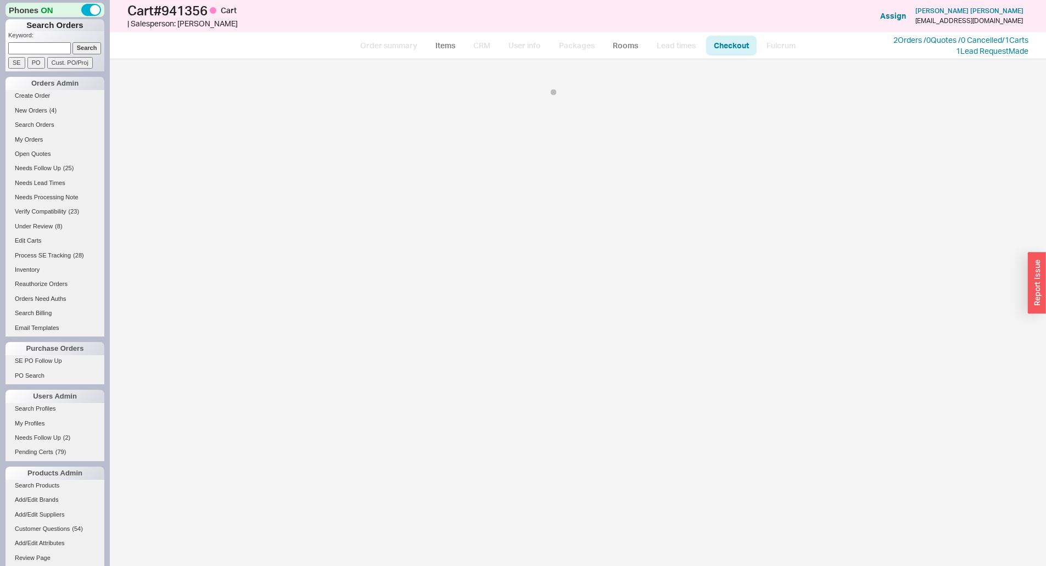
scroll to position [0, 0]
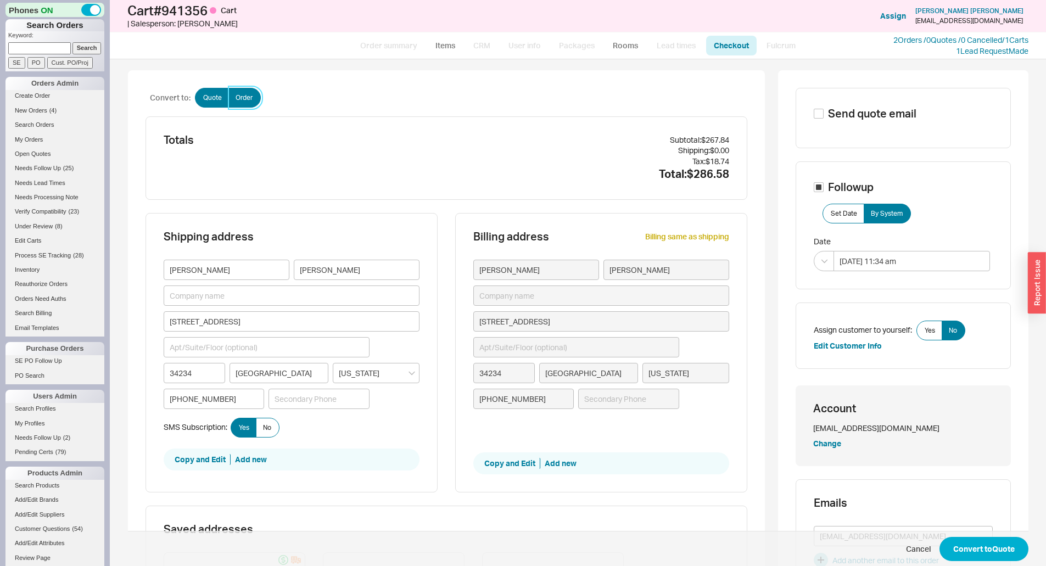
click at [243, 90] on label "Order" at bounding box center [244, 98] width 32 height 20
click at [0, 0] on input "Order" at bounding box center [0, 0] width 0 height 0
checkbox input "true"
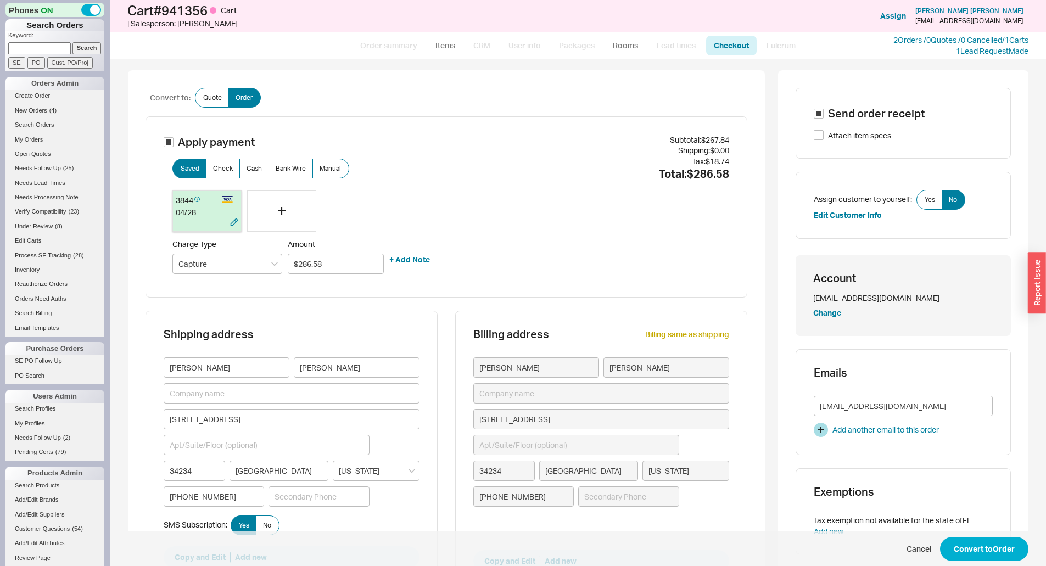
click at [193, 202] on span at bounding box center [196, 201] width 7 height 9
click at [1005, 548] on button "Convert to Order" at bounding box center [984, 549] width 88 height 24
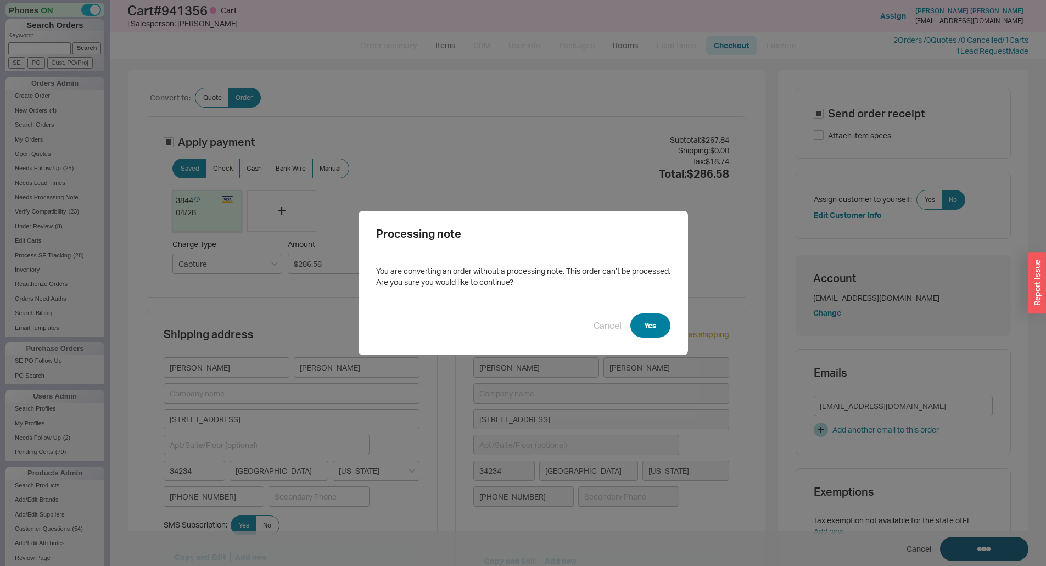
click at [659, 325] on button "Yes" at bounding box center [651, 326] width 40 height 24
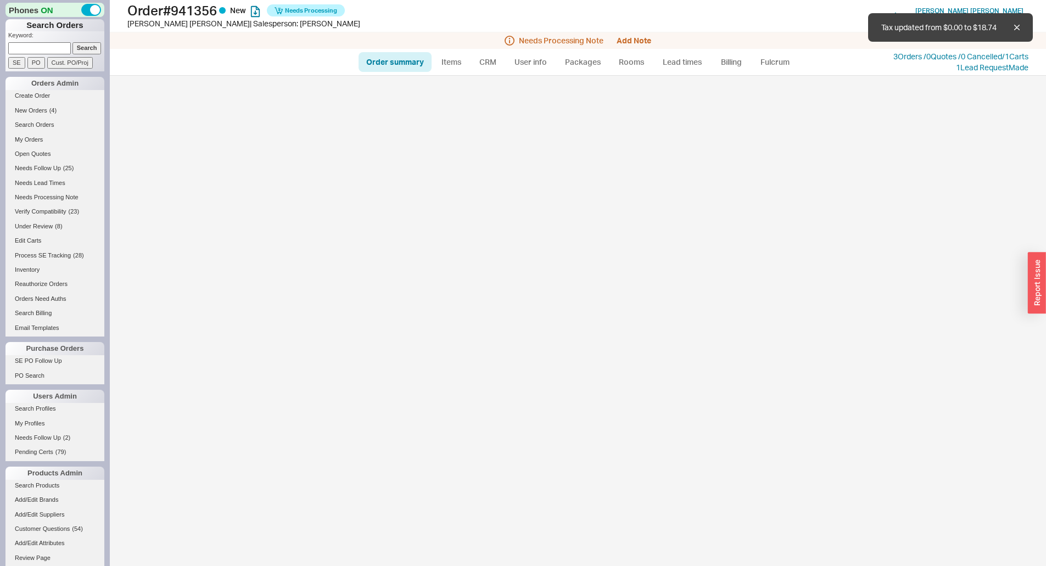
select select "*"
select select "LOW"
select select "3"
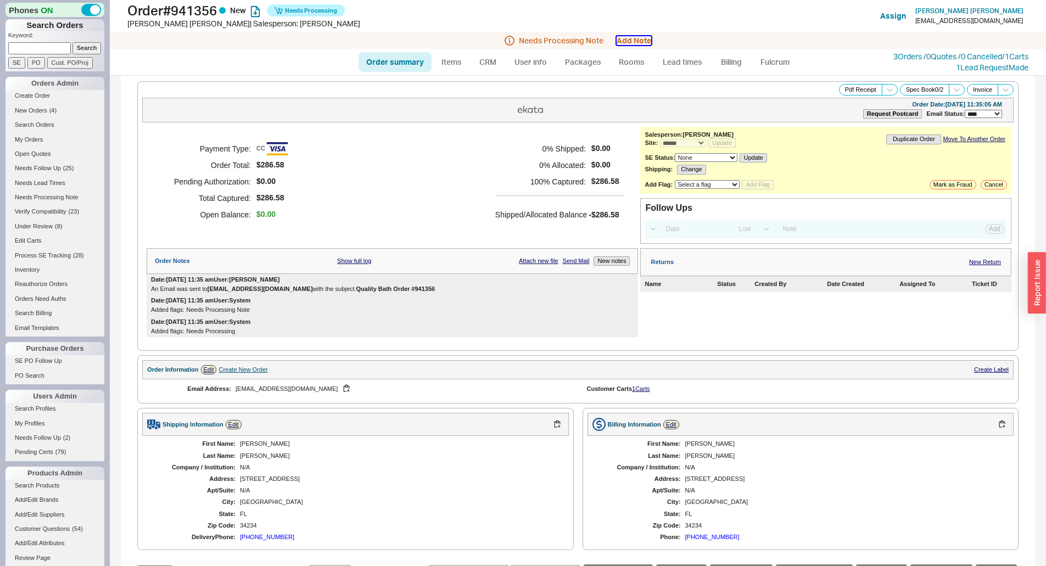
click at [633, 42] on button "Add Note" at bounding box center [634, 40] width 35 height 9
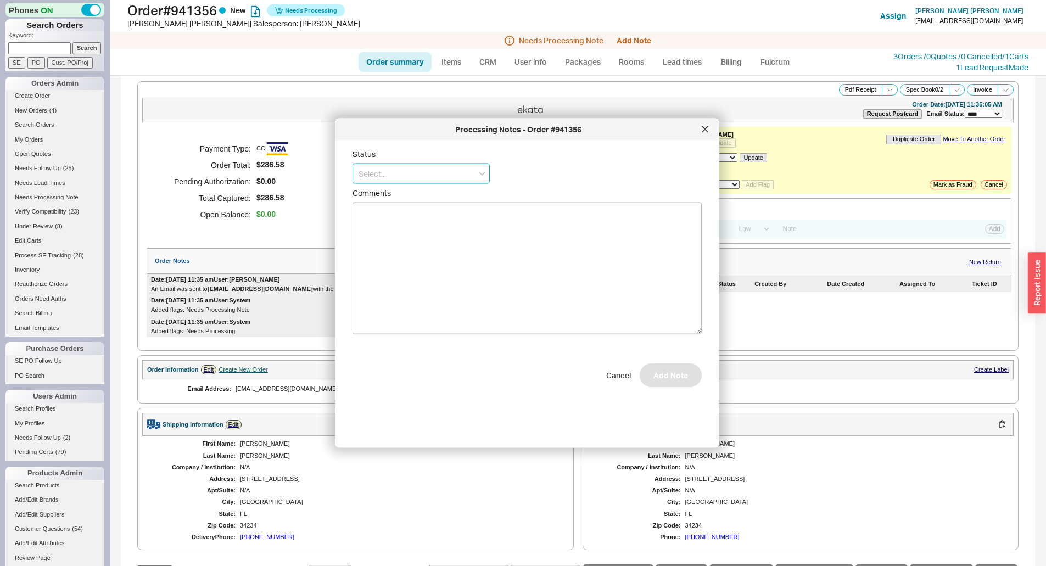
click at [440, 176] on input at bounding box center [421, 174] width 137 height 20
click at [413, 237] on div "Ships as Available" at bounding box center [421, 236] width 136 height 20
type input "Ships as Available"
click at [654, 381] on button "Add Note" at bounding box center [671, 381] width 62 height 24
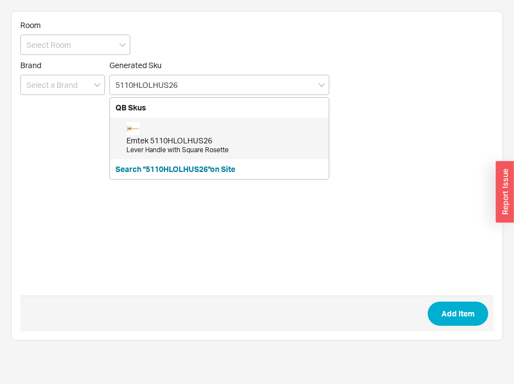
click at [143, 137] on div "Emtek 5110HLOLHUS26" at bounding box center [224, 140] width 197 height 11
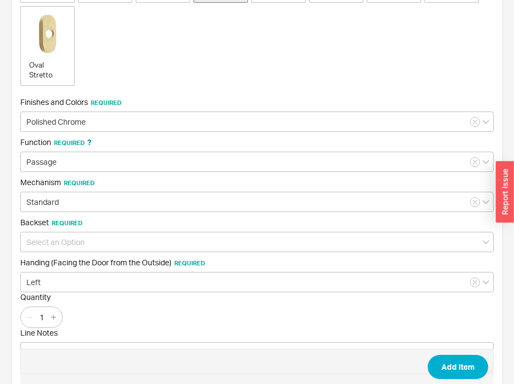
scroll to position [275, 0]
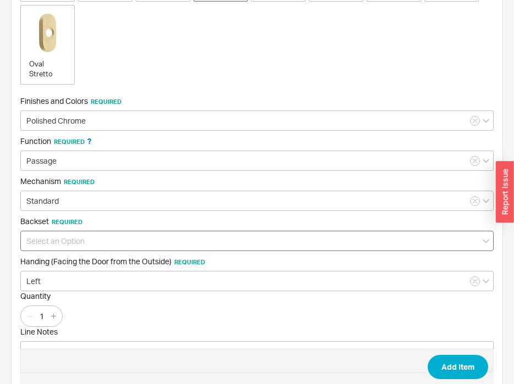
type input "5110HLOLHUS26"
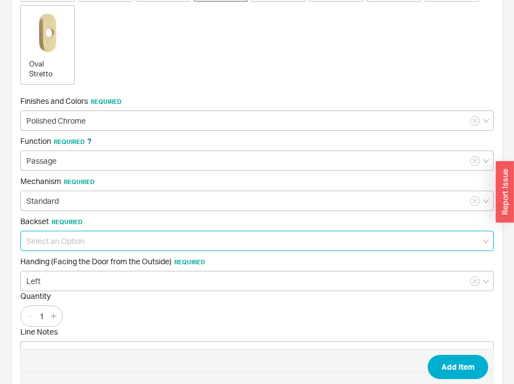
click at [99, 248] on input at bounding box center [256, 241] width 473 height 20
click at [85, 247] on input at bounding box center [256, 241] width 473 height 20
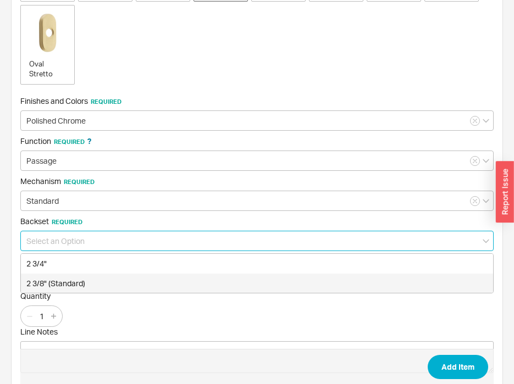
click at [83, 283] on div "2 3/8" (Standard)" at bounding box center [257, 284] width 472 height 20
type input "2 3/8" (Standard)"
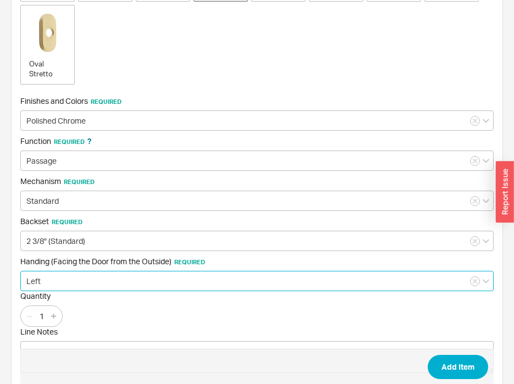
click at [84, 286] on input "Left" at bounding box center [256, 281] width 473 height 20
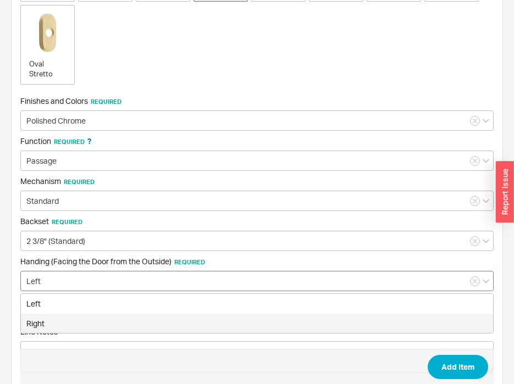
click at [80, 319] on div "Right" at bounding box center [257, 324] width 472 height 20
type input "Right"
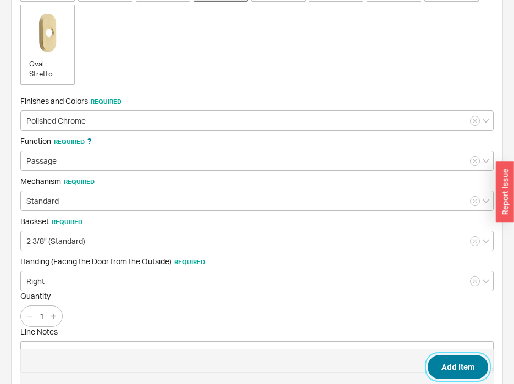
click at [452, 371] on button "Add Item" at bounding box center [457, 367] width 60 height 24
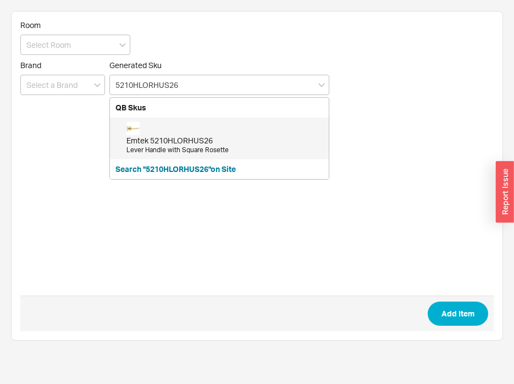
click at [159, 137] on div "Emtek 5210HLORHUS26" at bounding box center [224, 140] width 197 height 11
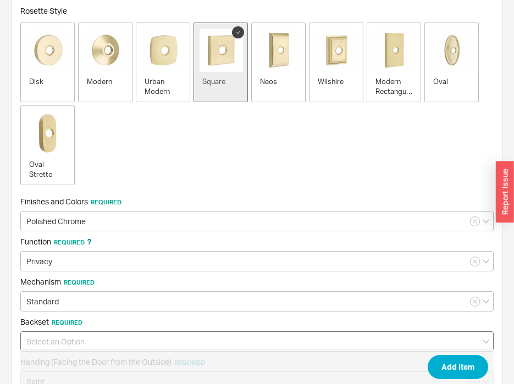
scroll to position [320, 0]
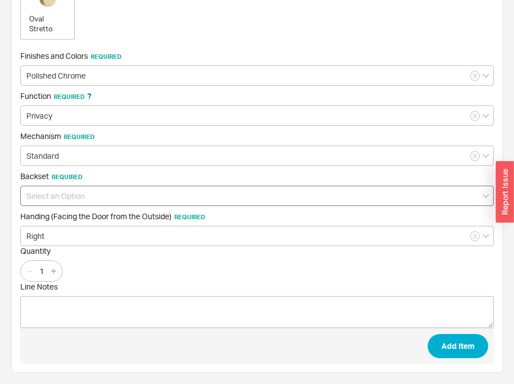
type input "5210HLORHUS26"
click at [78, 196] on input at bounding box center [256, 196] width 473 height 20
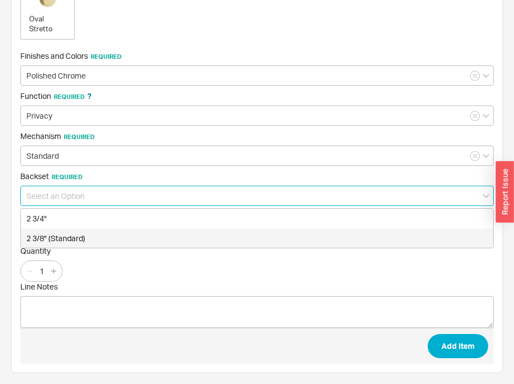
click at [79, 235] on div "2 3/8" (Standard)" at bounding box center [257, 238] width 472 height 20
type input "2 3/8" (Standard)"
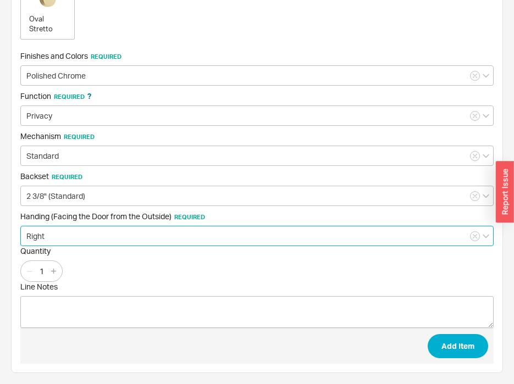
click at [82, 243] on input "Right" at bounding box center [256, 236] width 473 height 20
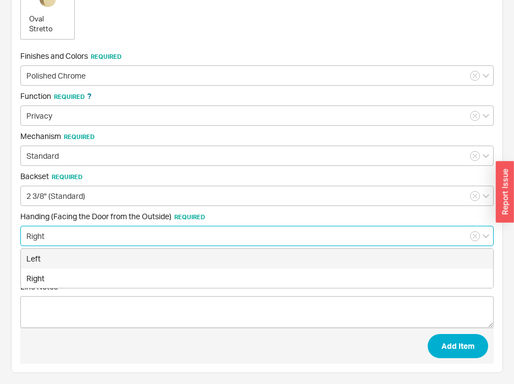
click at [71, 258] on div "Left" at bounding box center [257, 259] width 472 height 20
type input "Left"
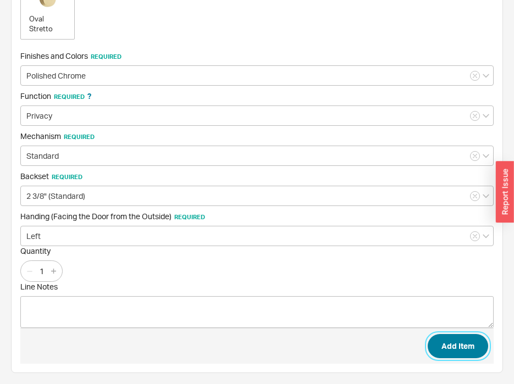
click at [445, 344] on button "Add Item" at bounding box center [457, 346] width 60 height 24
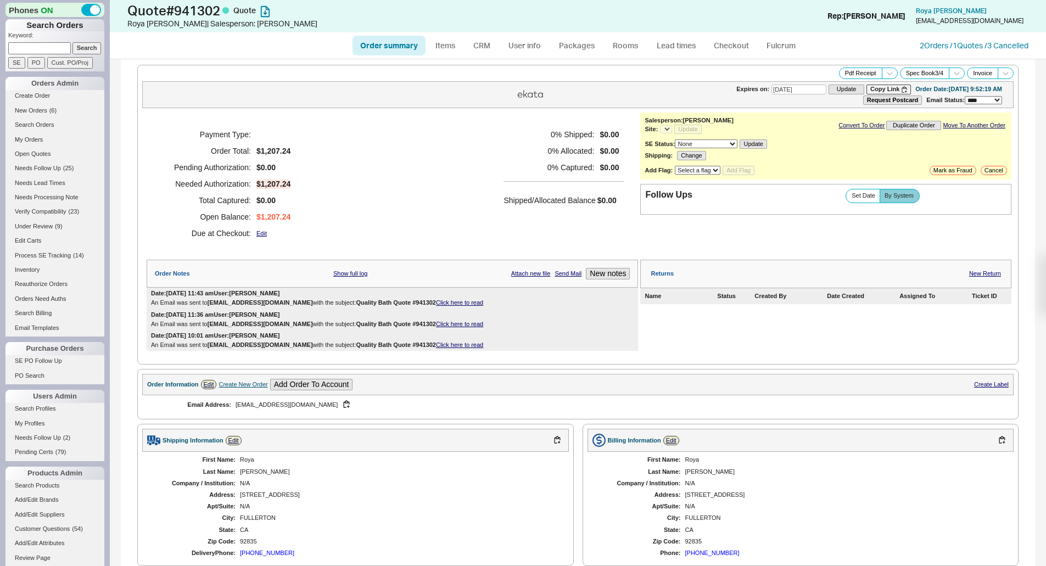
select select "*"
select select "3"
select select "*"
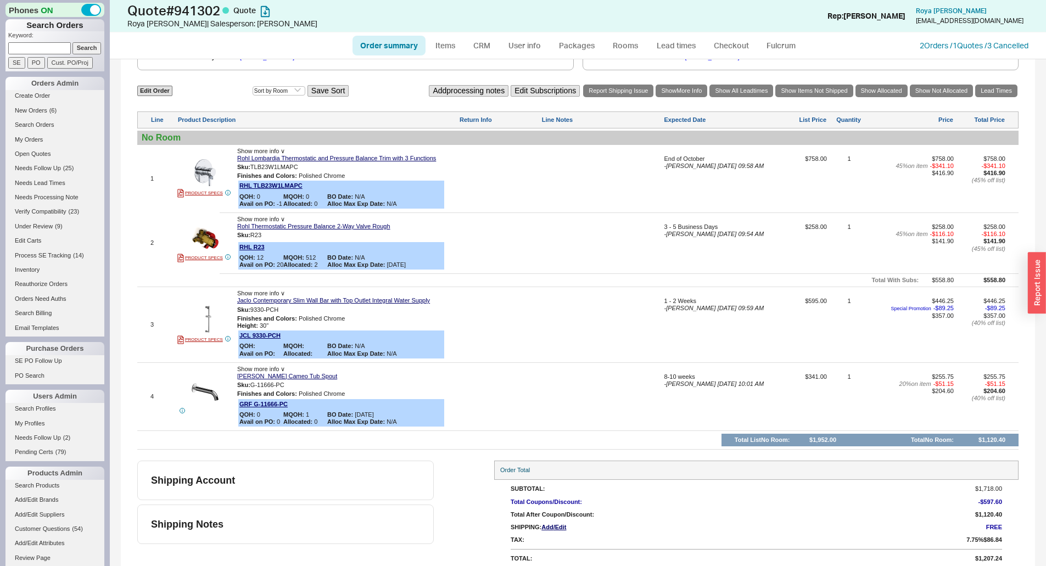
scroll to position [504, 0]
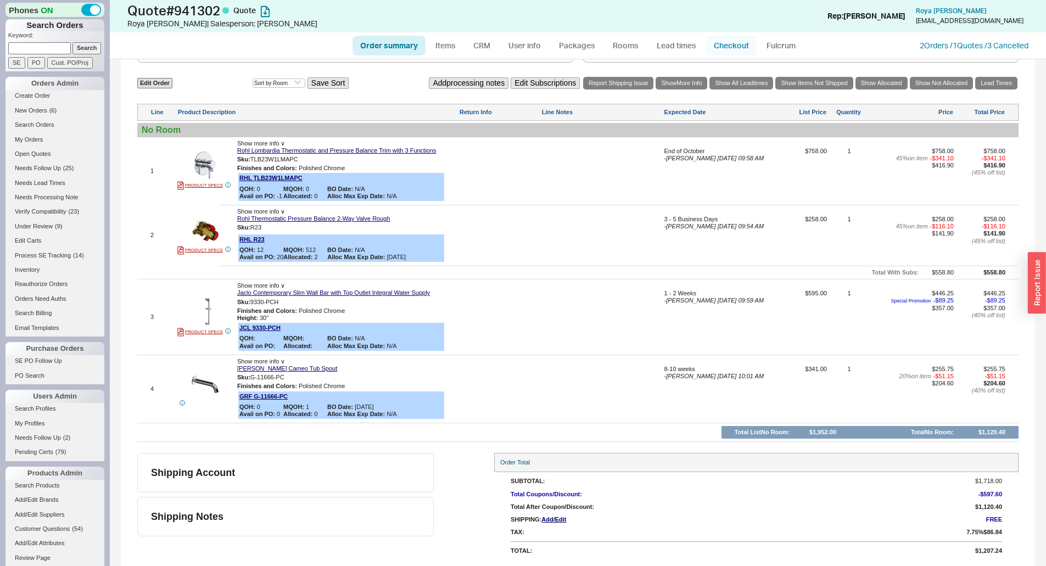
click at [725, 42] on link "Checkout" at bounding box center [731, 46] width 51 height 20
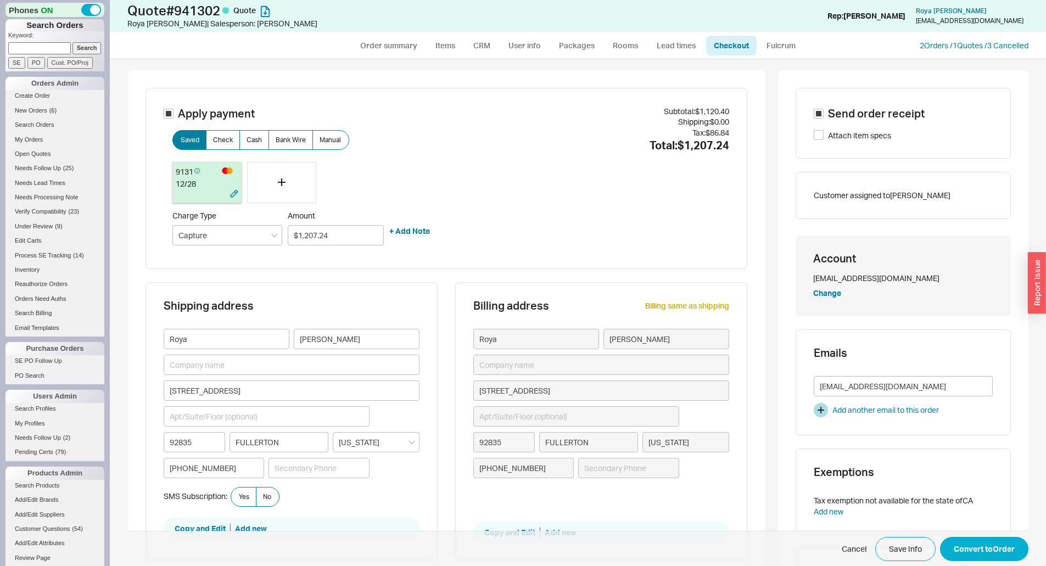
click at [201, 170] on div "9131" at bounding box center [196, 172] width 41 height 14
click at [194, 172] on icon at bounding box center [196, 170] width 5 height 11
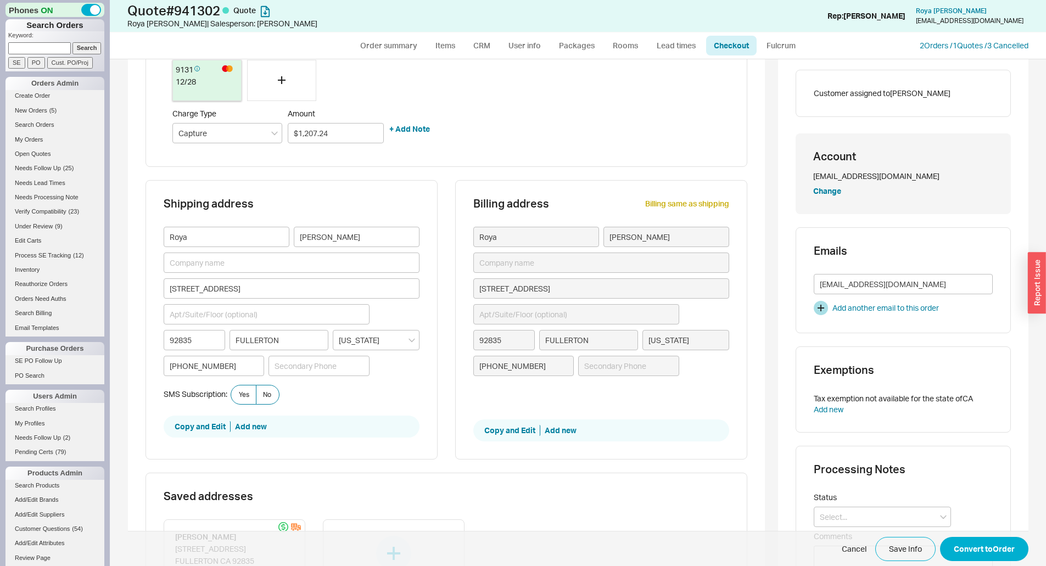
scroll to position [330, 0]
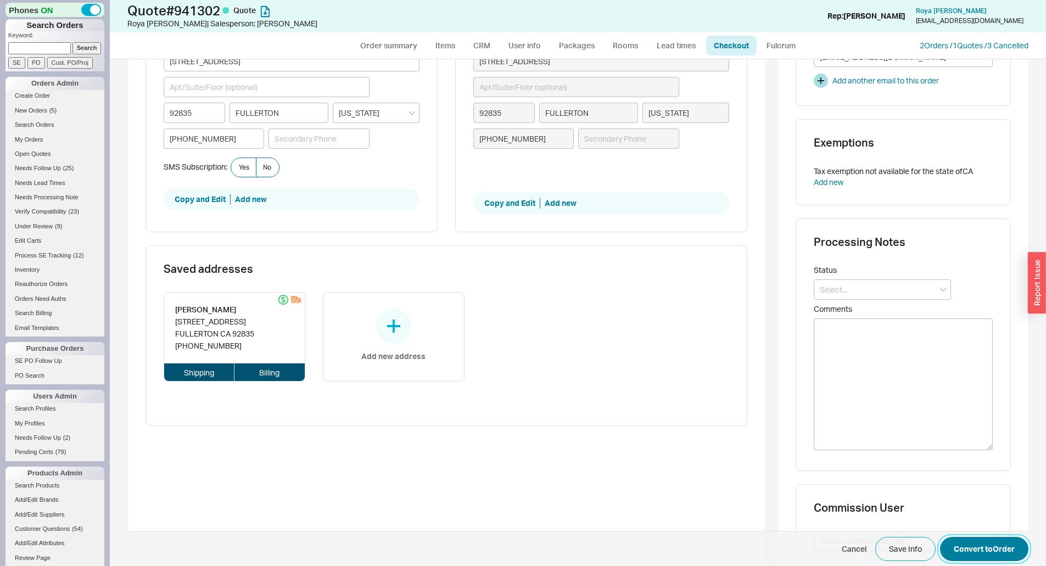
click at [995, 545] on button "Convert to Order" at bounding box center [984, 549] width 88 height 24
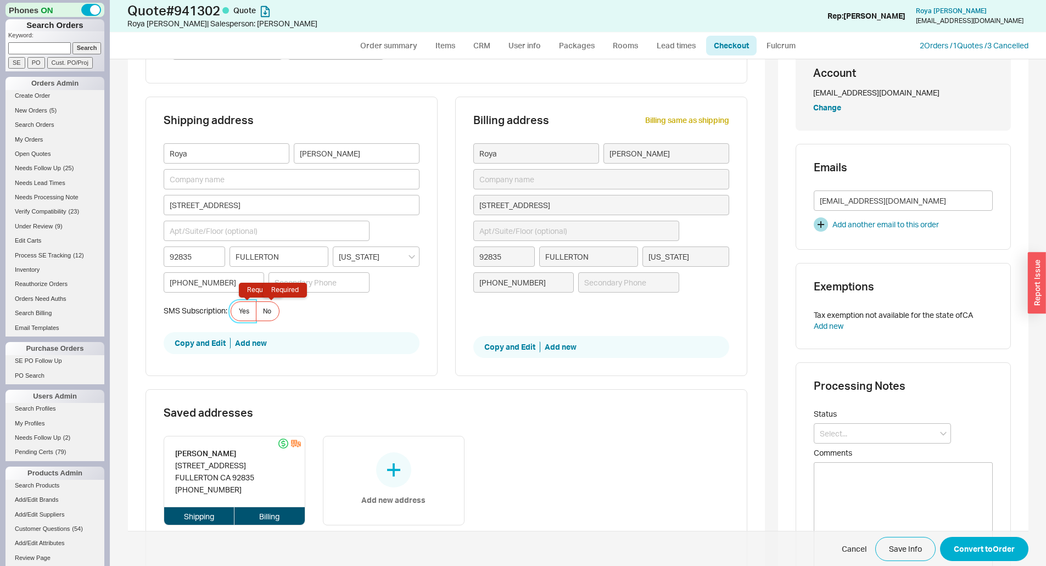
scroll to position [185, 0]
click at [263, 317] on span "No Required" at bounding box center [267, 312] width 8 height 9
click at [0, 0] on input "No Required" at bounding box center [0, 0] width 0 height 0
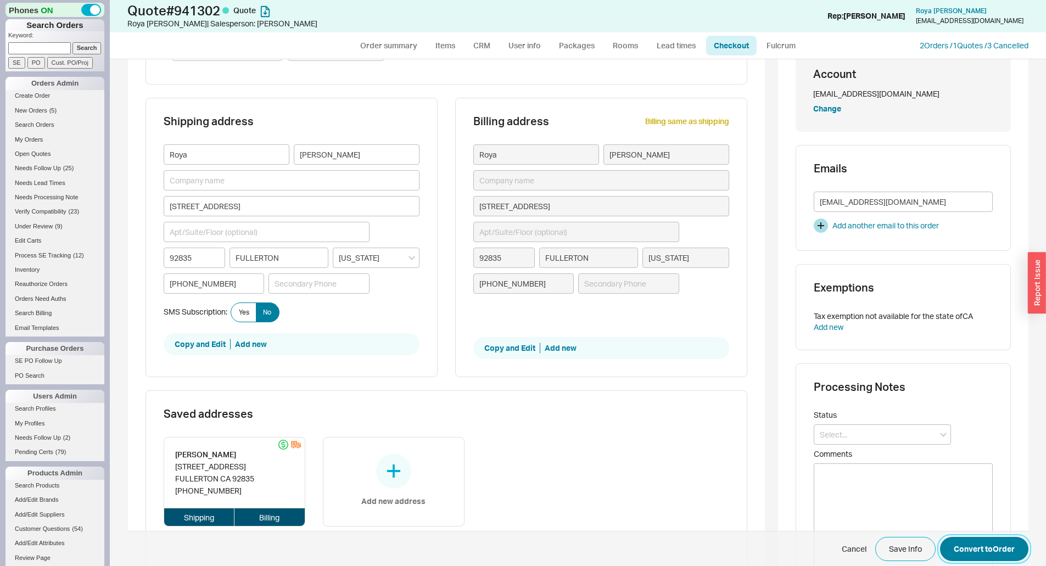
click at [1003, 550] on button "Convert to Order" at bounding box center [984, 549] width 88 height 24
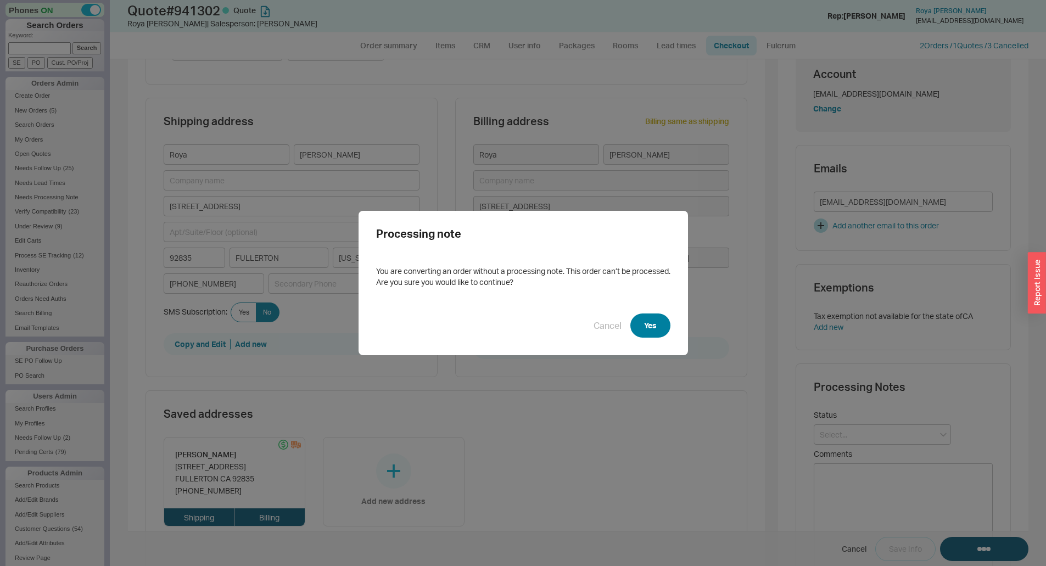
click at [653, 321] on button "Yes" at bounding box center [651, 326] width 40 height 24
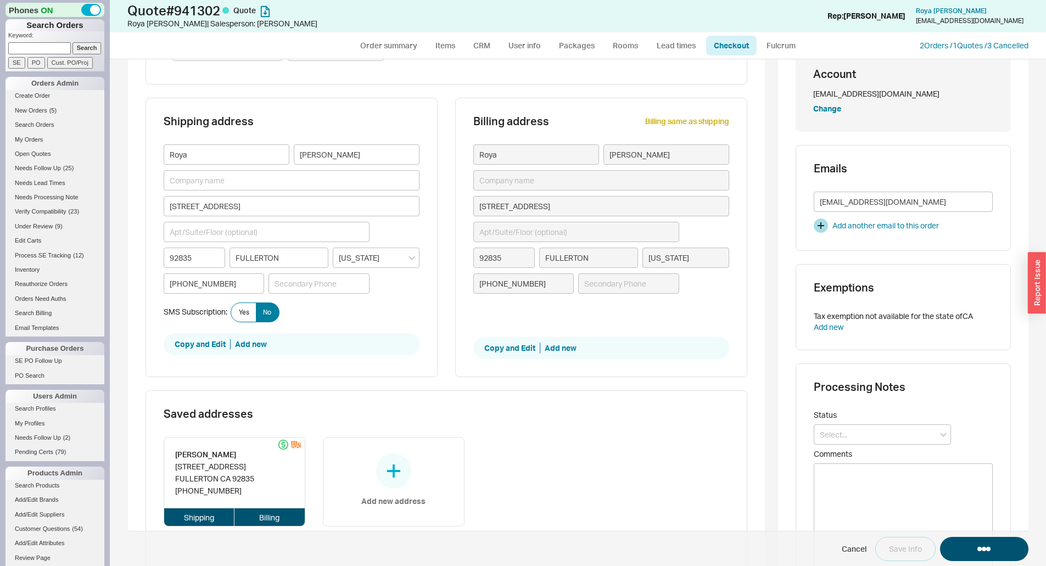
select select "*"
select select "LOW"
select select "3"
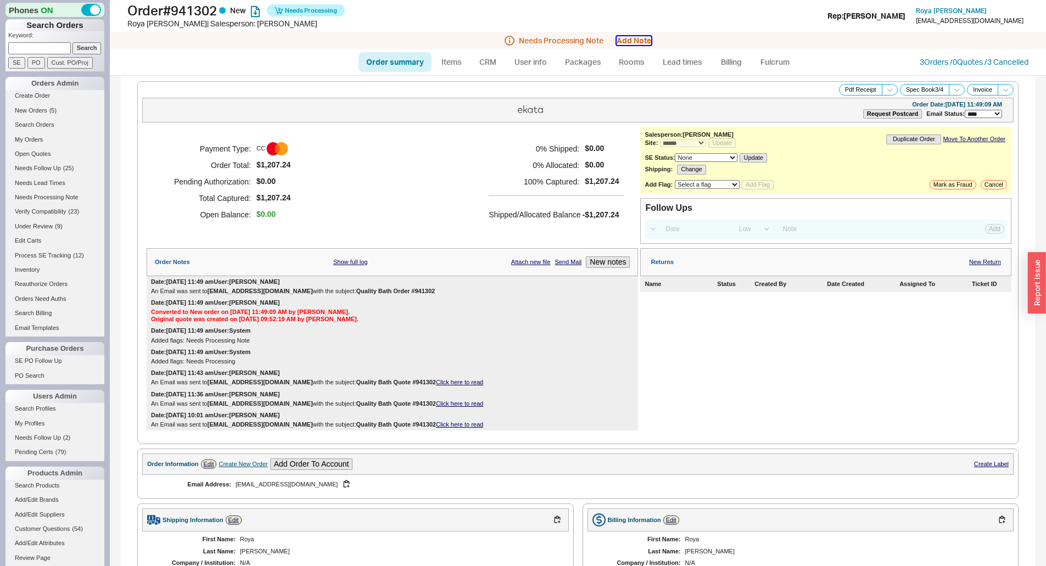
click at [644, 38] on button "Add Note" at bounding box center [634, 40] width 35 height 9
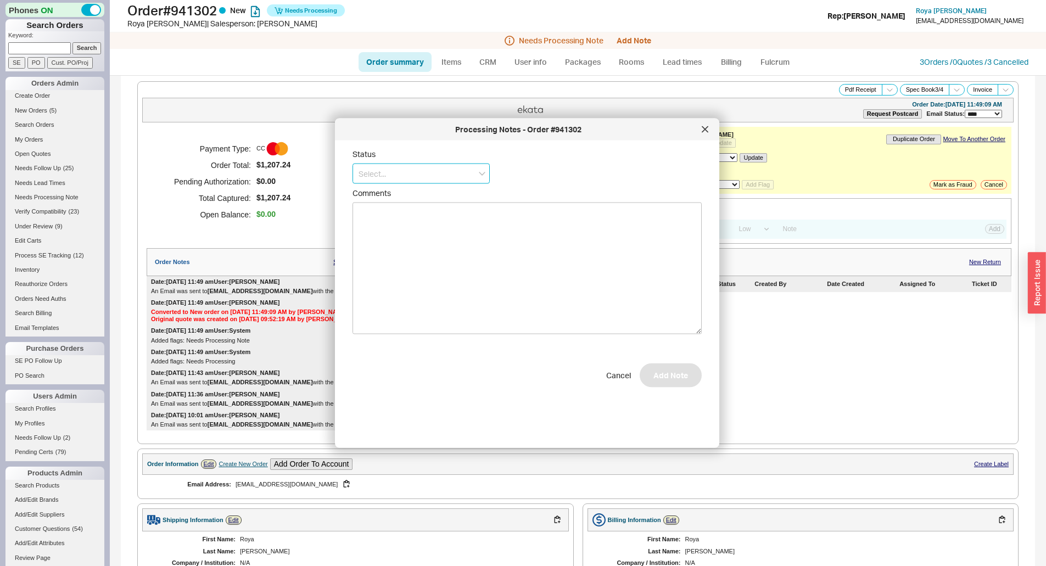
click at [441, 176] on input at bounding box center [421, 174] width 137 height 20
click at [426, 219] on div "Ship Complete" at bounding box center [421, 216] width 136 height 20
type input "Ship Complete"
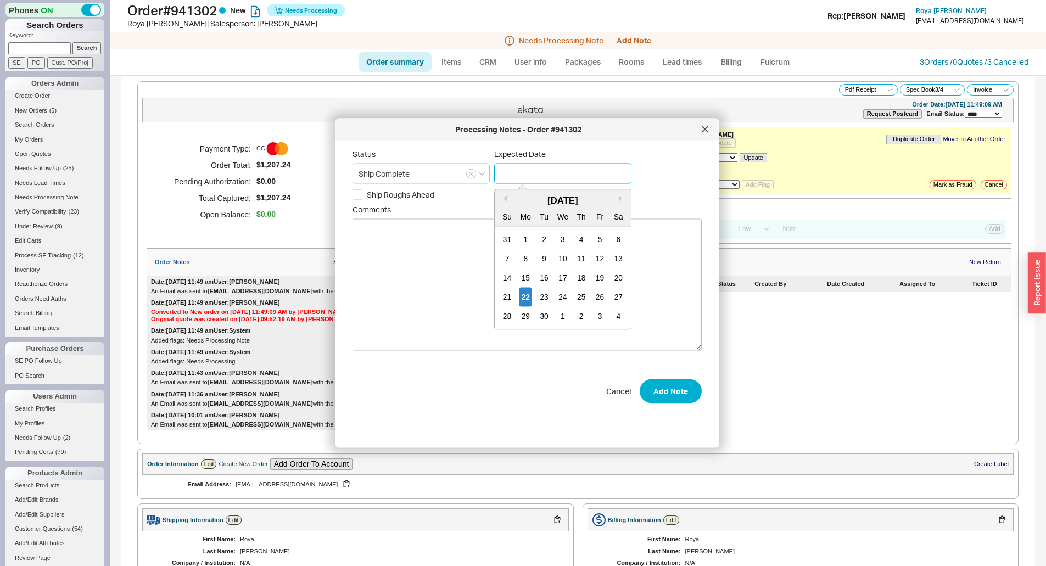
click at [547, 174] on input at bounding box center [562, 174] width 137 height 20
click at [523, 298] on div "22" at bounding box center [525, 297] width 13 height 19
type input "[DATE]"
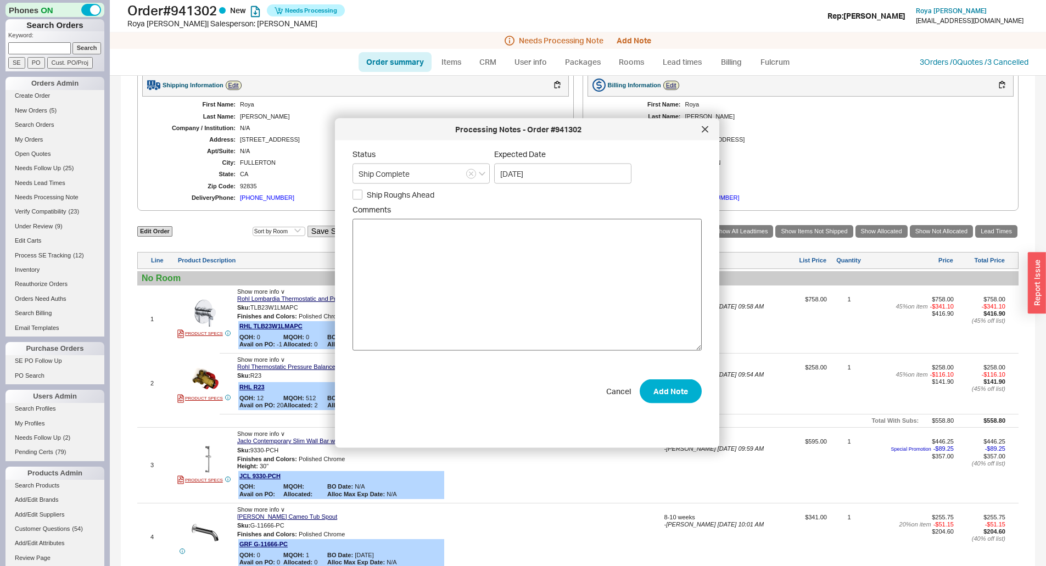
scroll to position [439, 0]
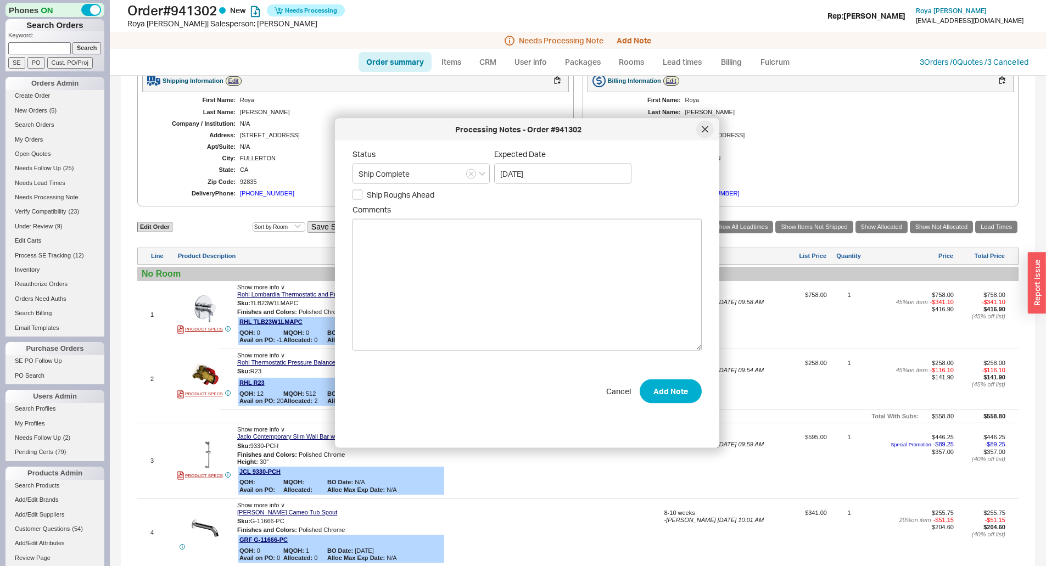
click at [709, 127] on div at bounding box center [705, 130] width 18 height 18
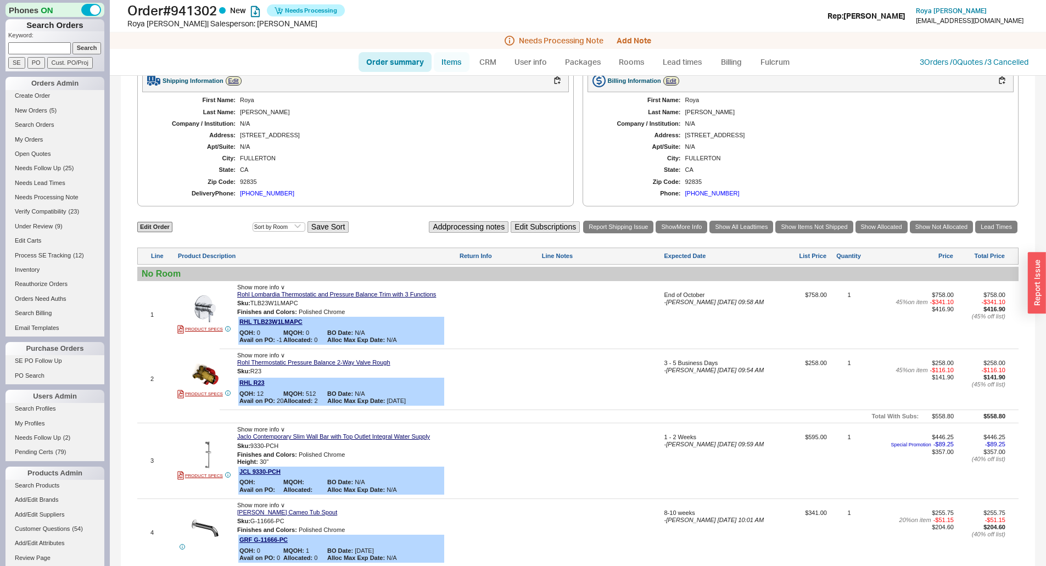
click at [452, 57] on link "Items" at bounding box center [452, 62] width 36 height 20
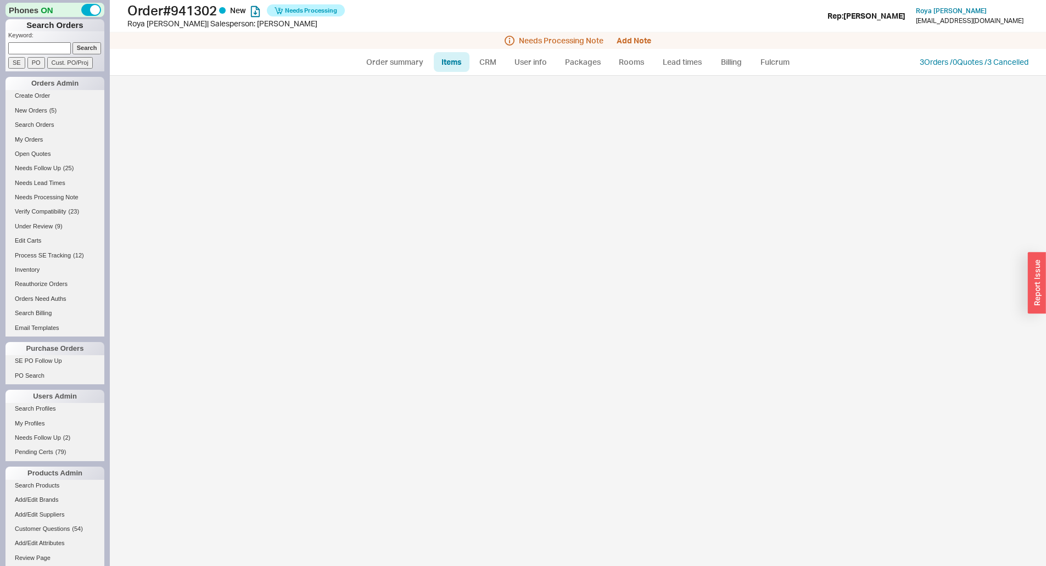
select select "3"
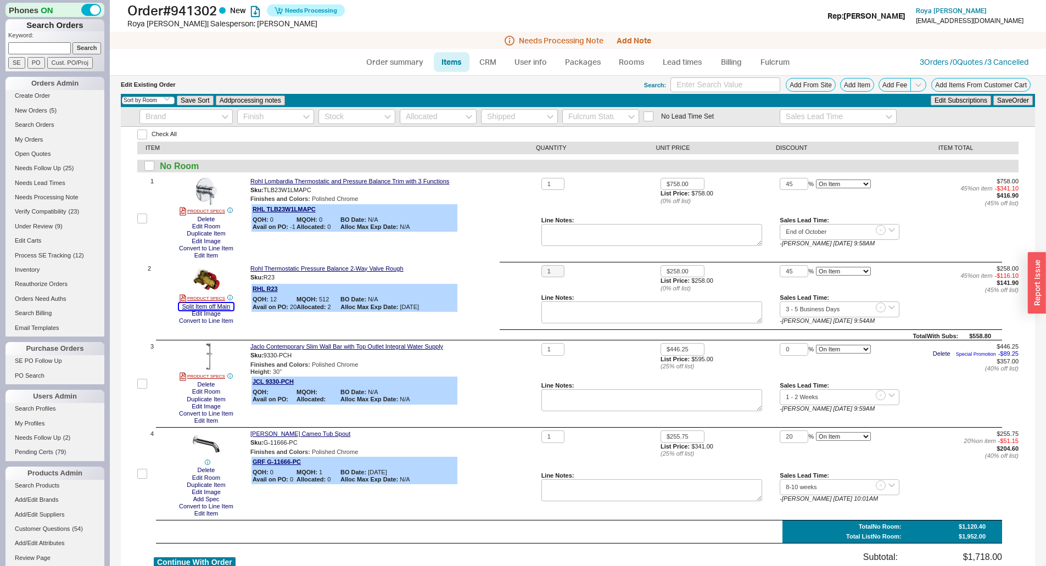
click at [216, 305] on button "Split Item off Main" at bounding box center [206, 306] width 55 height 7
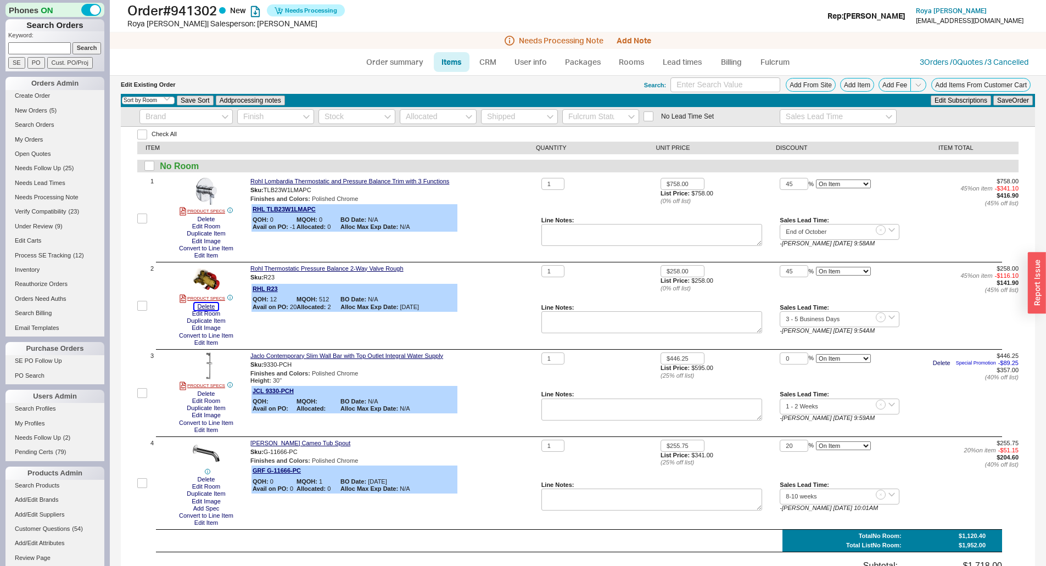
click at [204, 305] on button "Delete" at bounding box center [206, 306] width 24 height 7
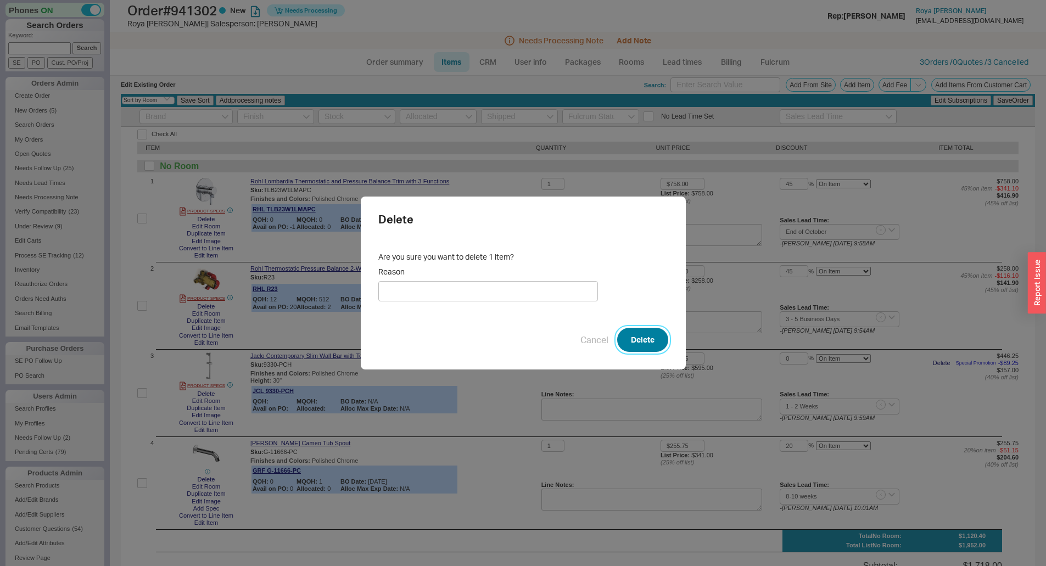
click at [639, 338] on button "Delete" at bounding box center [642, 340] width 51 height 24
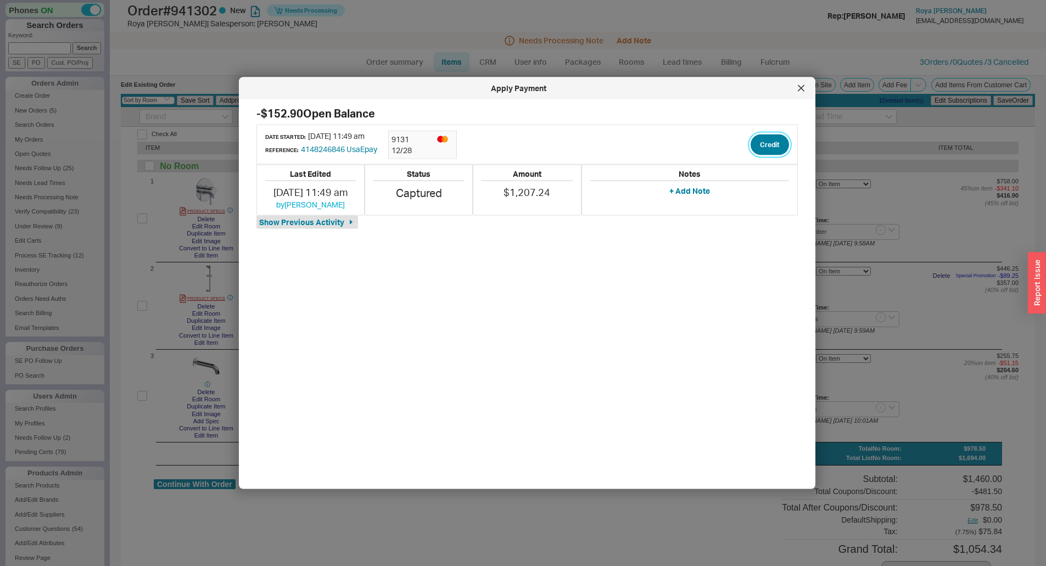
click at [763, 141] on button "Credit" at bounding box center [770, 144] width 38 height 21
click at [761, 203] on button "Credit" at bounding box center [760, 196] width 37 height 21
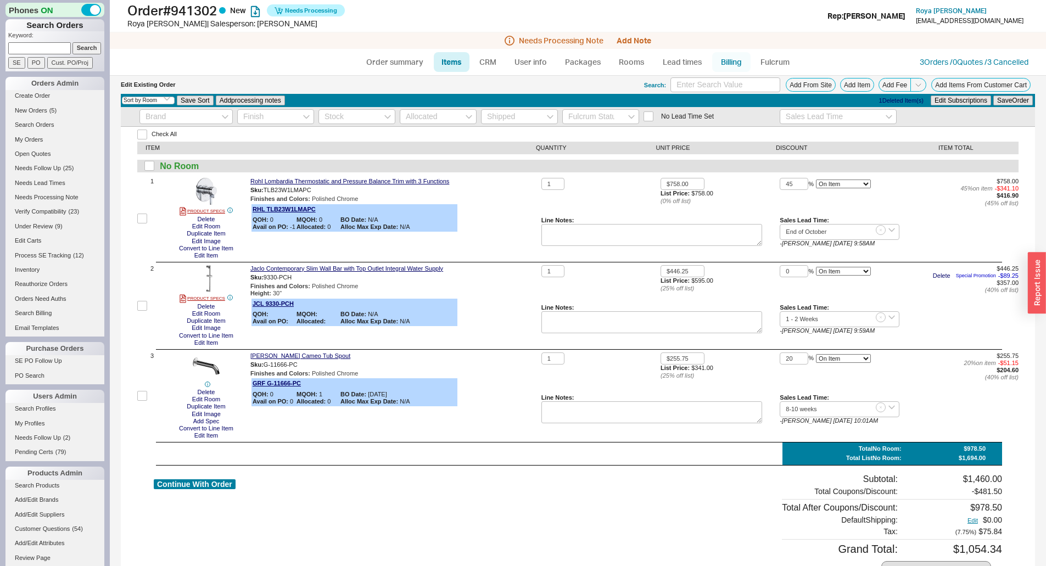
click at [727, 62] on link "Billing" at bounding box center [731, 62] width 38 height 20
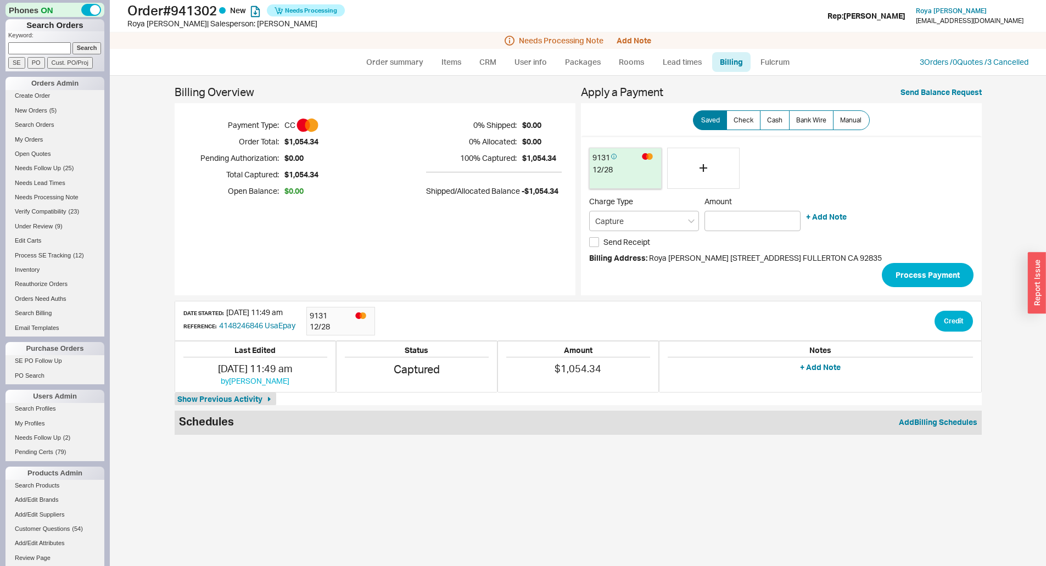
type input "$0.00"
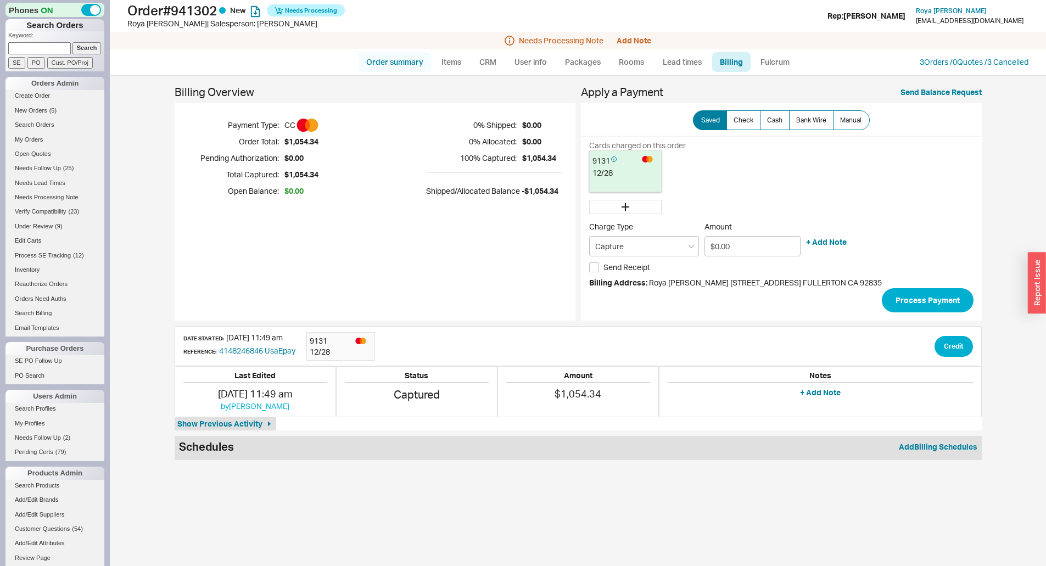
click at [418, 69] on link "Order summary" at bounding box center [395, 62] width 73 height 20
select select "*"
select select "LOW"
select select "3"
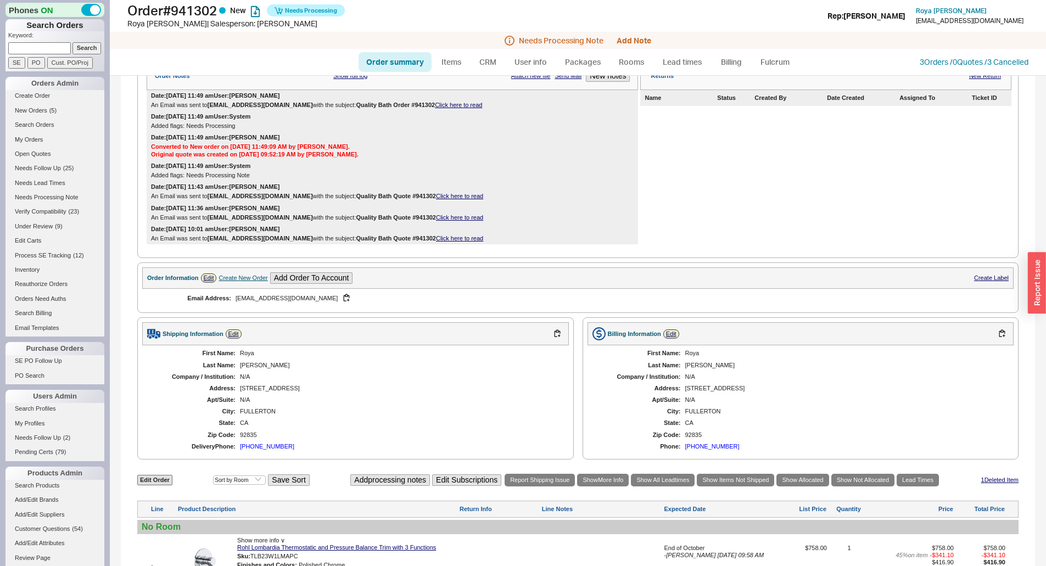
scroll to position [69, 0]
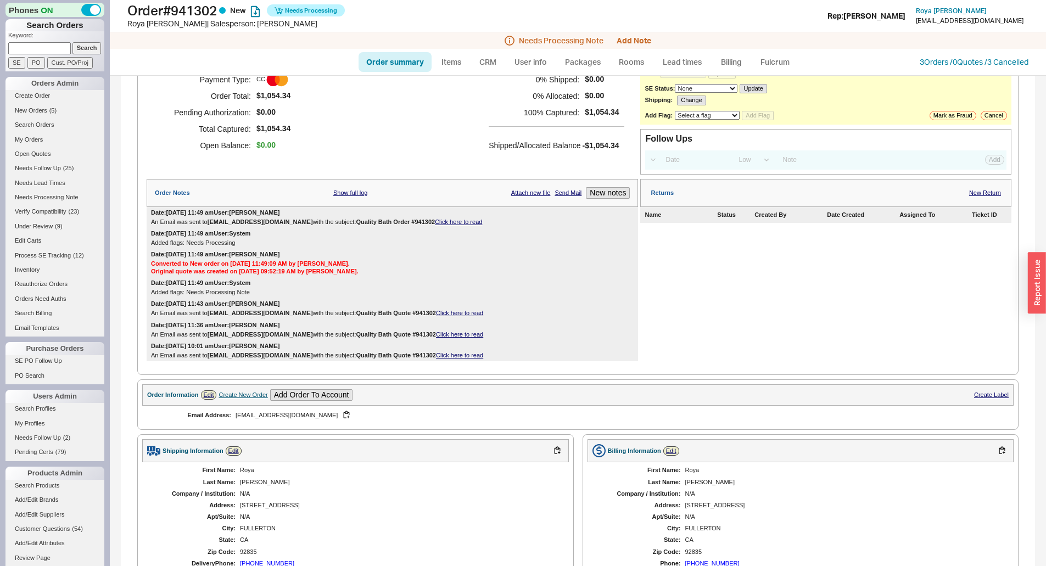
click at [783, 313] on div "Returns New Return Name Status Created By Date Created Assigned To Ticket ID" at bounding box center [825, 270] width 371 height 183
click at [642, 39] on button "Add Note" at bounding box center [634, 40] width 35 height 9
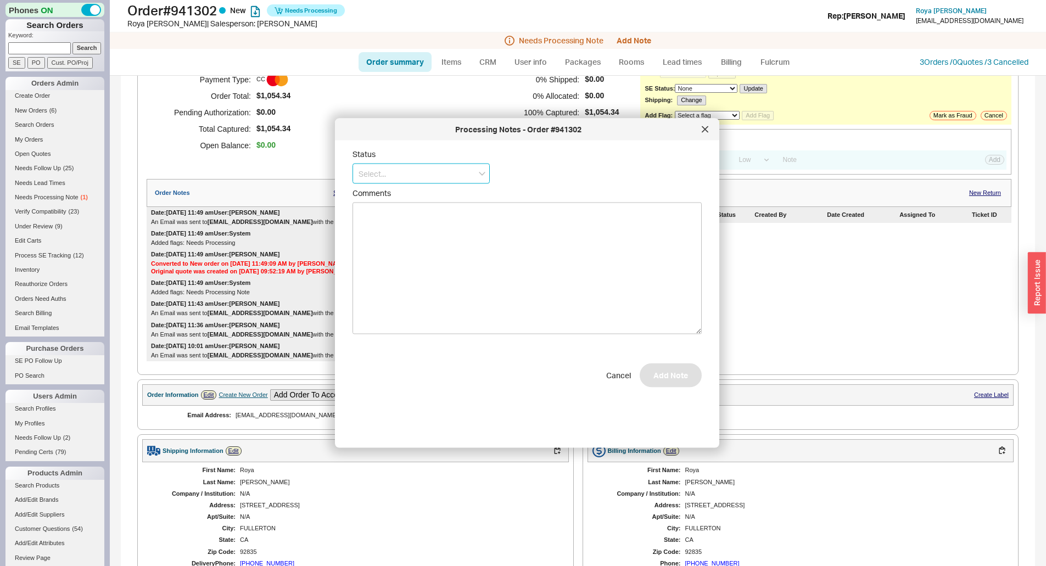
click at [390, 169] on input at bounding box center [421, 174] width 137 height 20
click at [410, 219] on div "Ship Complete" at bounding box center [421, 216] width 136 height 20
type input "Ship Complete"
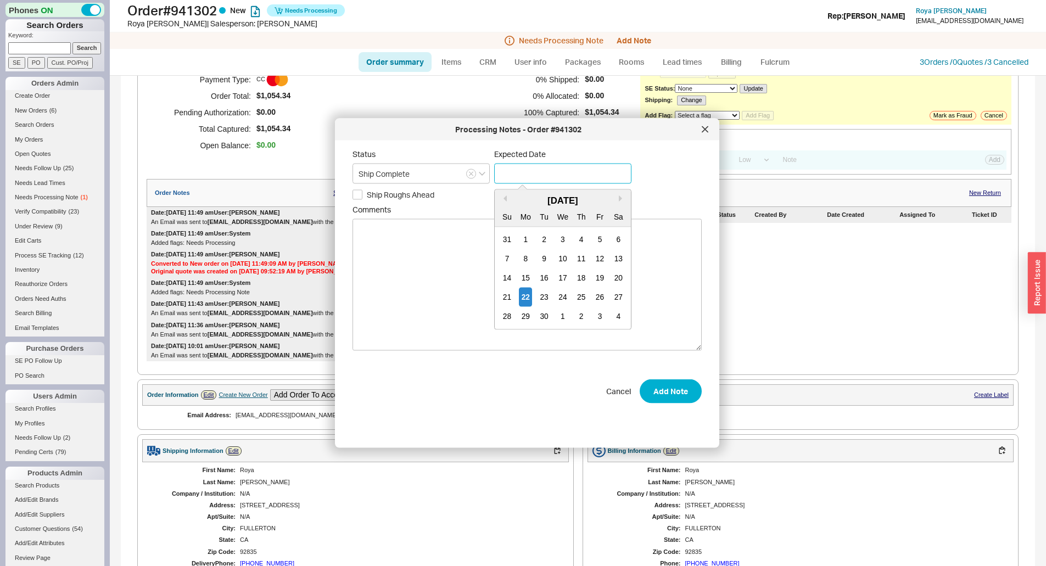
click at [546, 169] on input at bounding box center [562, 174] width 137 height 20
drag, startPoint x: 528, startPoint y: 293, endPoint x: 567, endPoint y: 326, distance: 50.3
click at [527, 298] on div "22" at bounding box center [525, 297] width 13 height 19
type input "09/22/2025"
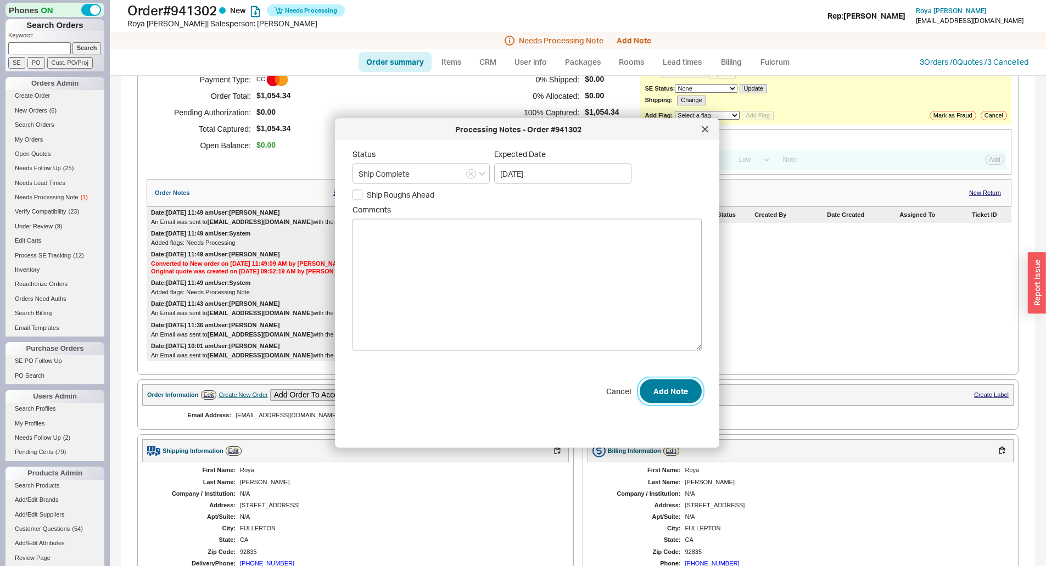
click at [666, 387] on button "Add Note" at bounding box center [671, 392] width 62 height 24
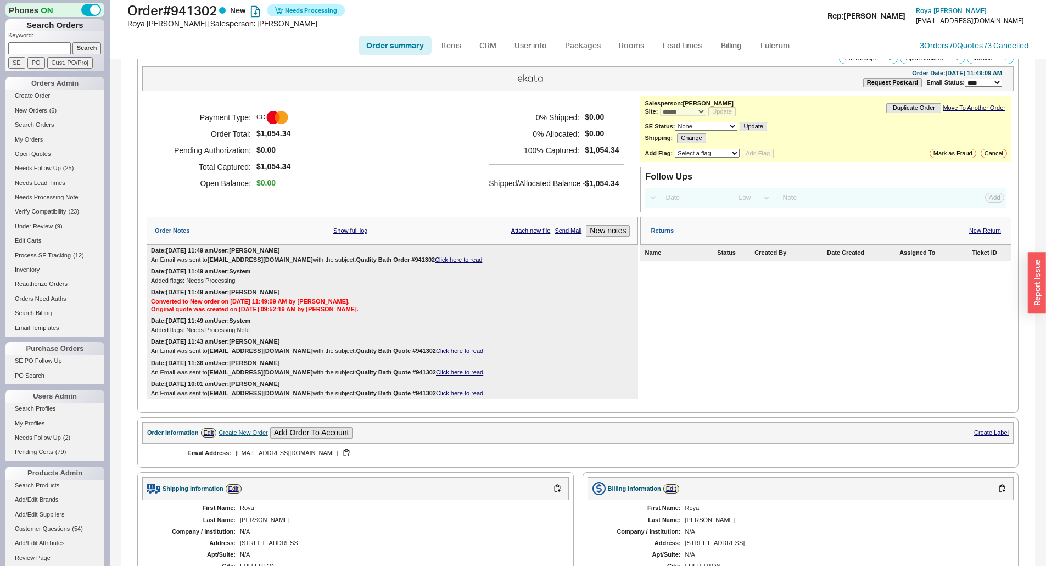
scroll to position [14, 0]
click at [408, 141] on div "Payment Type: CC Order Total: $1,054.34 Pending Authorization: $0.00 Total Capt…" at bounding box center [393, 151] width 492 height 110
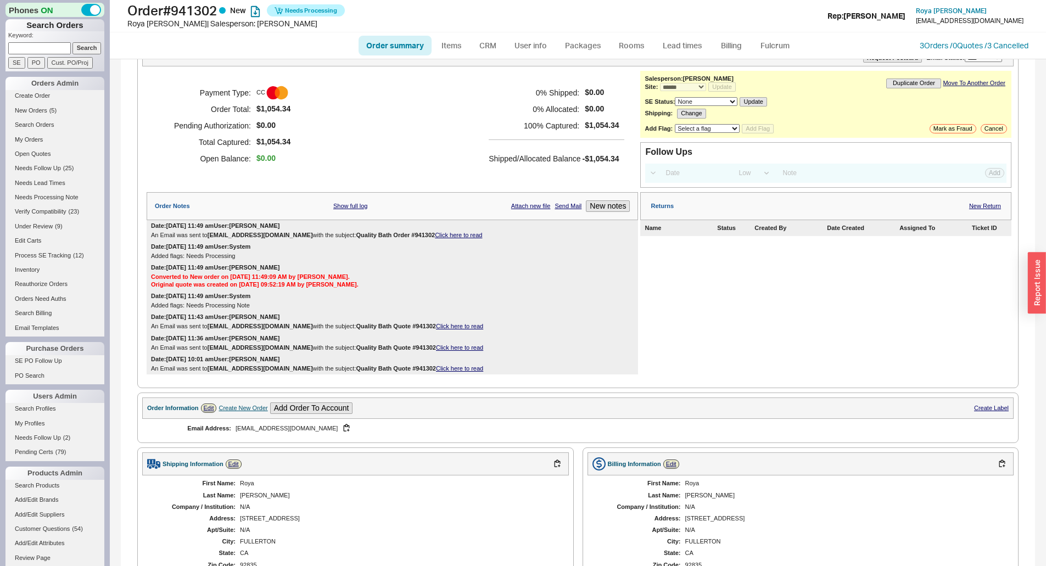
scroll to position [330, 0]
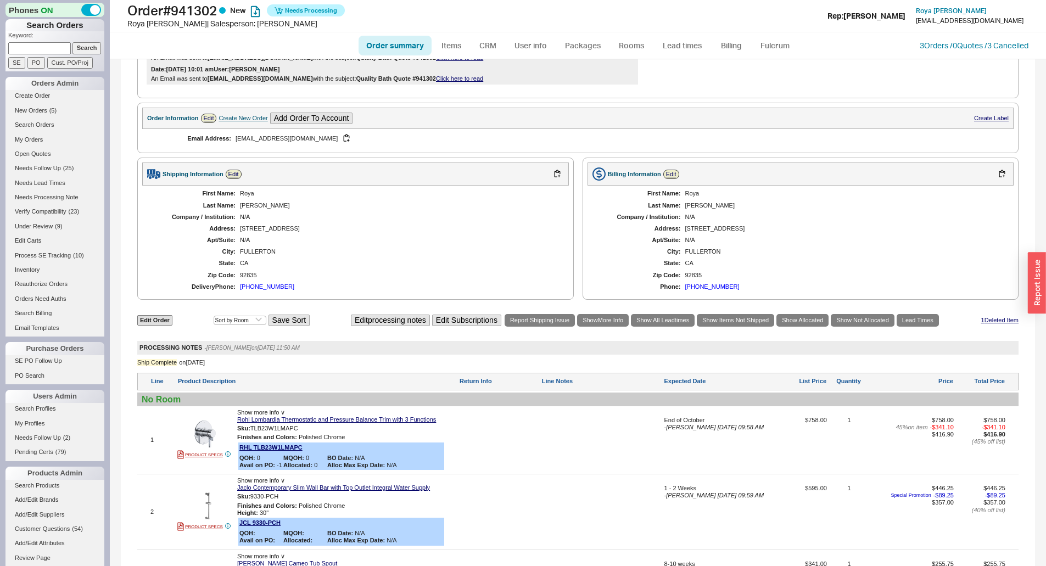
click at [39, 46] on input at bounding box center [39, 48] width 63 height 12
type input "936122"
click at [73, 42] on input "Search" at bounding box center [87, 48] width 29 height 12
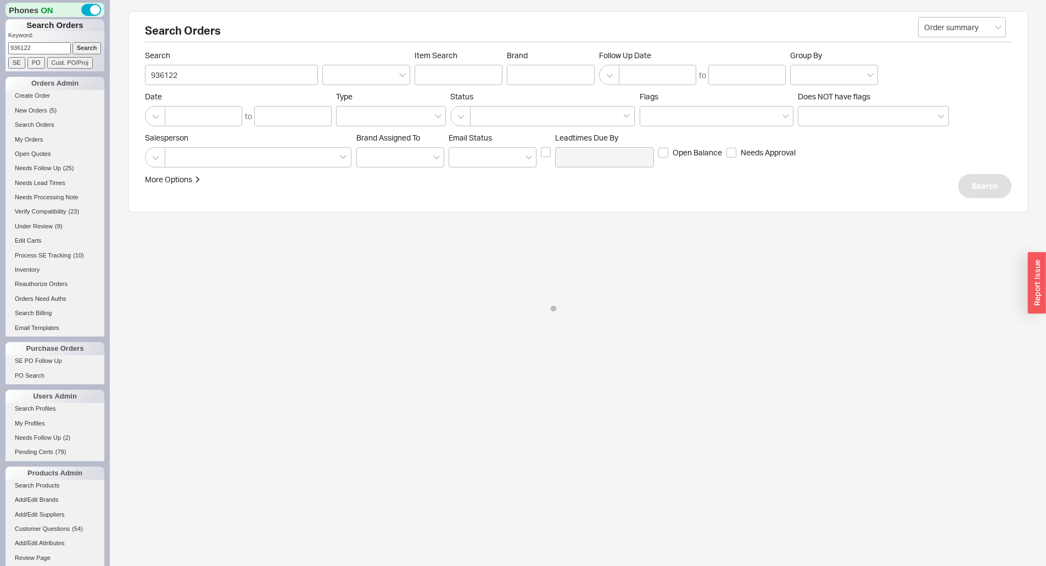
select select "*"
select select "LOW"
select select "3"
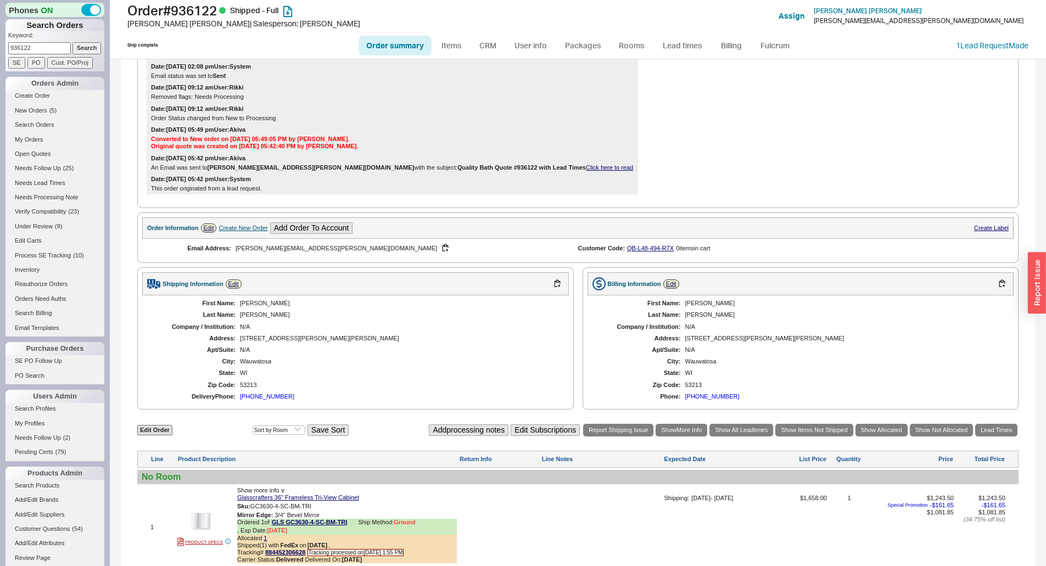
scroll to position [439, 0]
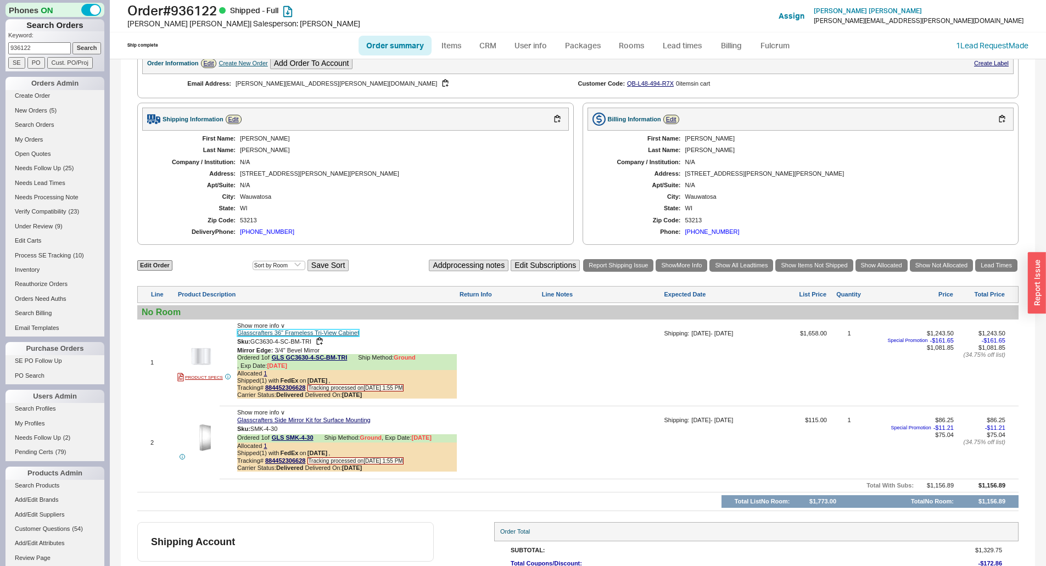
click at [352, 337] on link "Glasscrafters 36" Frameless Tri-View Cabinet" at bounding box center [298, 333] width 122 height 7
click at [333, 337] on link "Glasscrafters 36" Frameless Tri-View Cabinet" at bounding box center [298, 333] width 122 height 7
drag, startPoint x: 44, startPoint y: 51, endPoint x: 0, endPoint y: 51, distance: 44.5
click at [0, 51] on div "Phones ON Search Orders Keyword: 936122 Search SE PO Cust. PO/Proj Orders Admin…" at bounding box center [55, 283] width 110 height 566
type input "935379"
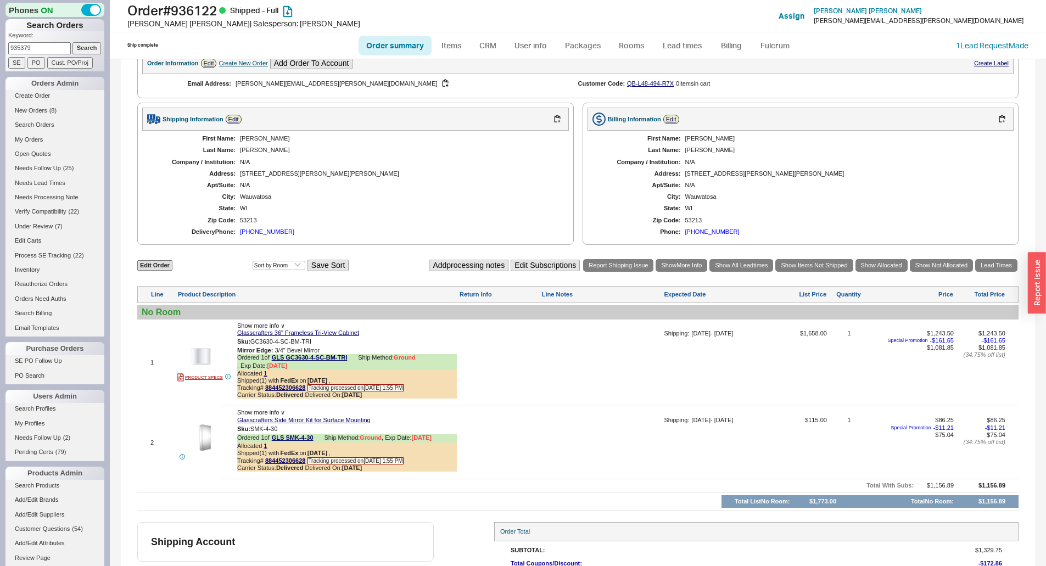
click at [73, 42] on input "Search" at bounding box center [87, 48] width 29 height 12
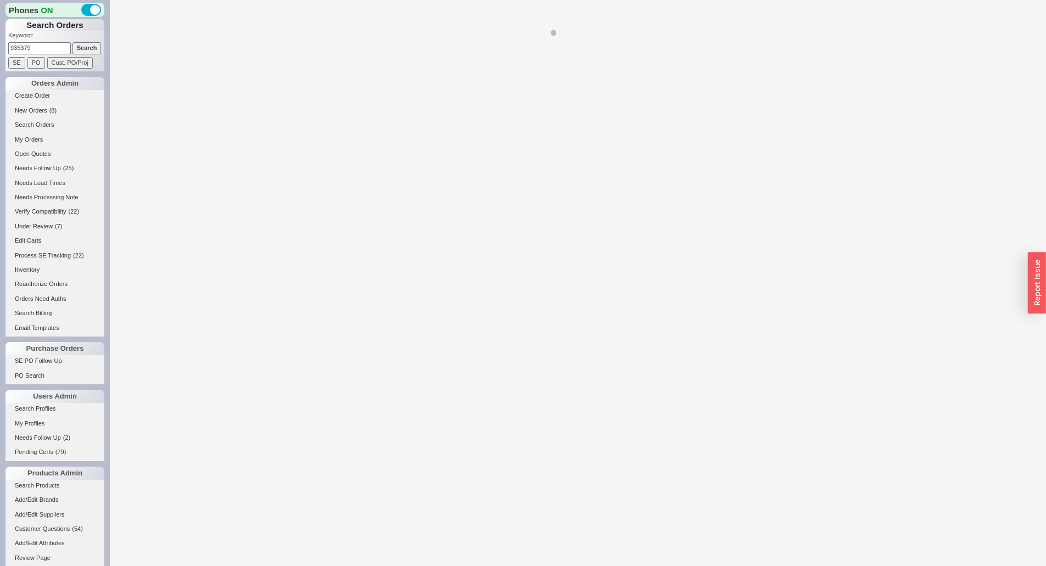
select select "*"
select select "LOW"
select select "3"
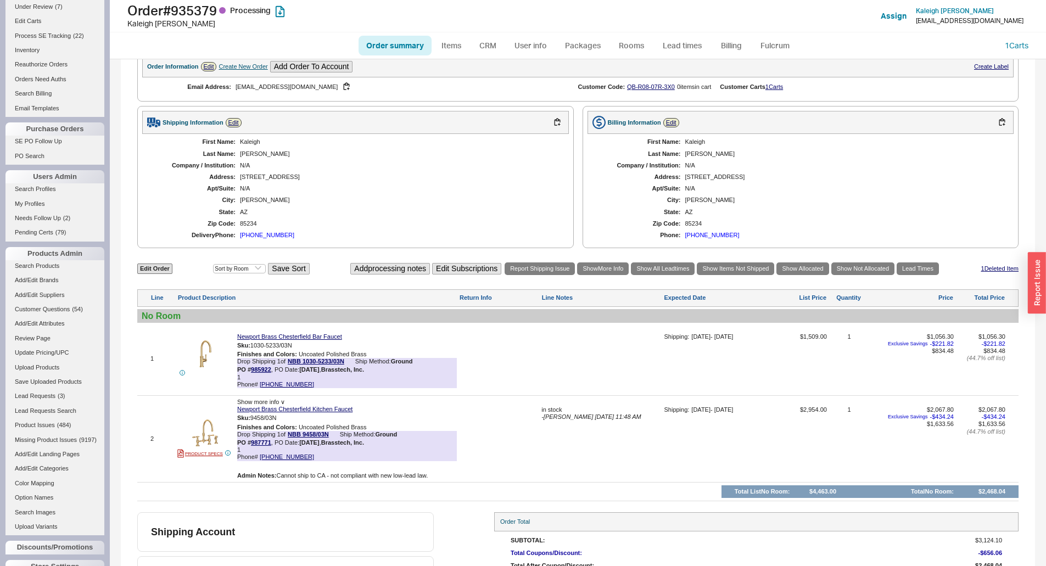
scroll to position [494, 0]
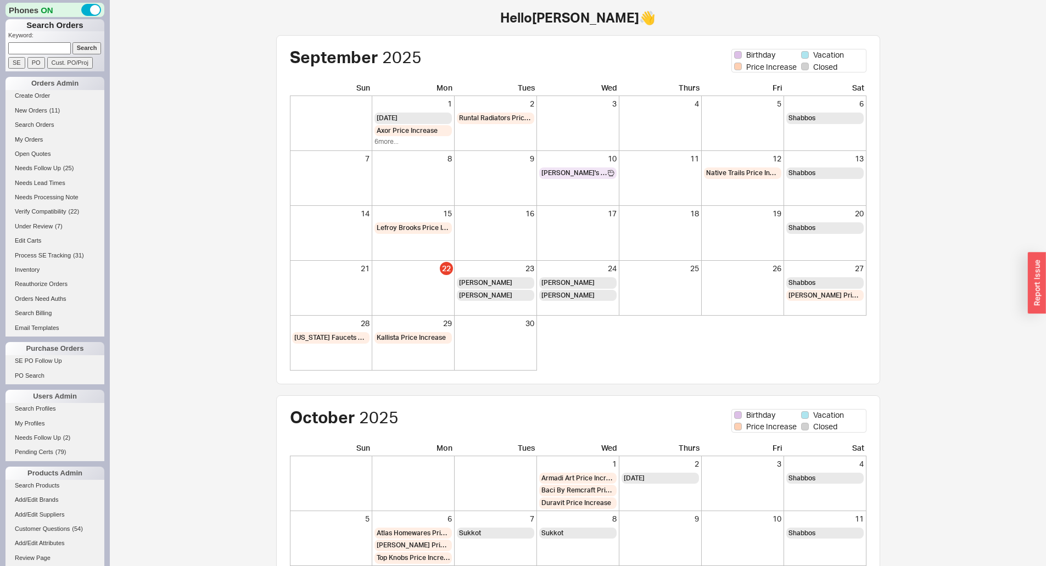
click at [40, 48] on input at bounding box center [39, 48] width 63 height 12
type input "940762"
click at [73, 42] on input "Search" at bounding box center [87, 48] width 29 height 12
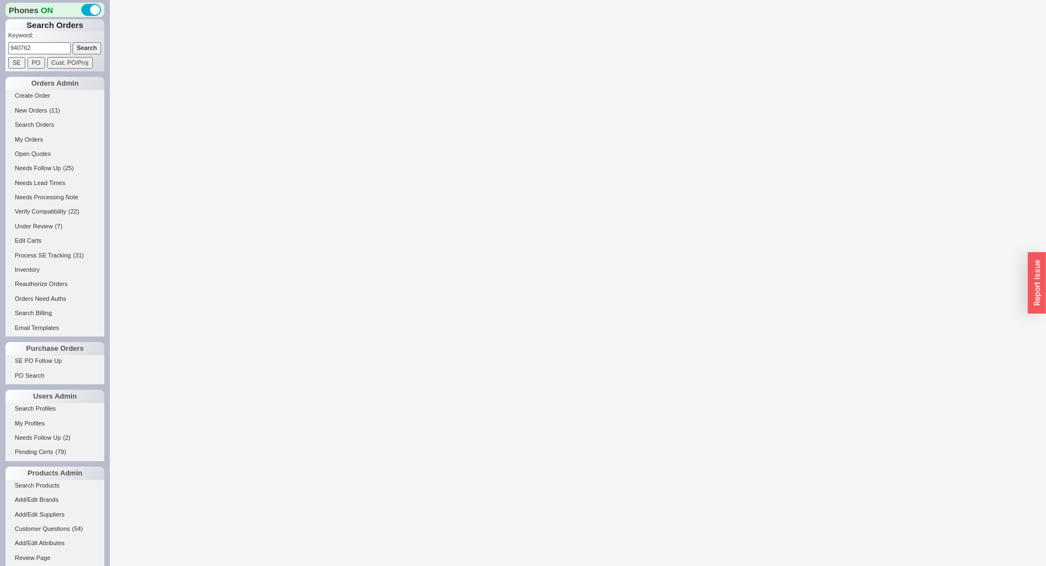
select select "LOW"
select select "3"
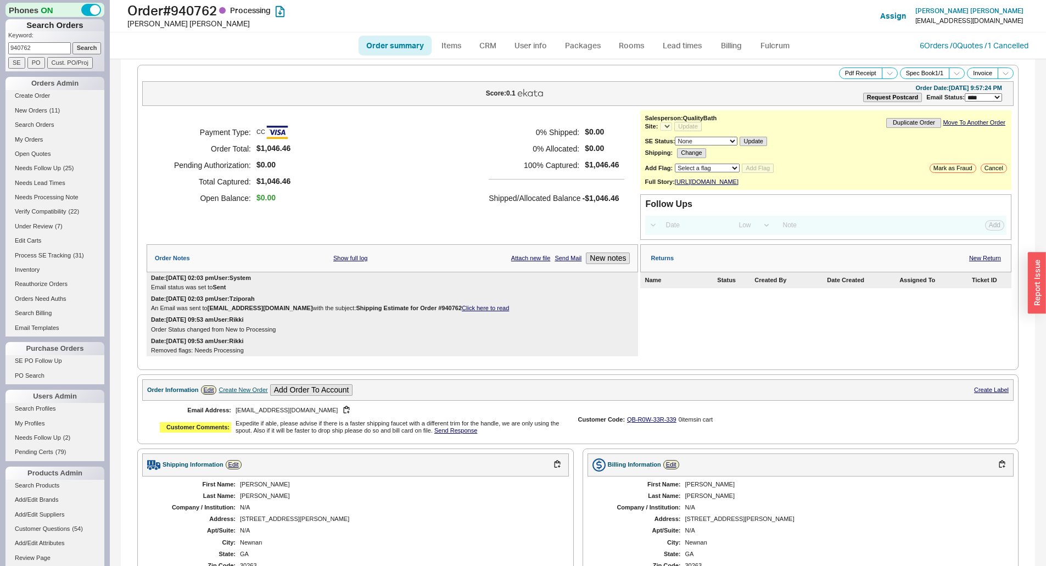
select select "*"
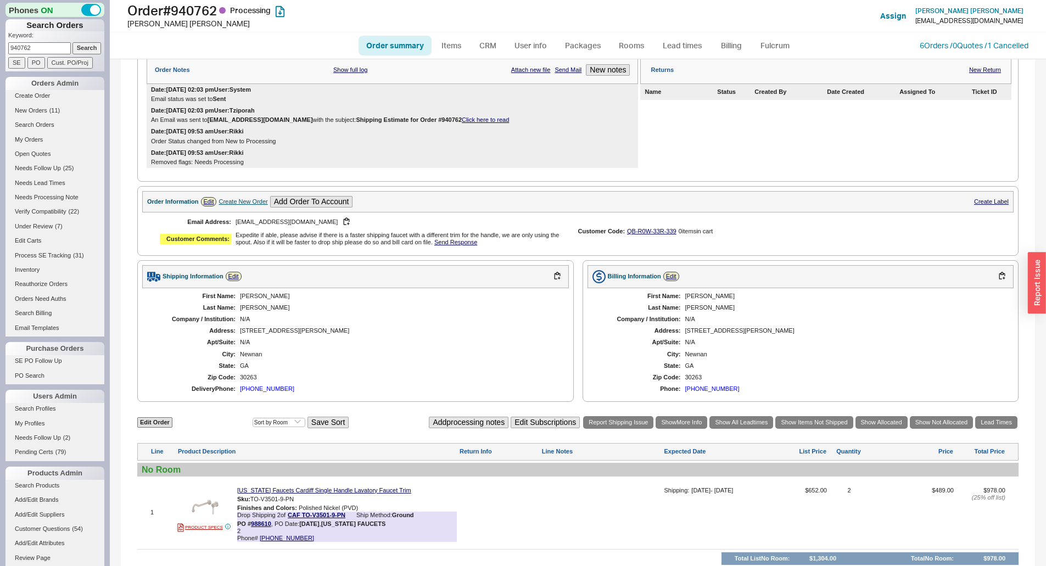
scroll to position [298, 0]
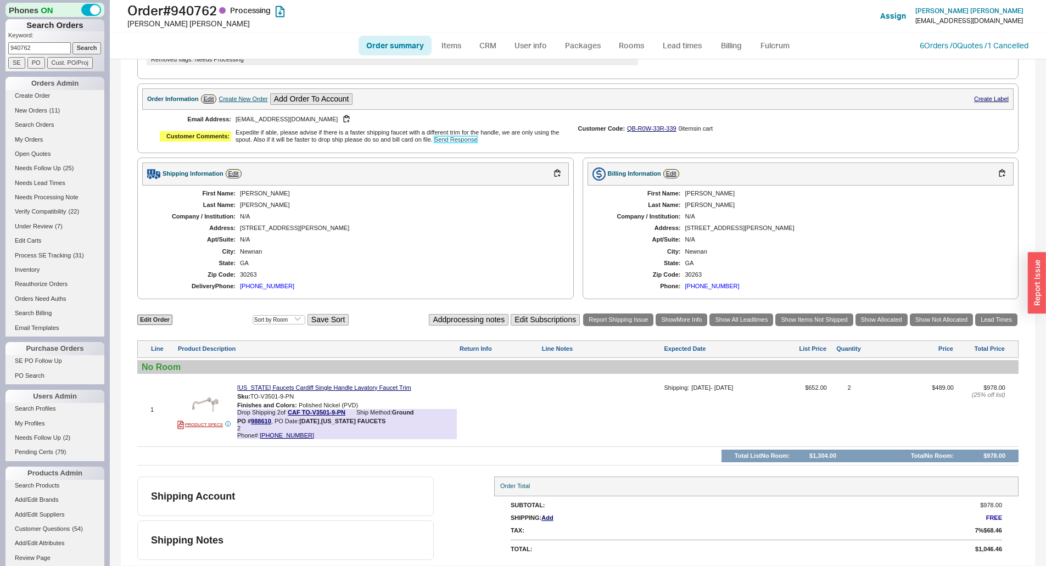
click at [471, 142] on link "Send Response" at bounding box center [455, 139] width 43 height 7
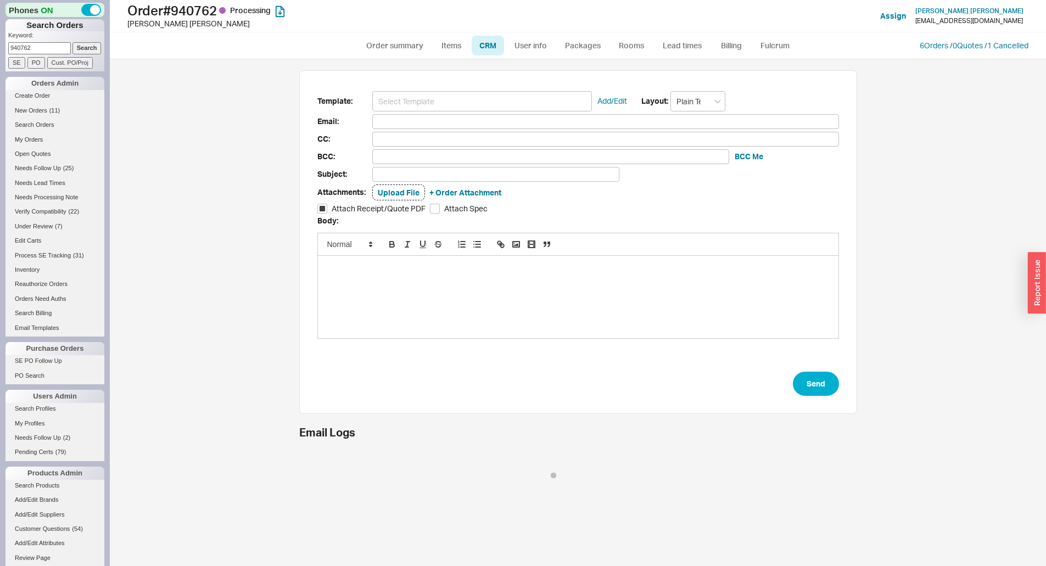
type input "[EMAIL_ADDRESS][DOMAIN_NAME]"
type input "Regarding your Question..."
checkbox input "true"
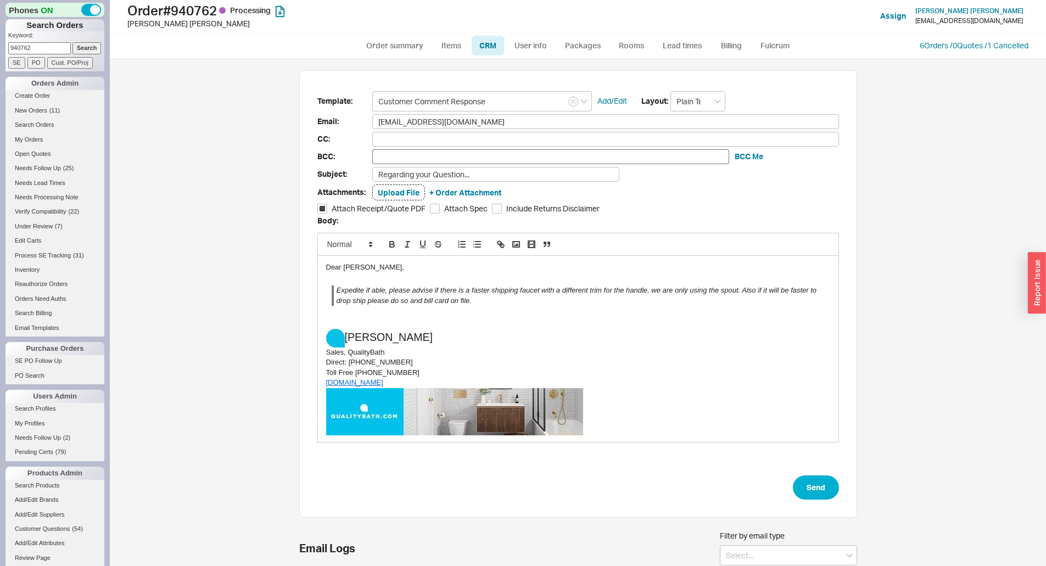
scroll to position [75, 550]
click at [393, 43] on link "Order summary" at bounding box center [395, 46] width 73 height 20
select select "*"
select select "LOW"
select select "3"
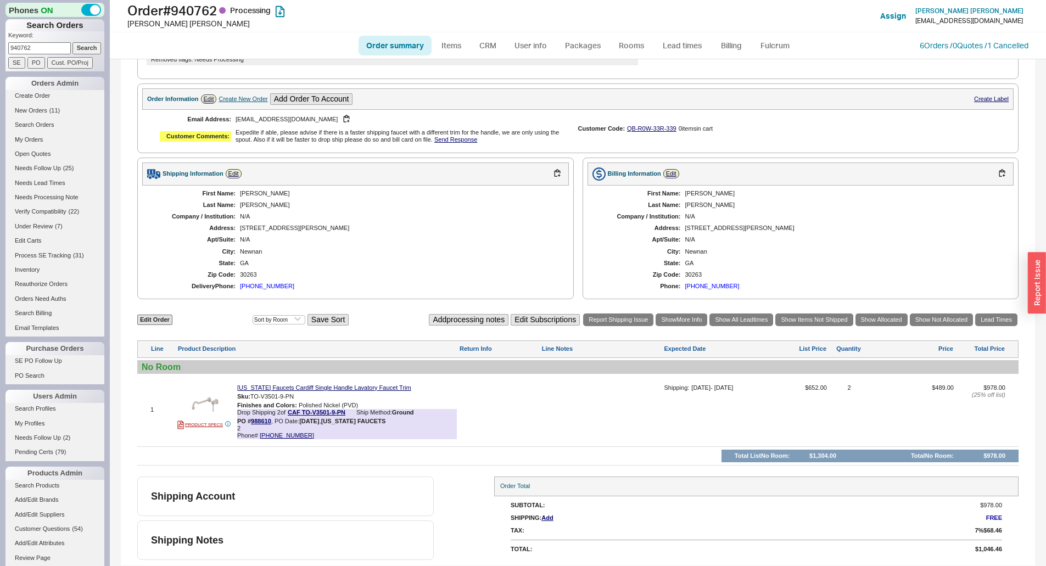
scroll to position [298, 0]
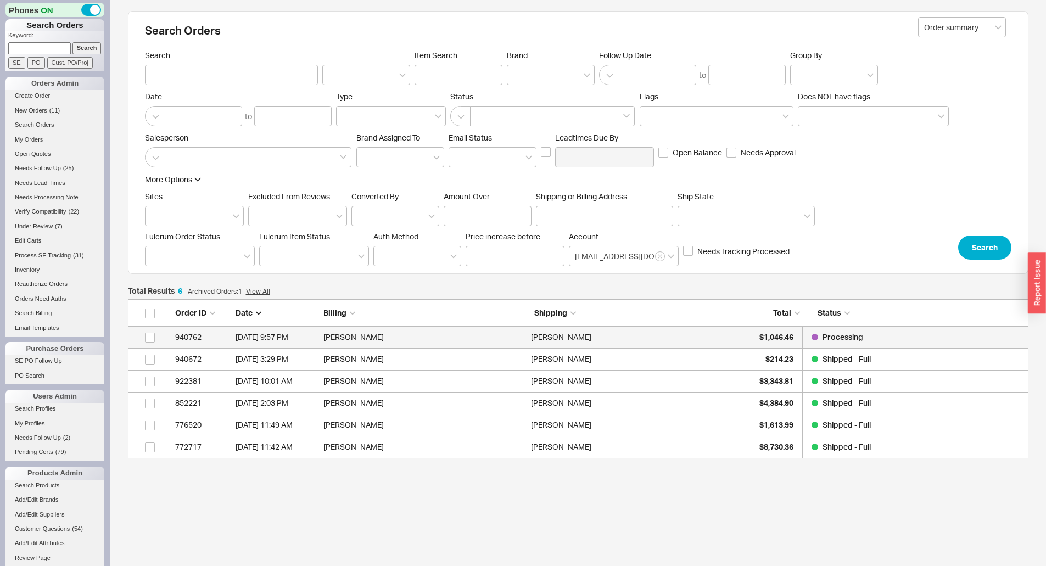
scroll to position [151, 893]
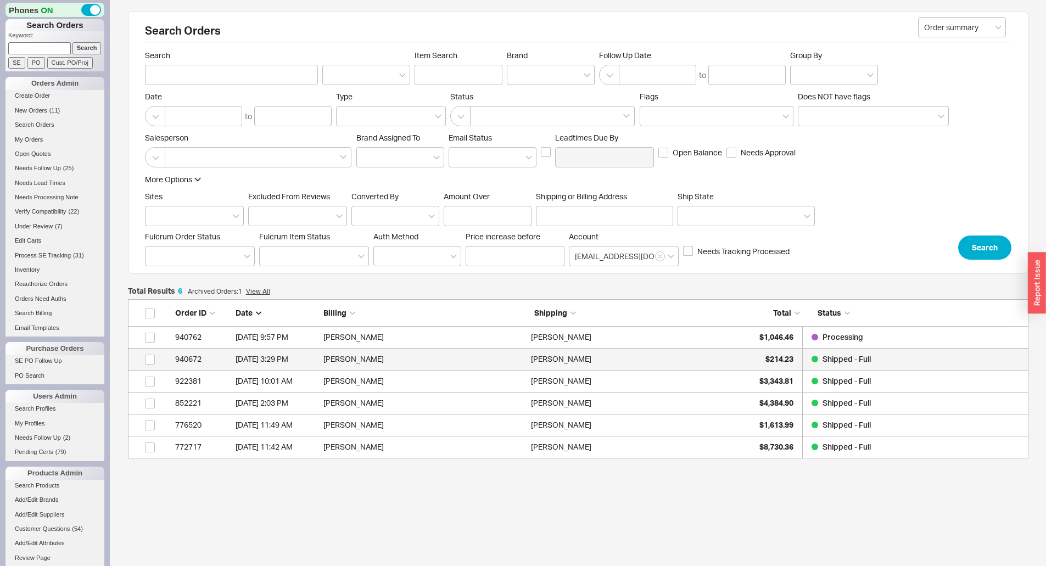
click at [692, 363] on div "[PERSON_NAME]" at bounding box center [632, 359] width 202 height 22
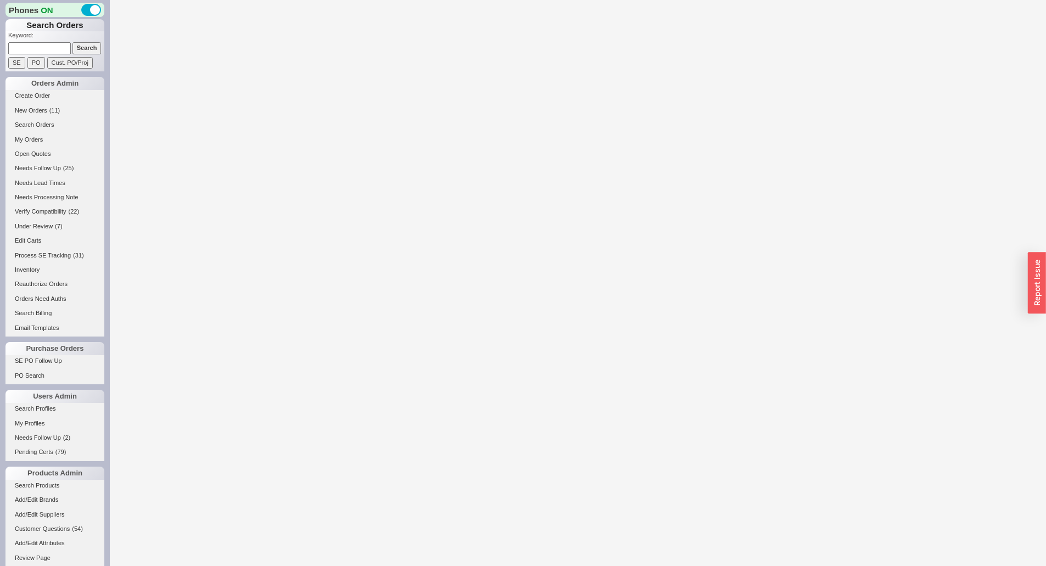
select select "LOW"
select select "3"
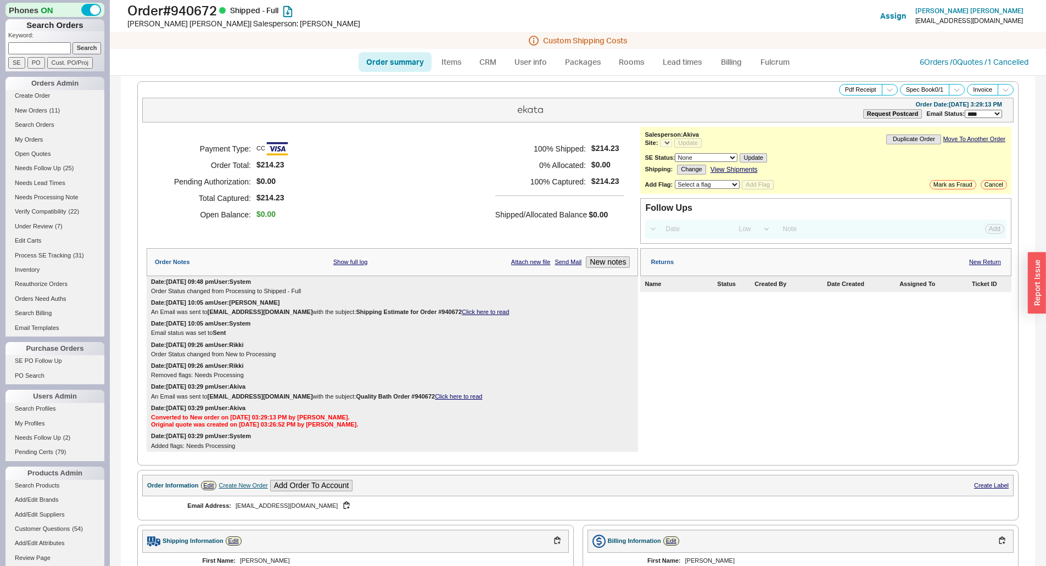
select select "*"
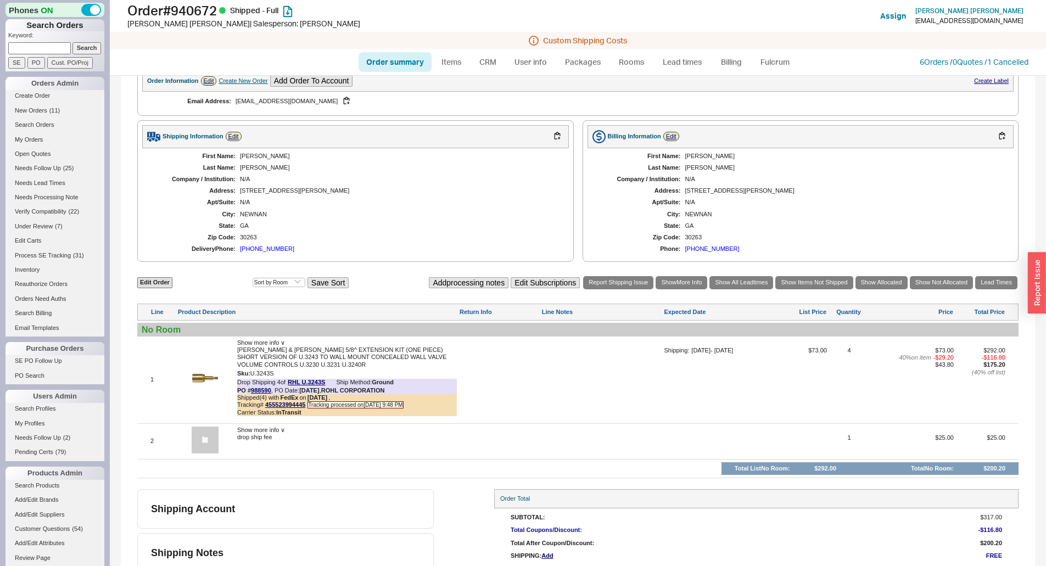
scroll to position [439, 0]
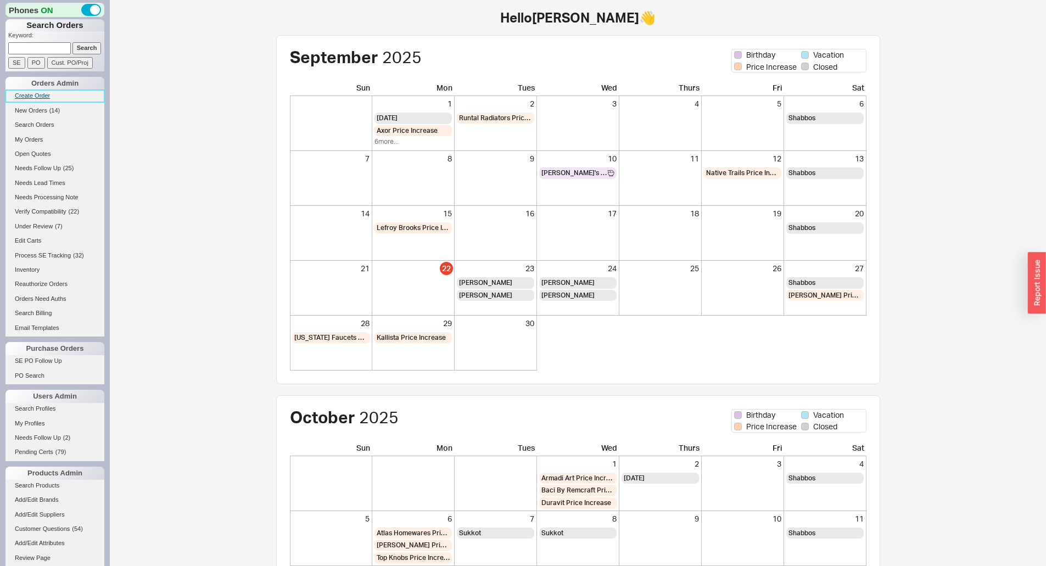
click at [42, 99] on link "Create Order" at bounding box center [54, 96] width 99 height 12
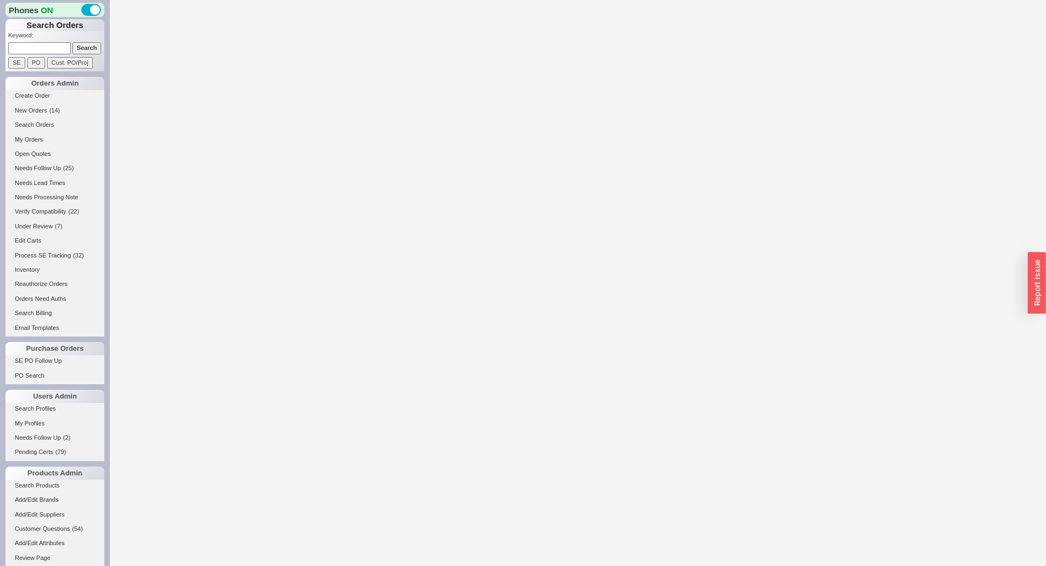
select select "3"
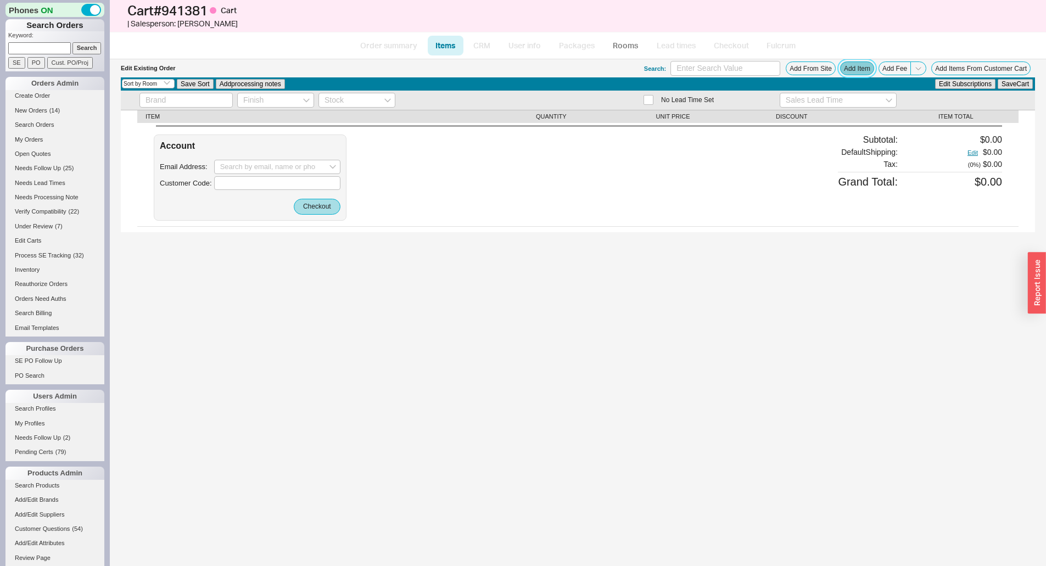
click at [859, 70] on button "Add Item" at bounding box center [857, 69] width 34 height 14
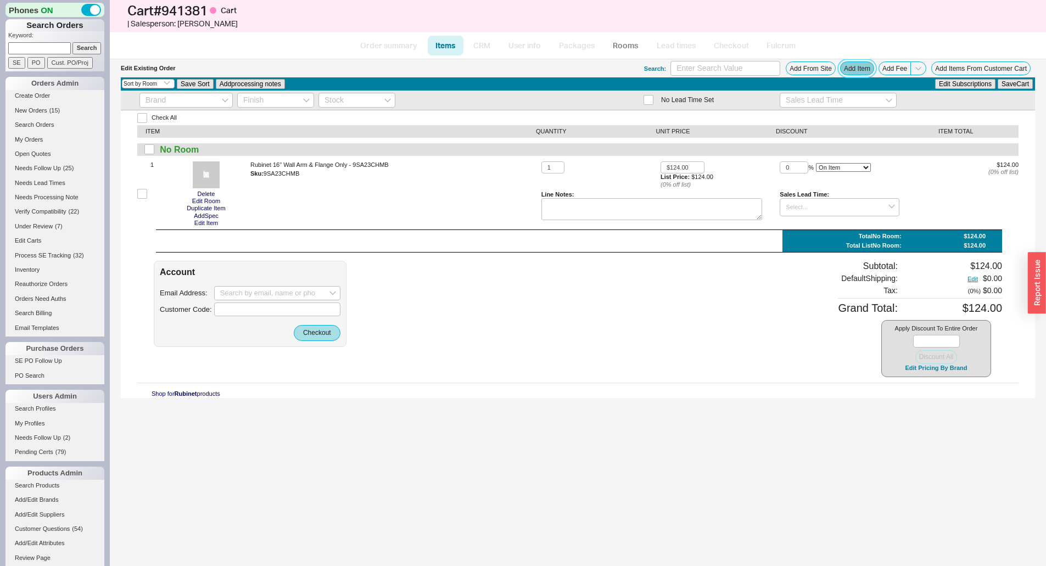
click at [864, 71] on button "Add Item" at bounding box center [857, 69] width 34 height 14
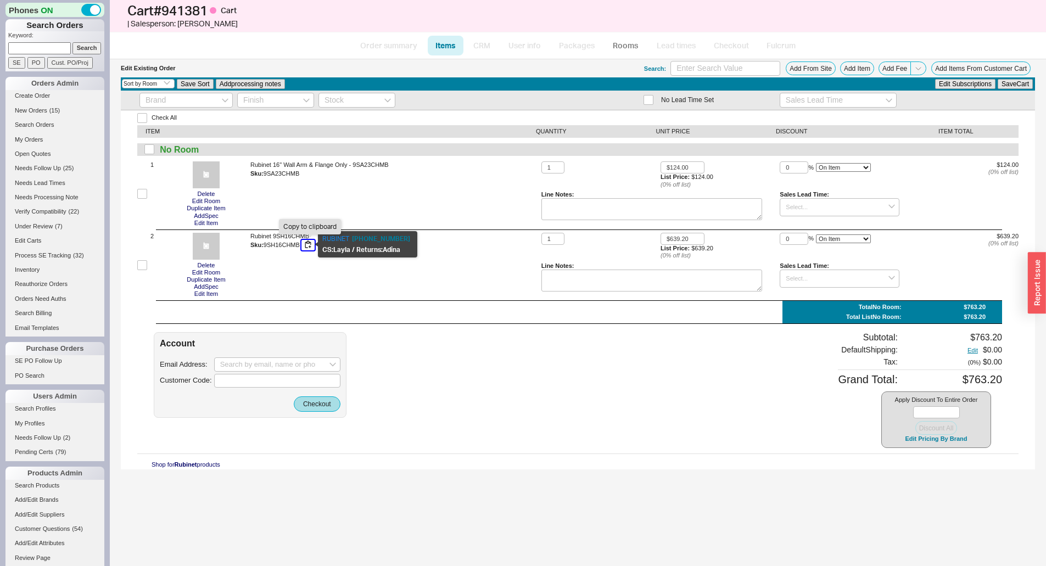
click at [311, 246] on button "button" at bounding box center [308, 245] width 13 height 10
click at [305, 173] on button "button" at bounding box center [307, 174] width 13 height 10
click at [940, 443] on button "Edit Pricing By Brand" at bounding box center [936, 439] width 69 height 8
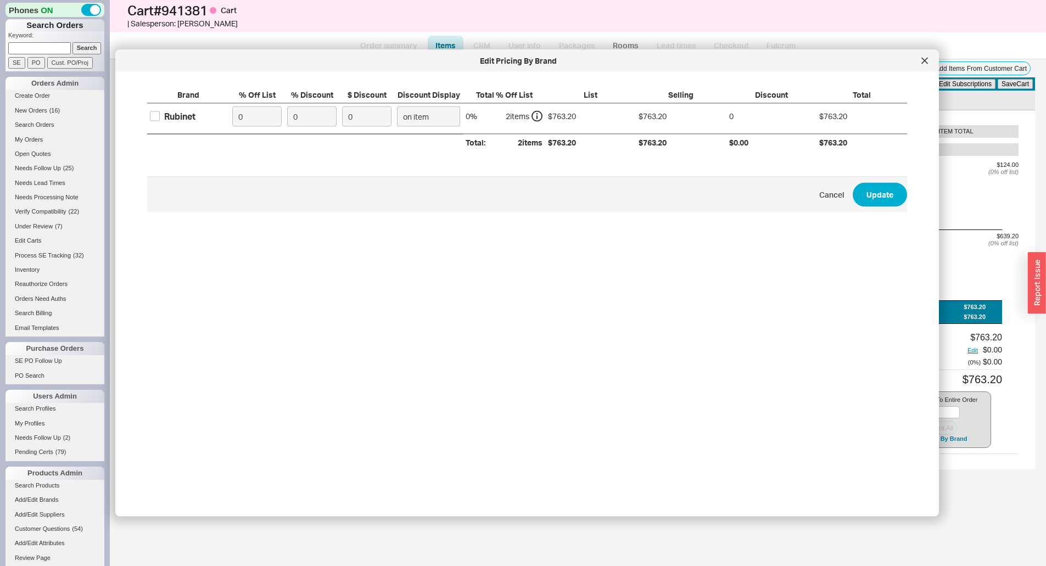
click at [160, 117] on label "Rubinet" at bounding box center [173, 116] width 46 height 12
click at [160, 117] on input "Rubinet" at bounding box center [155, 117] width 10 height 10
checkbox input "true"
drag, startPoint x: 251, startPoint y: 122, endPoint x: 225, endPoint y: 126, distance: 26.7
click at [0, 0] on div "Rubinet 0 0 0 on item 0 % 2 item s $763.20 $763.20 0 $763.20" at bounding box center [0, 0] width 0 height 0
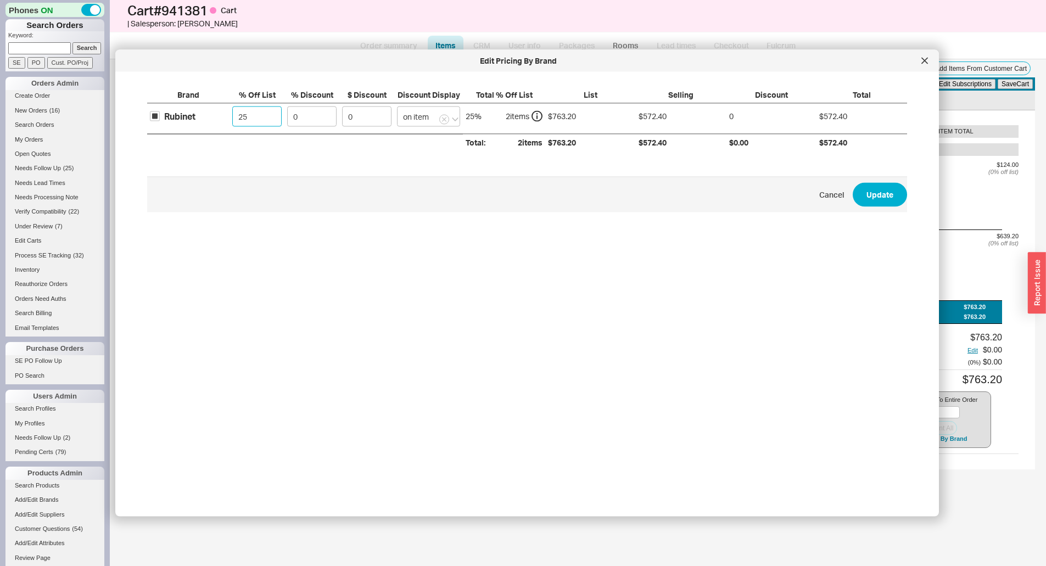
type input "25"
click at [853, 183] on button "Update" at bounding box center [880, 195] width 54 height 24
type input "$93.00"
type input "$479.40"
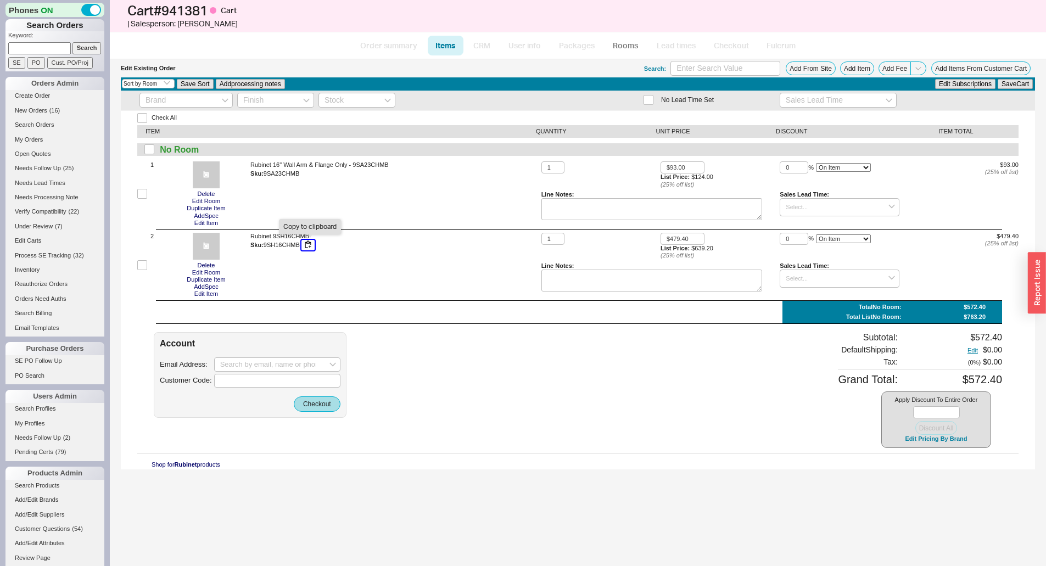
click at [306, 246] on button "button" at bounding box center [308, 245] width 13 height 10
click at [307, 175] on button "button" at bounding box center [307, 174] width 13 height 10
click at [309, 248] on button "button" at bounding box center [308, 245] width 13 height 10
click at [236, 367] on input at bounding box center [277, 365] width 126 height 14
click at [304, 380] on div "skiley33@aol.com" at bounding box center [277, 387] width 114 height 17
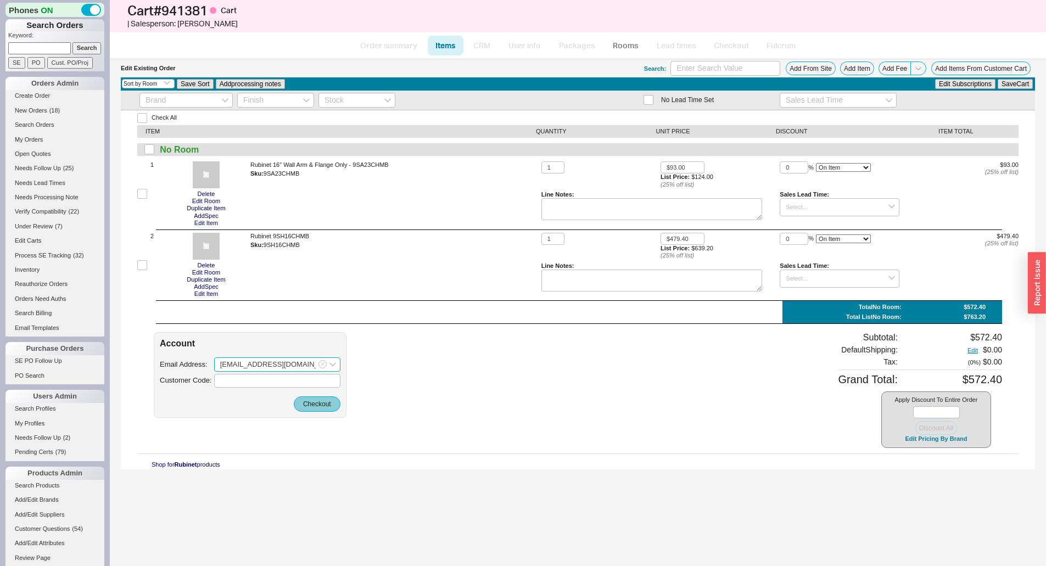
type input "skiley33@aol.com"
click at [313, 402] on button "Checkout" at bounding box center [317, 404] width 47 height 15
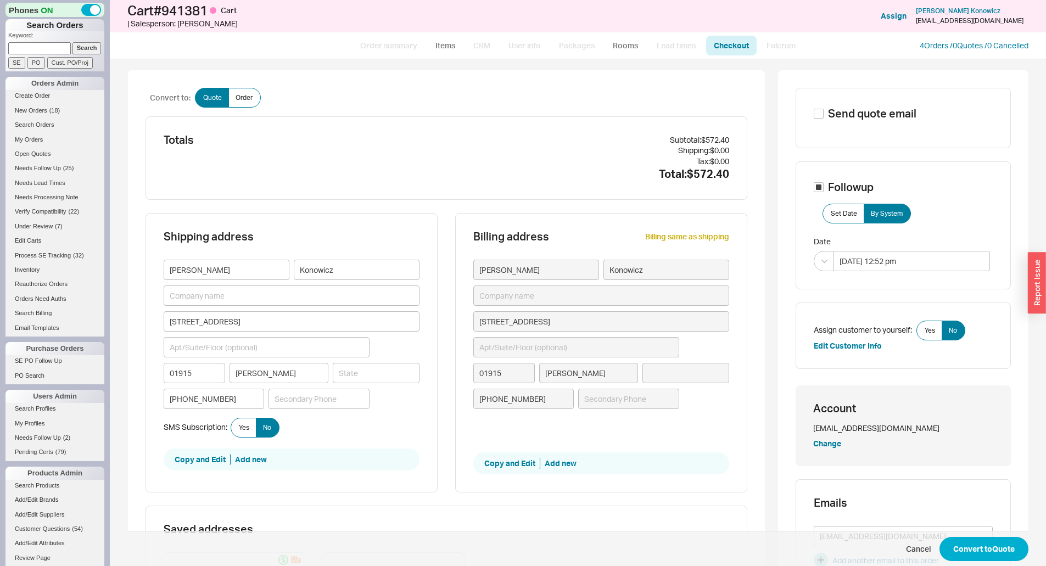
type input "Massachusetts"
click at [1003, 555] on button "Convert to Quote" at bounding box center [984, 549] width 89 height 24
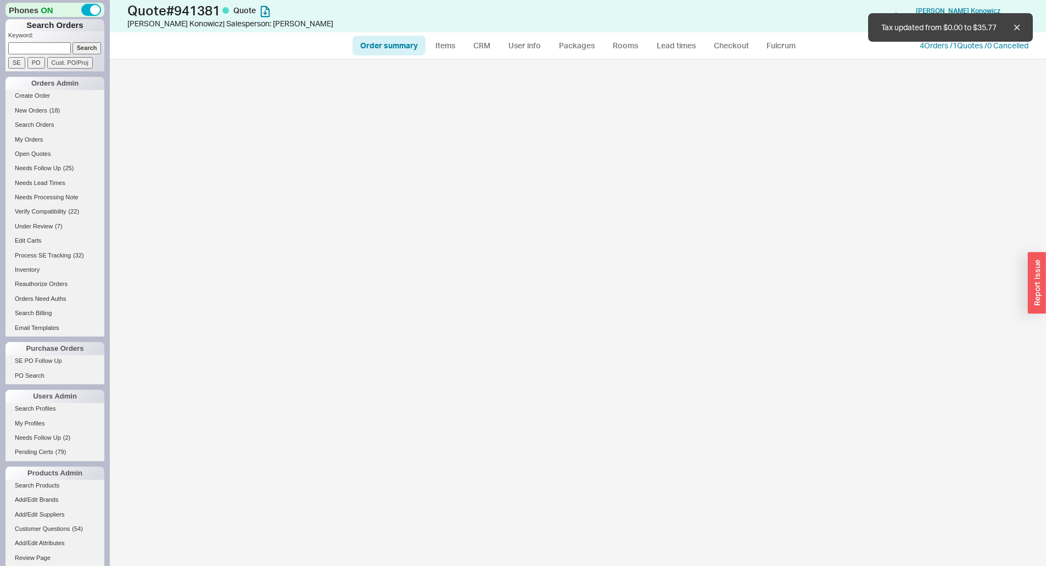
select select "*"
select select "3"
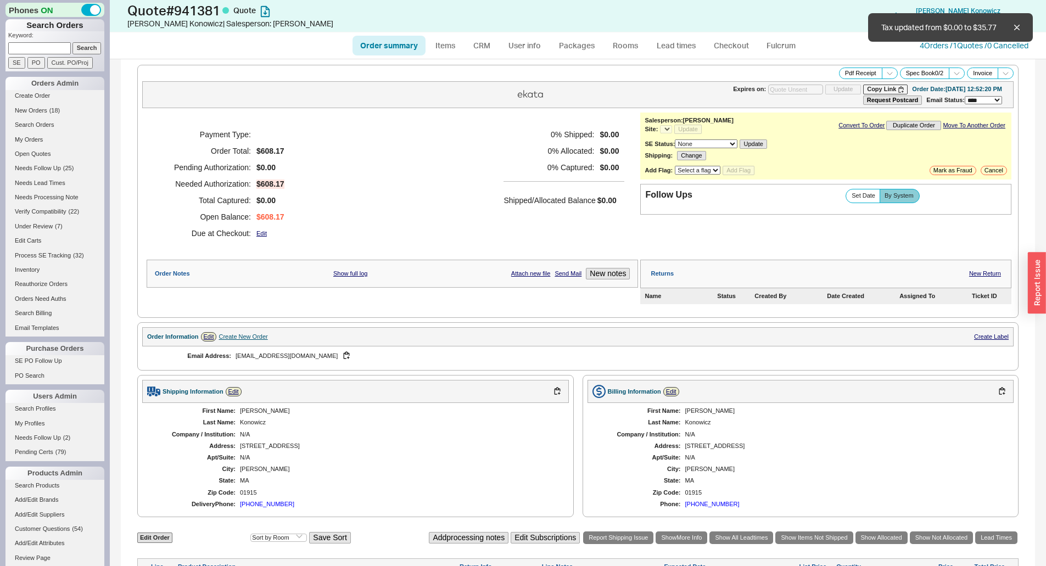
select select "*"
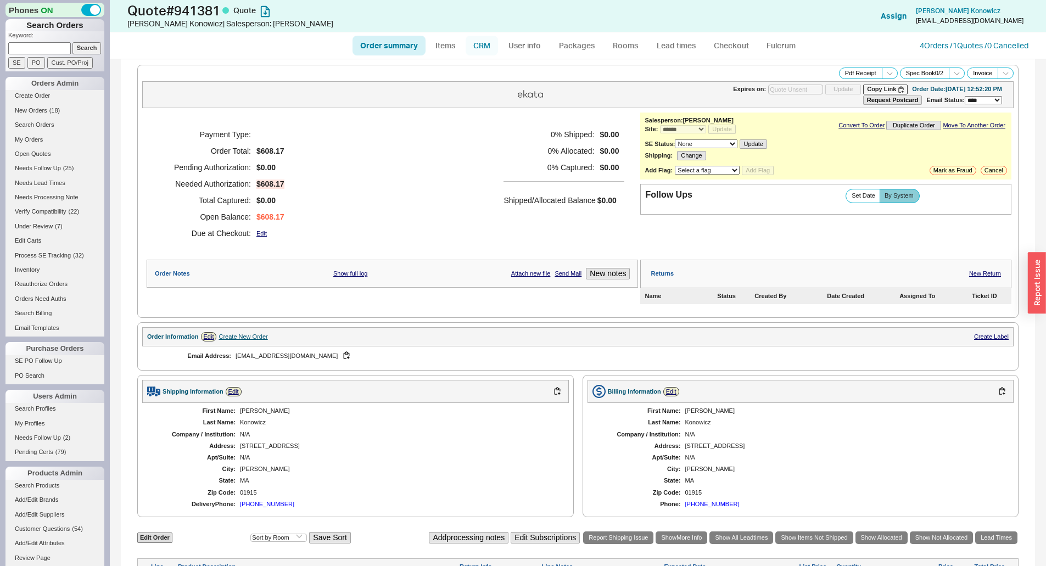
click at [483, 44] on link "CRM" at bounding box center [482, 46] width 32 height 20
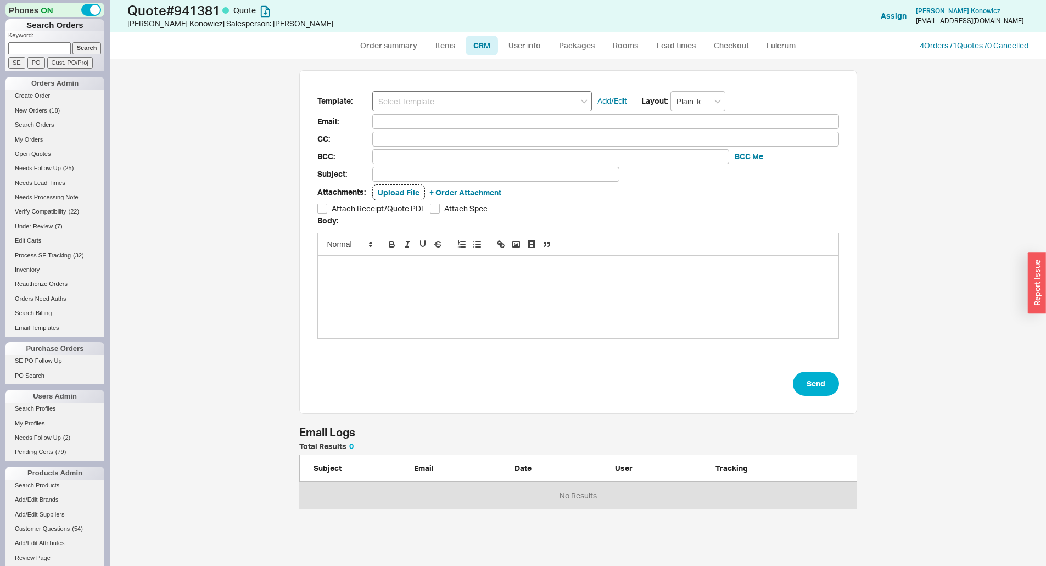
scroll to position [58, 550]
click at [468, 102] on input at bounding box center [482, 101] width 220 height 20
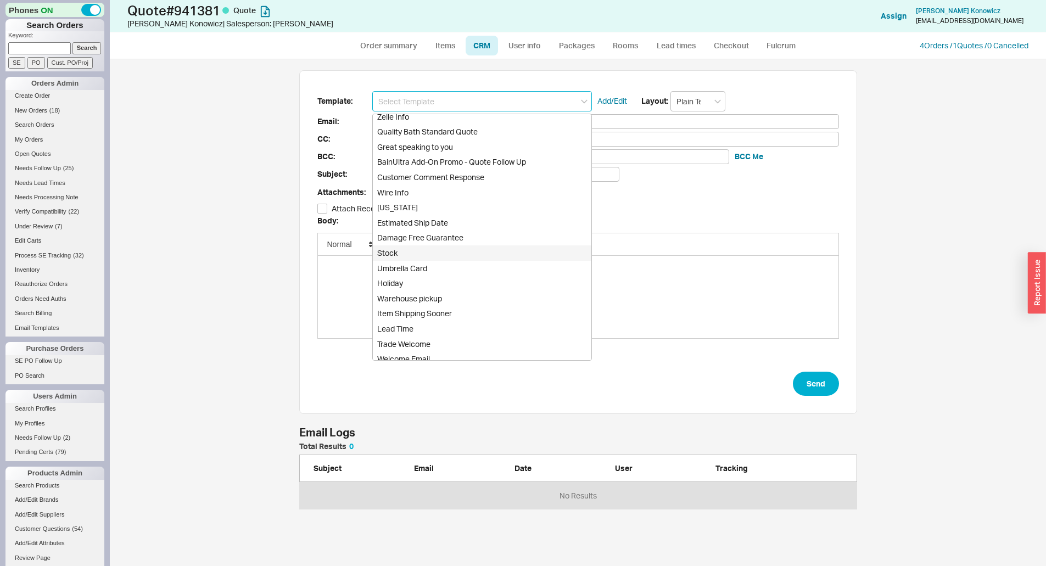
scroll to position [472, 0]
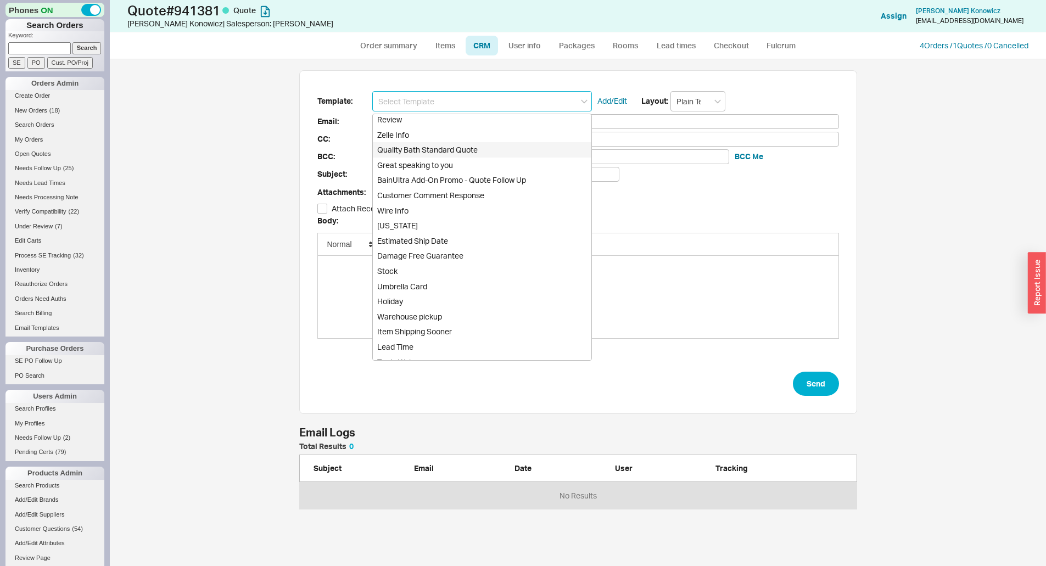
click at [467, 147] on div "Quality Bath Standard Quote" at bounding box center [482, 149] width 219 height 15
type input "Receipt"
type input "skiley33@aol.com"
type input "Quality Bath Quote #941381"
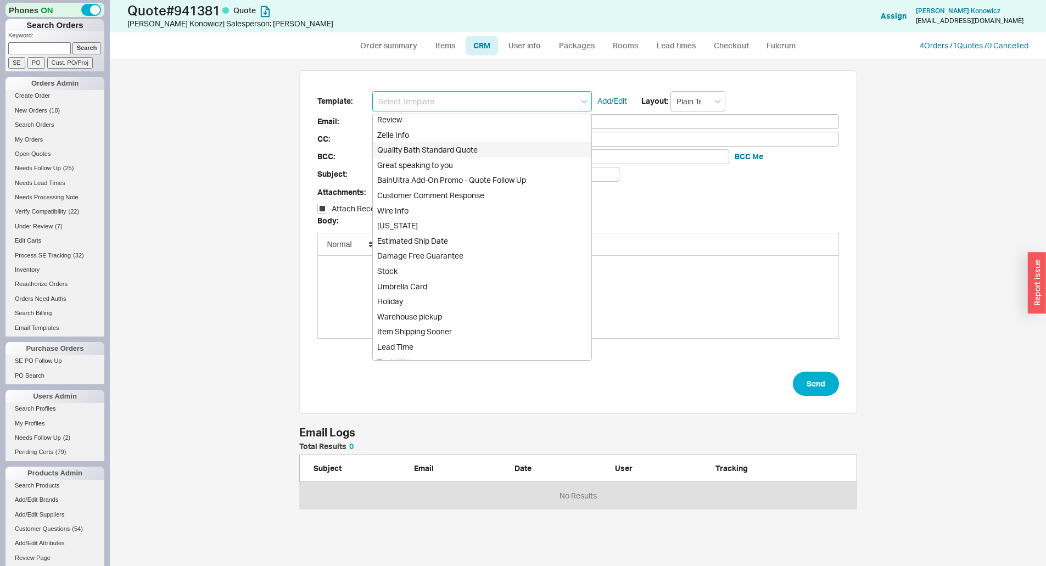
checkbox input "true"
type input "Quality Bath Standard Quote"
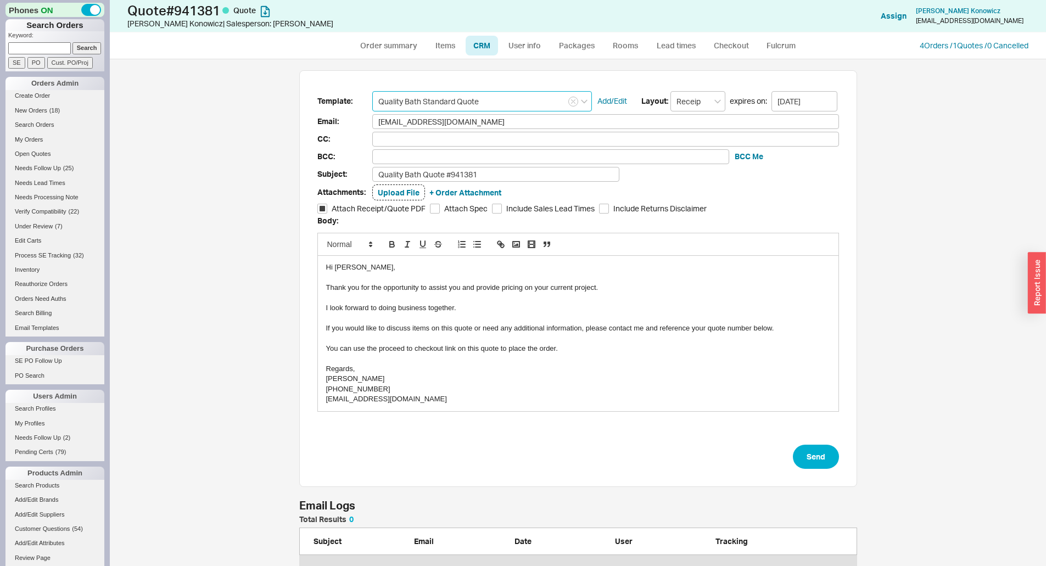
scroll to position [499, 920]
click at [804, 449] on button "Send" at bounding box center [816, 457] width 46 height 24
select select "*"
select select "3"
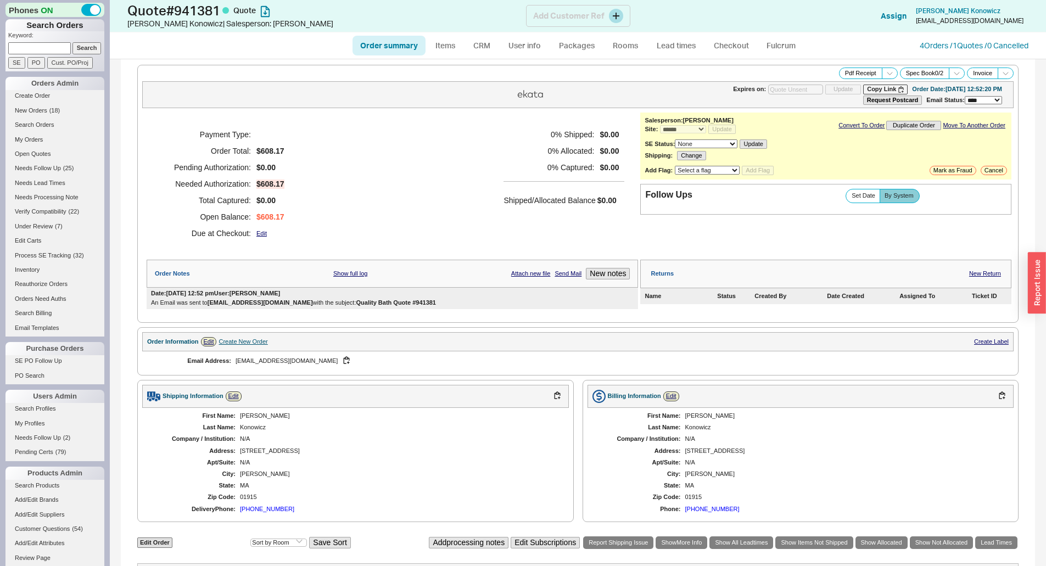
type input "10/06/2025"
click at [928, 50] on div "4 Orders / 1 Quotes / 0 Cancelled" at bounding box center [974, 45] width 109 height 11
click at [932, 44] on link "4 Orders / 1 Quotes / 0 Cancelled" at bounding box center [974, 45] width 109 height 9
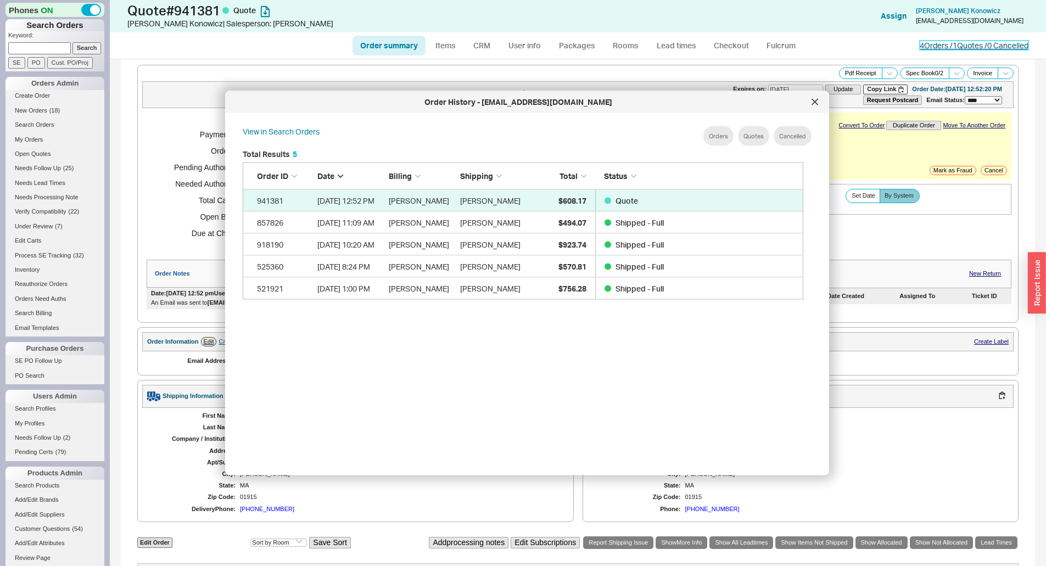
scroll to position [328, 570]
click at [821, 99] on div at bounding box center [815, 102] width 18 height 18
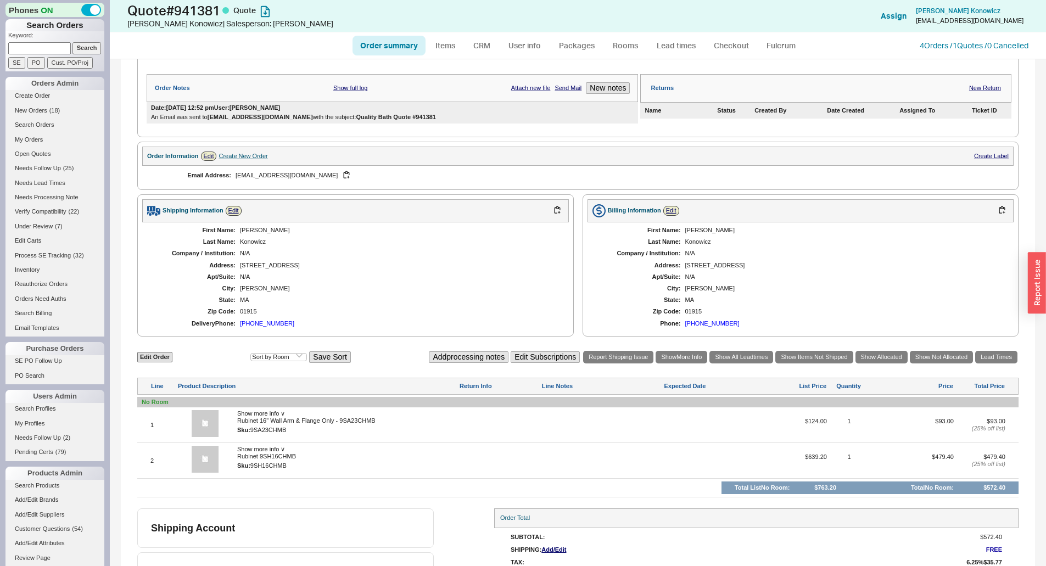
scroll to position [217, 0]
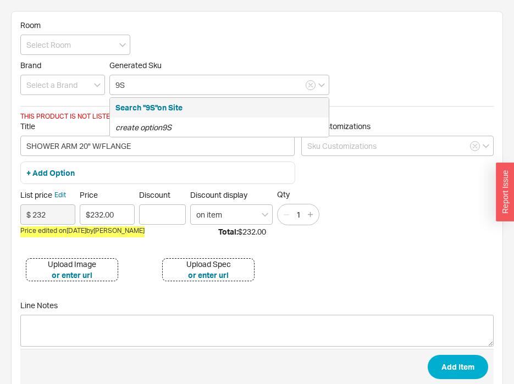
type input "9"
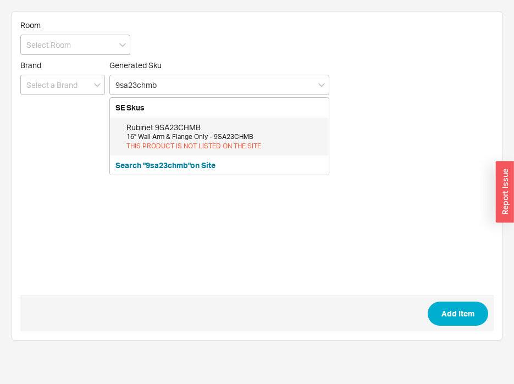
click at [230, 130] on div "Rubinet 9SA23CHMB" at bounding box center [224, 127] width 197 height 11
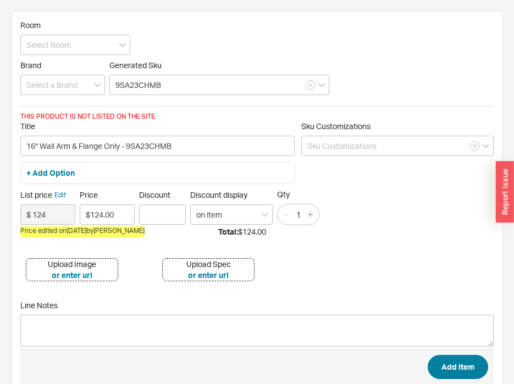
type input "9SA23CHMB"
click at [452, 365] on button "Add Item" at bounding box center [457, 367] width 60 height 24
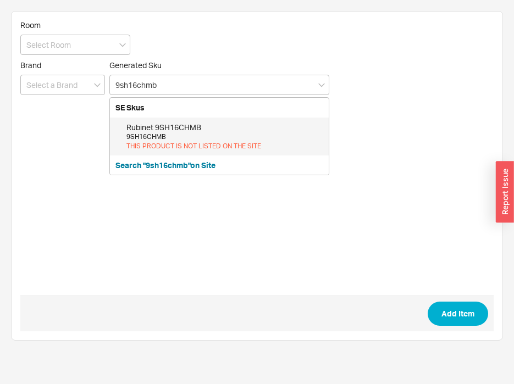
click at [199, 131] on div "Rubinet 9SH16CHMB" at bounding box center [224, 127] width 197 height 11
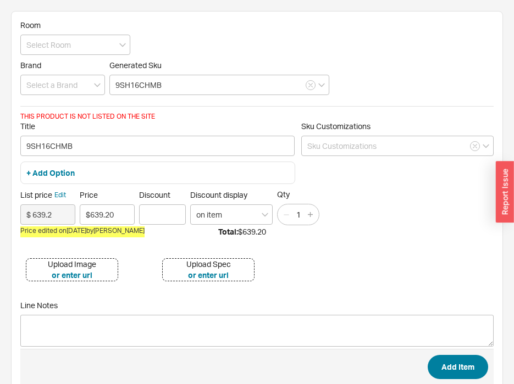
type input "9SH16CHMB"
click at [458, 370] on button "Add Item" at bounding box center [457, 367] width 60 height 24
